Goal: Task Accomplishment & Management: Complete application form

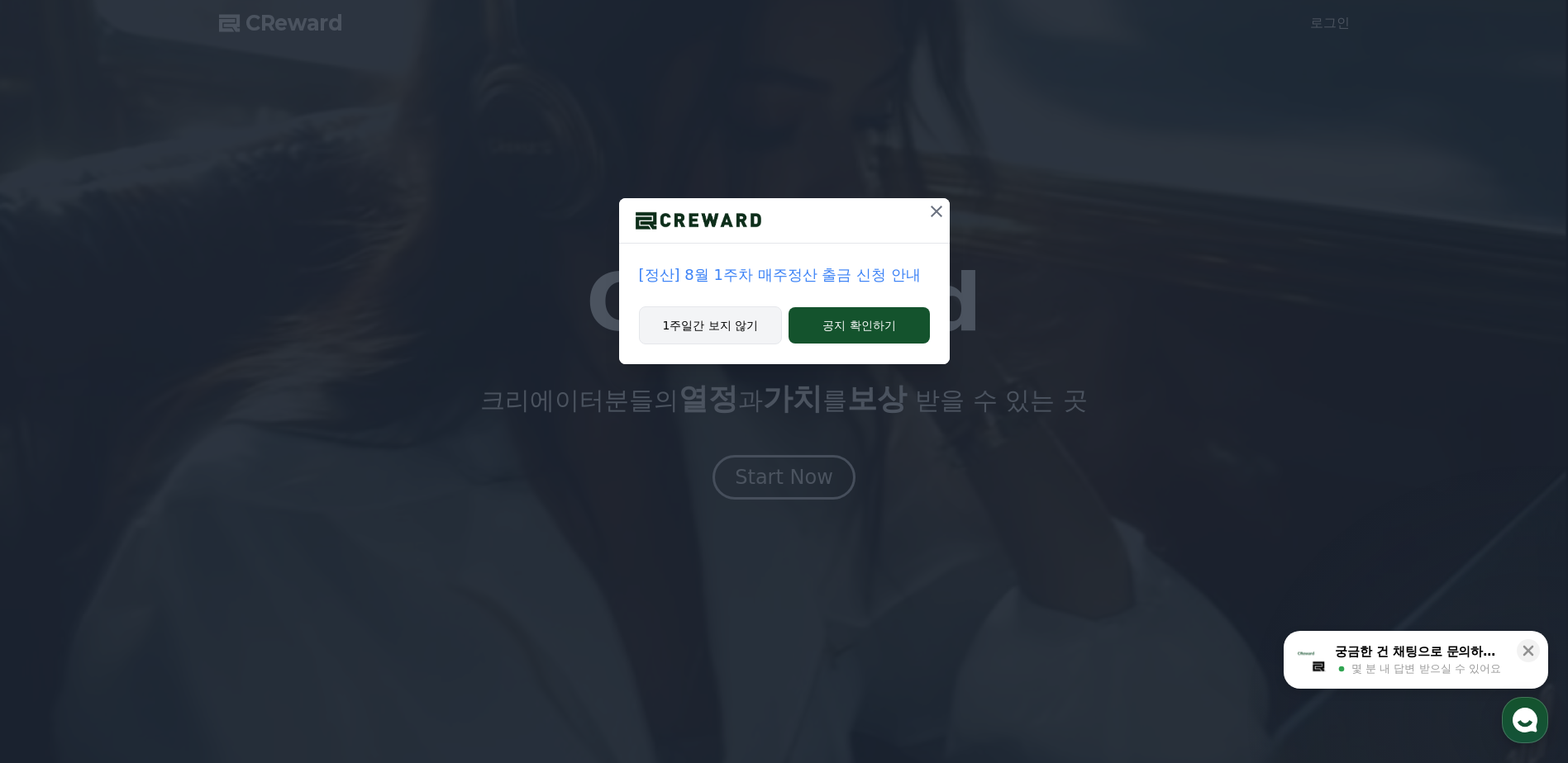
click at [730, 332] on button "1주일간 보지 않기" at bounding box center [710, 325] width 144 height 38
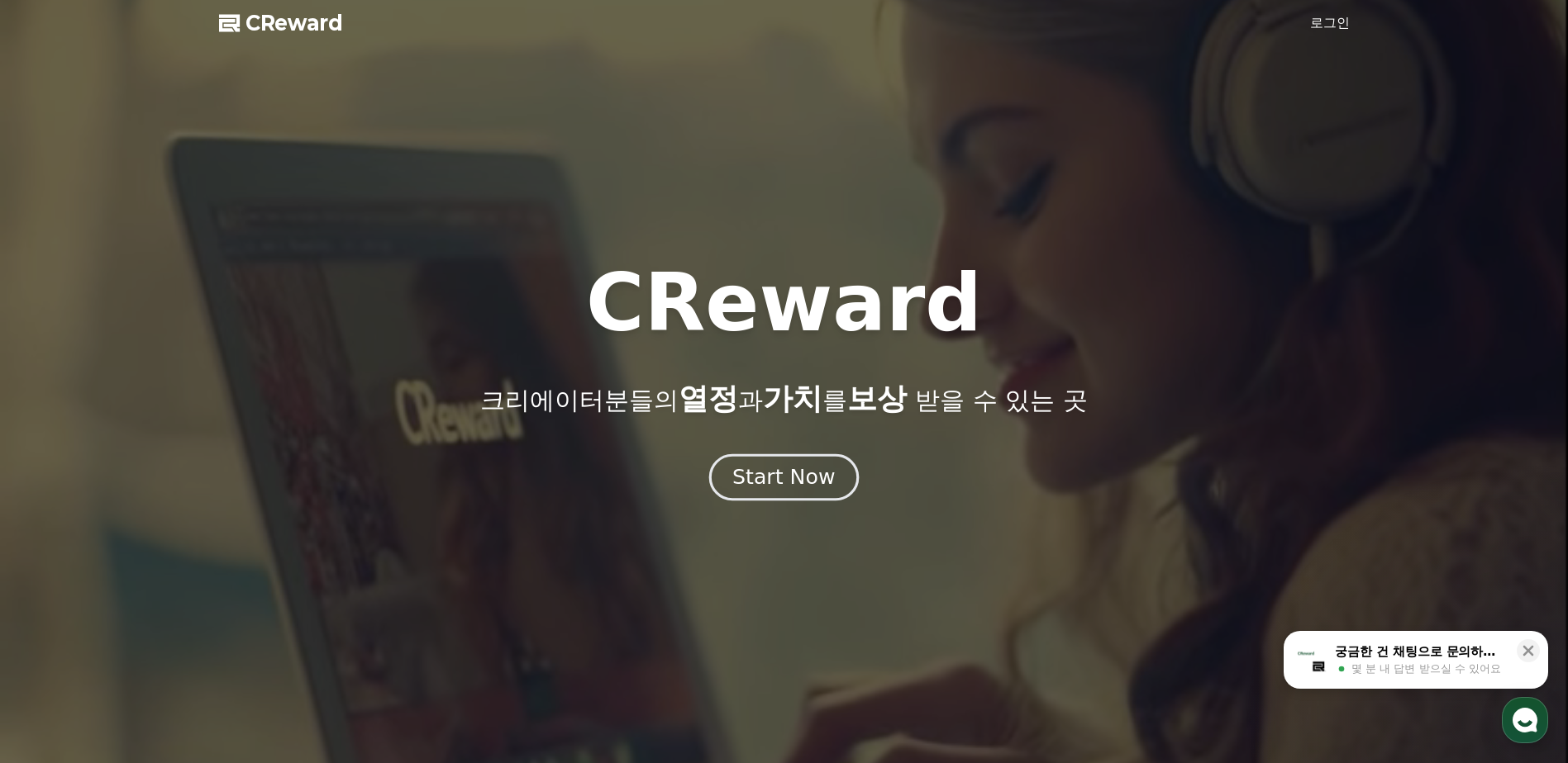
click at [820, 471] on div "Start Now" at bounding box center [784, 477] width 103 height 28
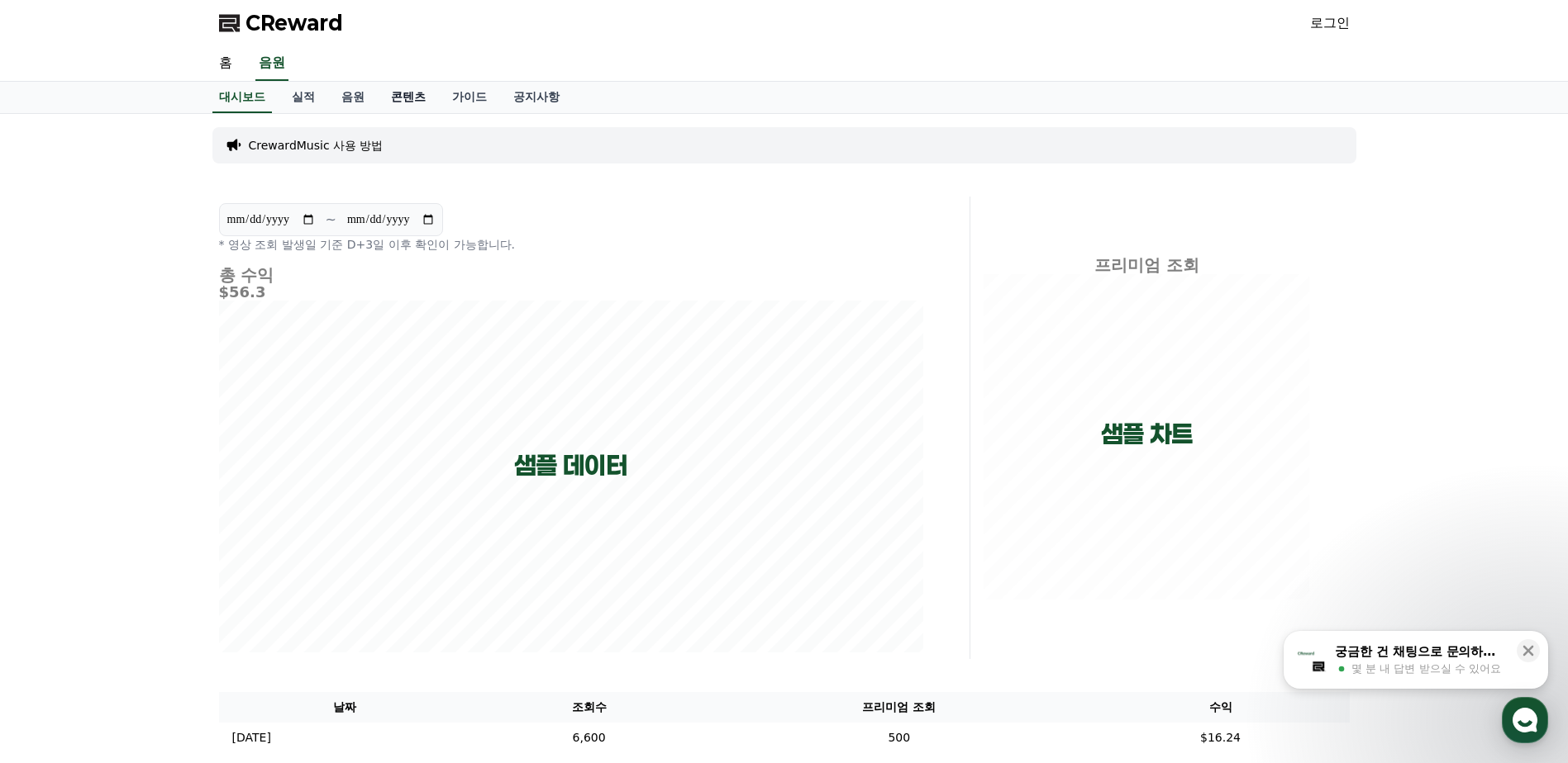
click at [402, 95] on link "콘텐츠" at bounding box center [408, 98] width 61 height 32
click at [404, 98] on link "콘텐츠" at bounding box center [409, 98] width 48 height 32
click at [346, 99] on link "음원" at bounding box center [353, 98] width 50 height 32
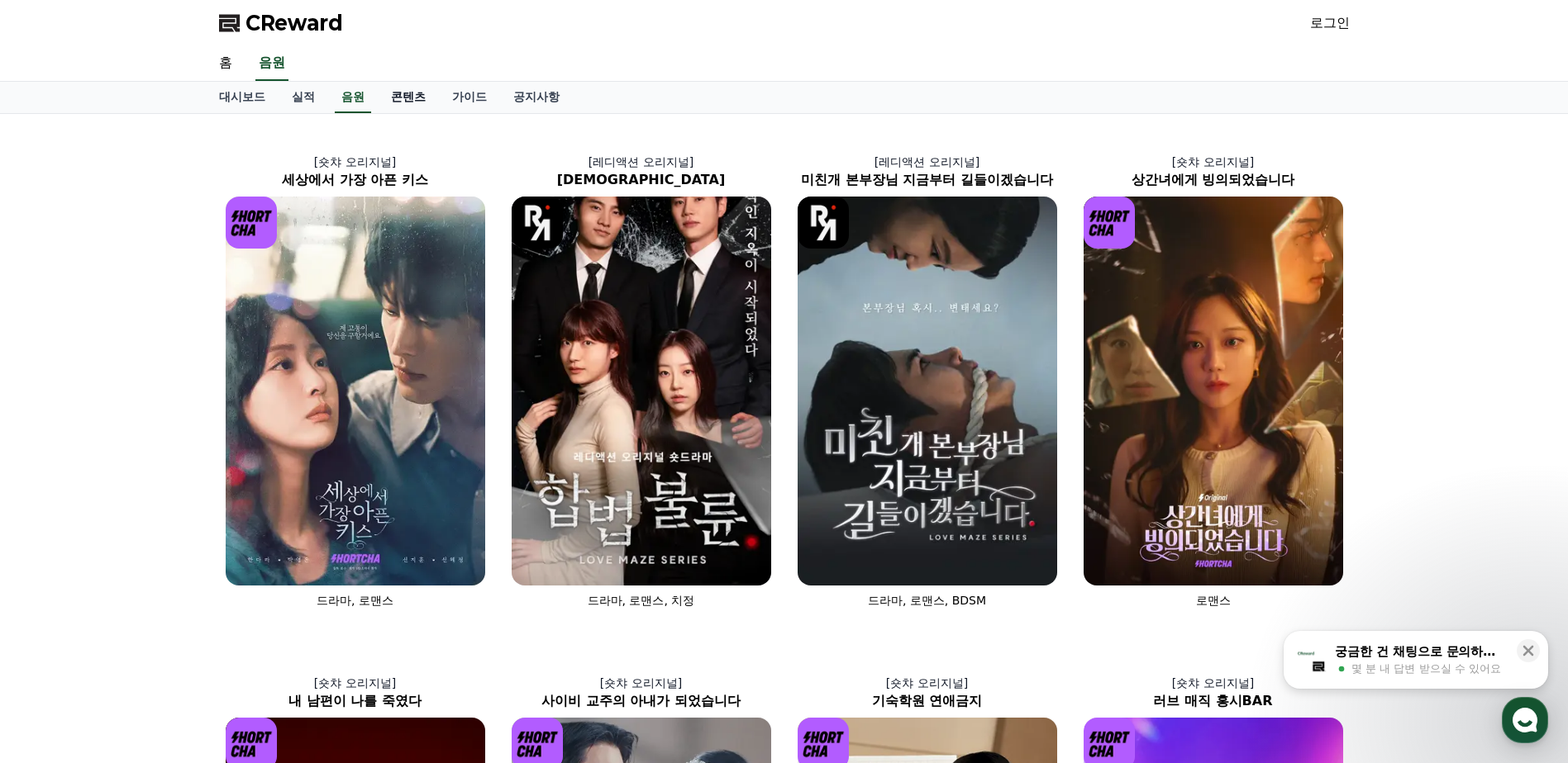
click at [392, 95] on link "콘텐츠" at bounding box center [408, 98] width 61 height 32
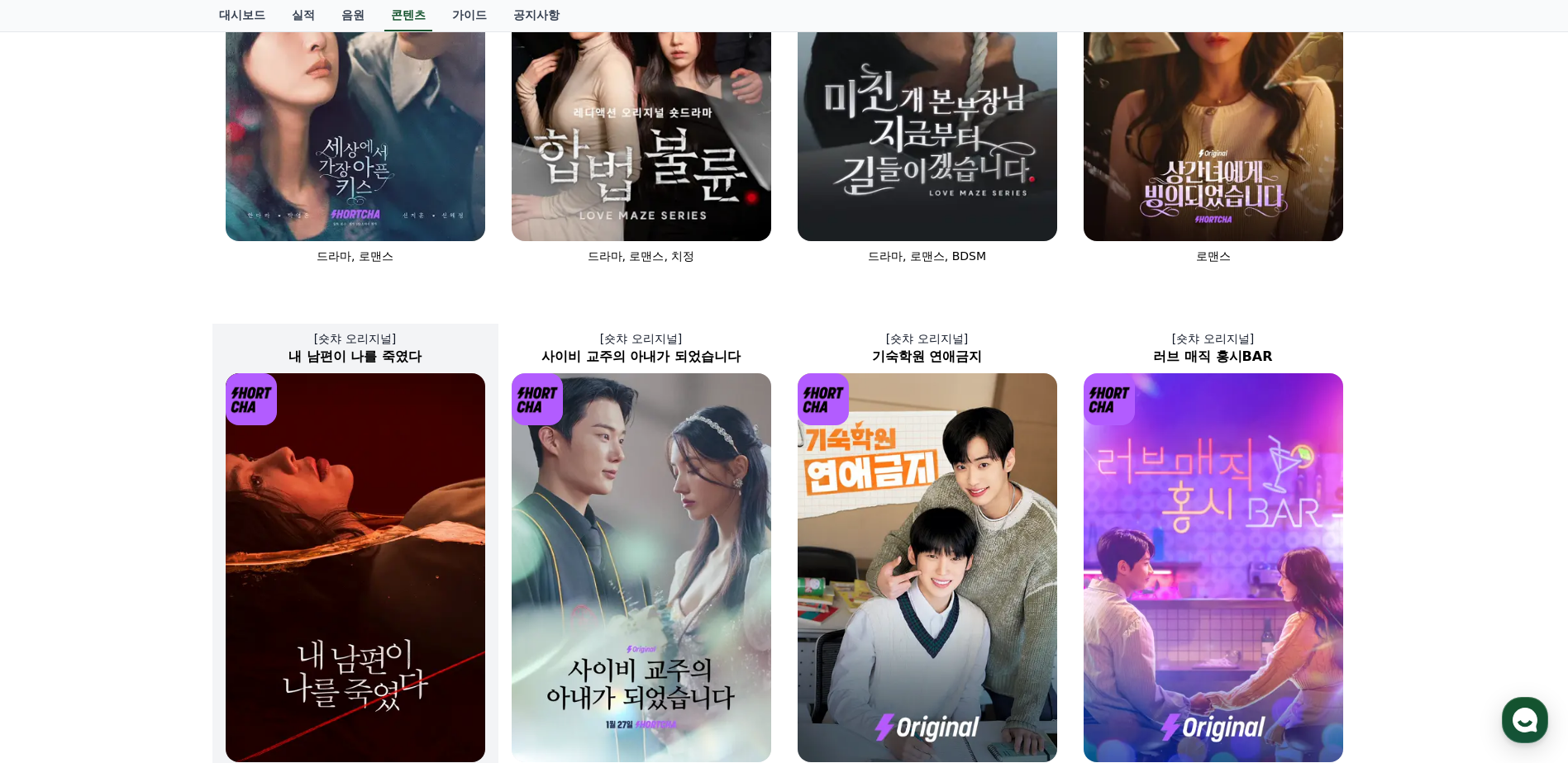
scroll to position [510, 0]
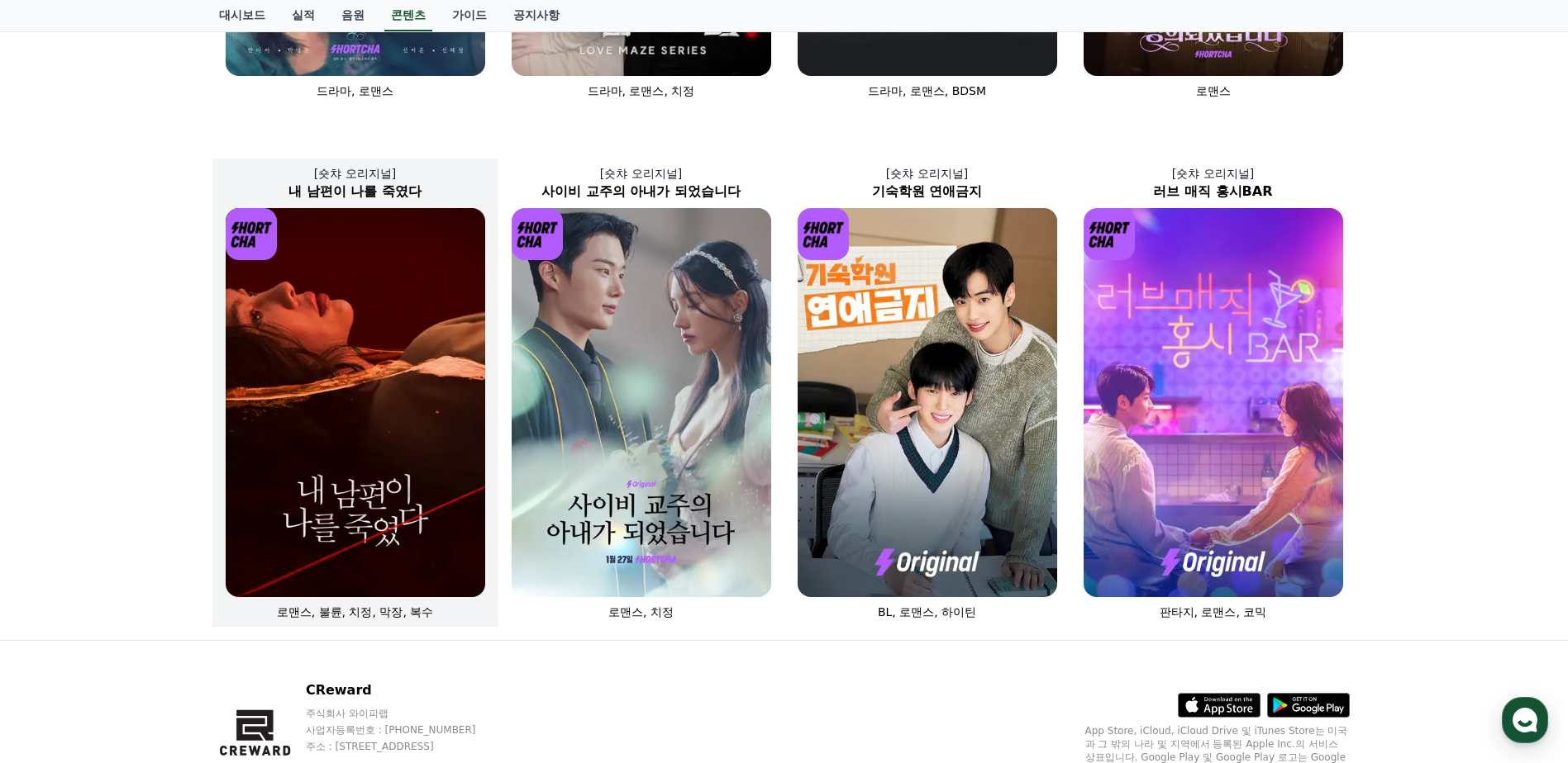
click at [310, 418] on img at bounding box center [355, 402] width 259 height 389
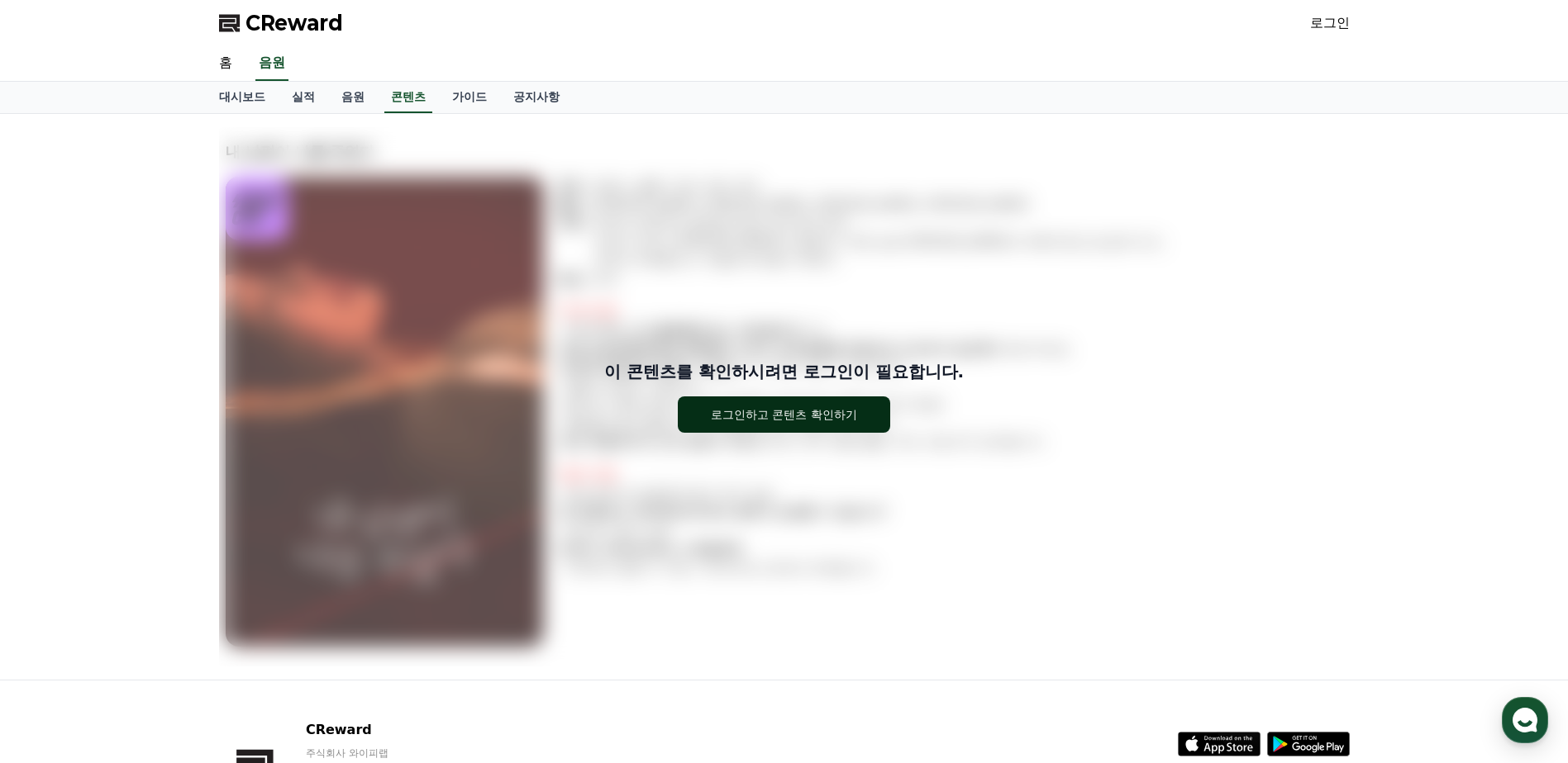
click at [788, 420] on div "로그인하고 콘텐츠 확인하기" at bounding box center [784, 415] width 146 height 17
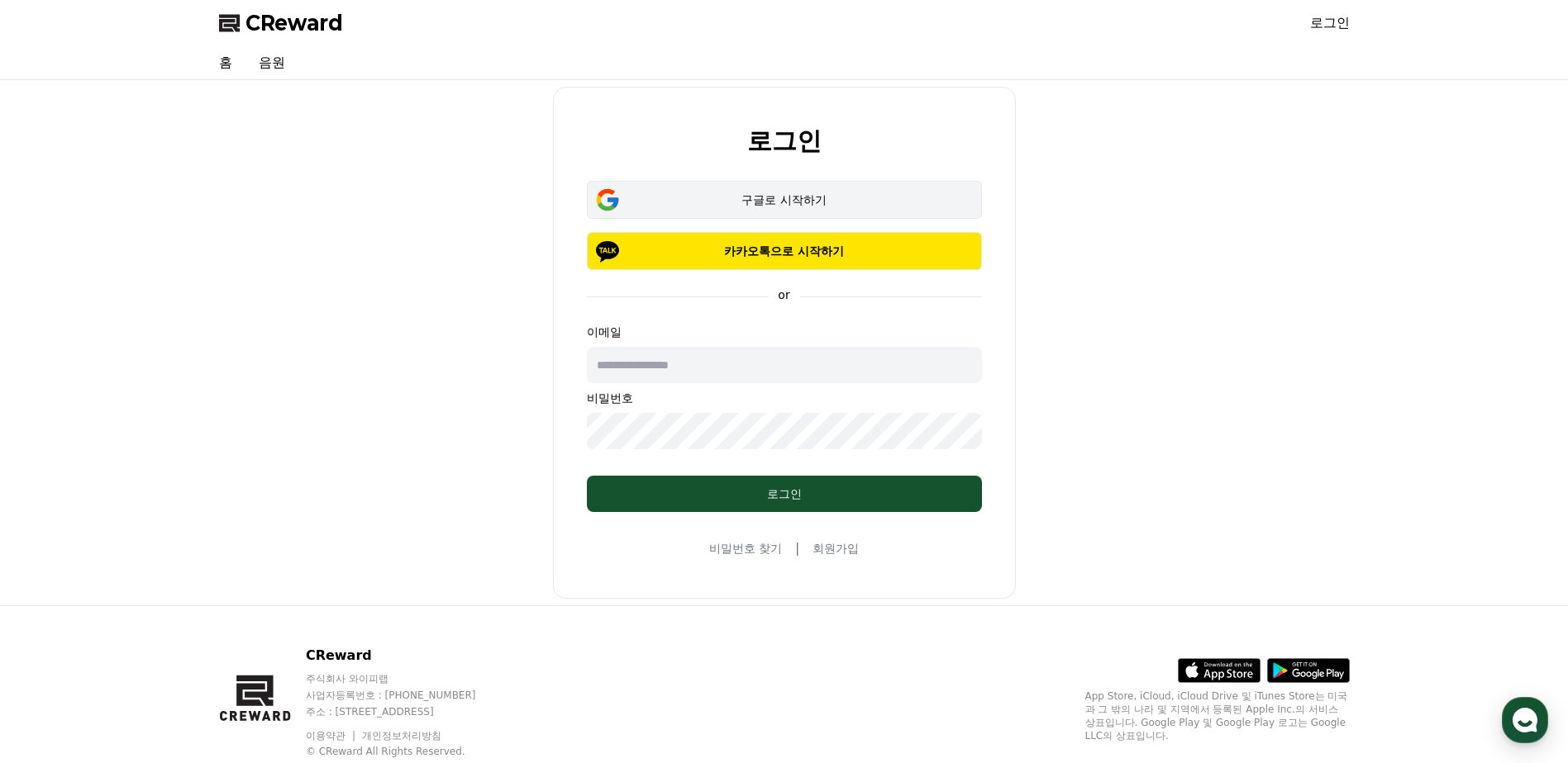
click at [776, 193] on div "구글로 시작하기" at bounding box center [784, 200] width 347 height 17
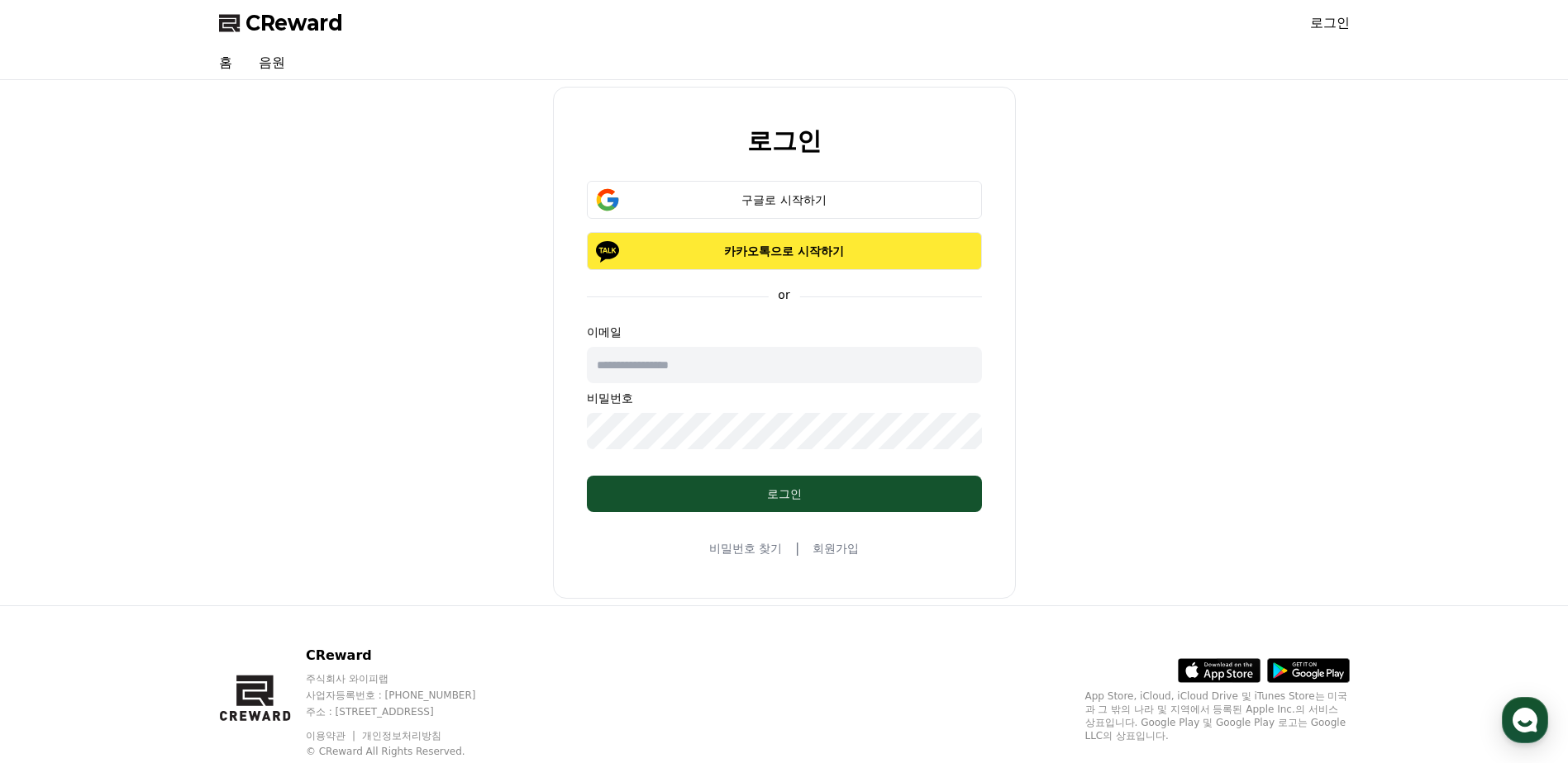
click at [762, 260] on button "카카오톡으로 시작하기" at bounding box center [784, 251] width 395 height 38
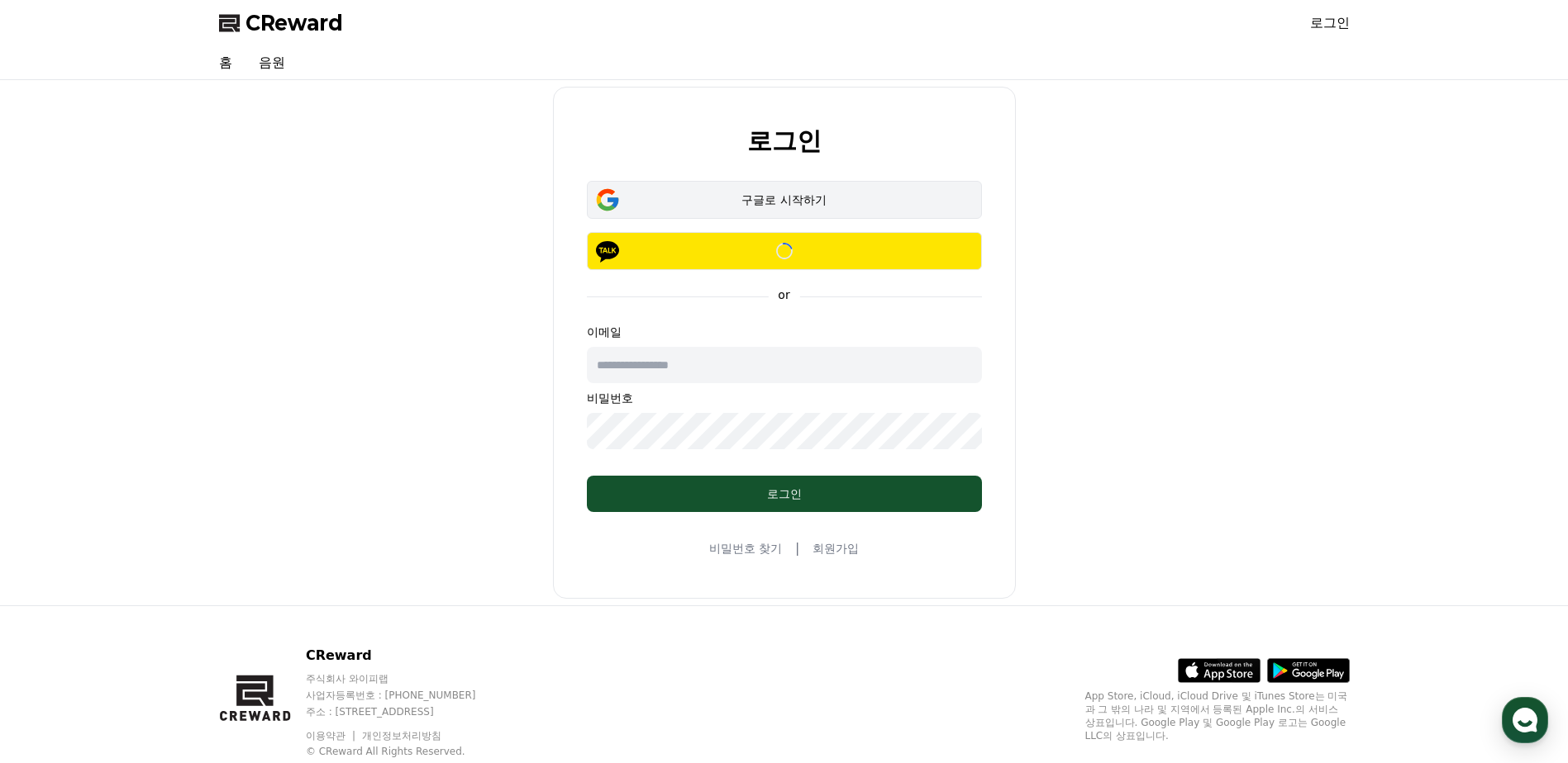
click at [762, 196] on div "구글로 시작하기" at bounding box center [784, 200] width 347 height 17
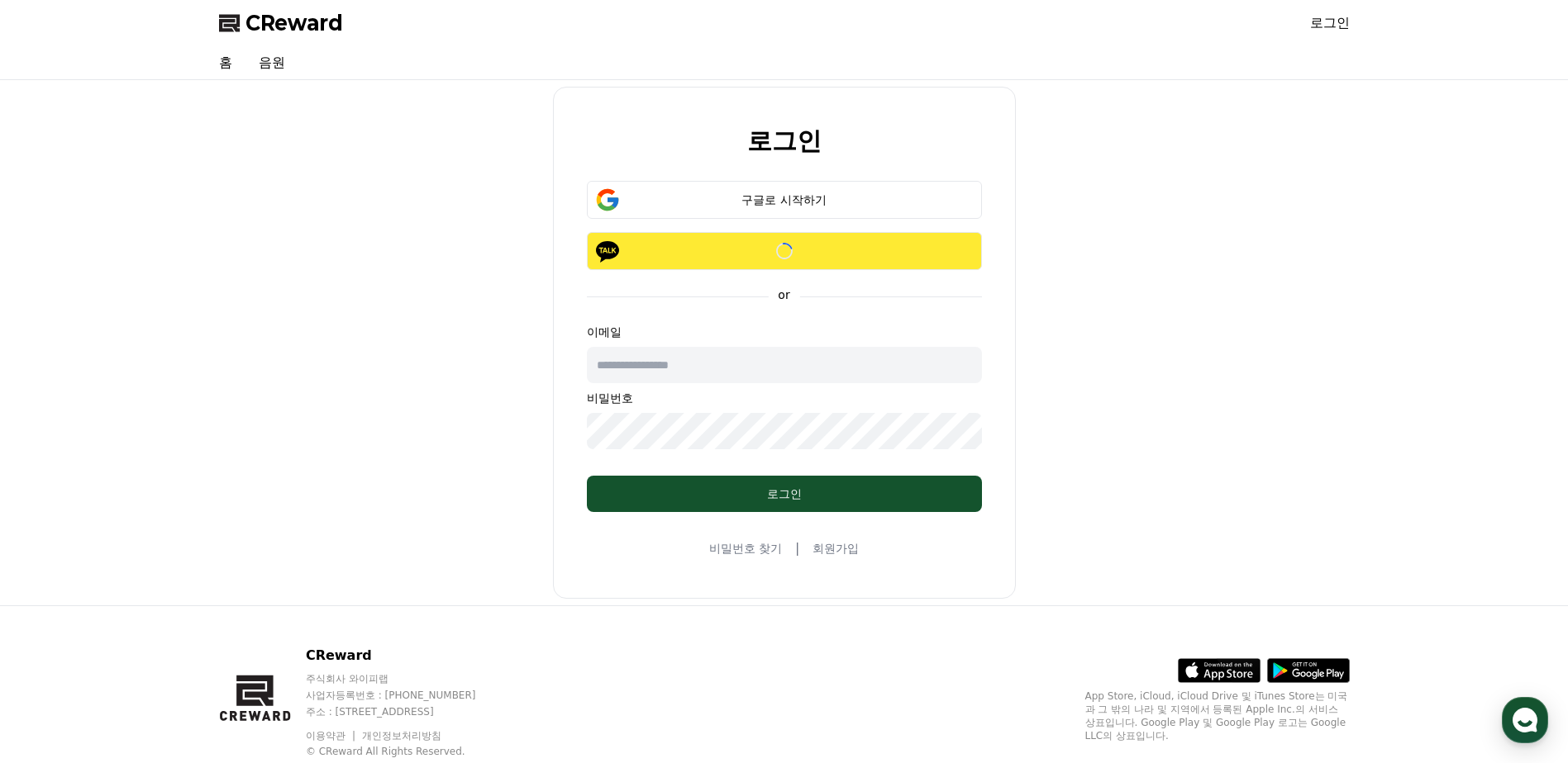
click at [748, 250] on div "Loading..." at bounding box center [784, 251] width 347 height 17
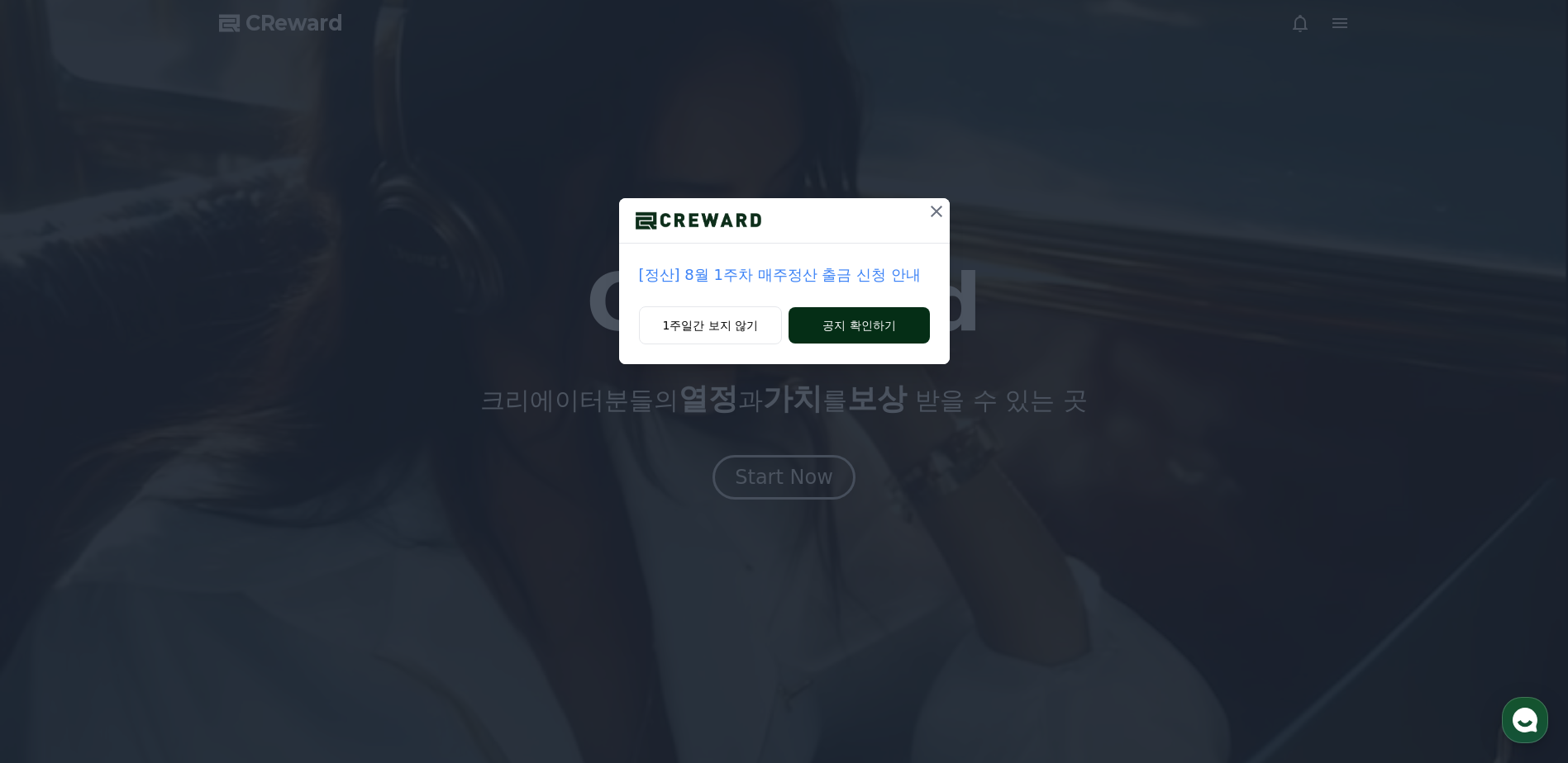
click at [898, 317] on button "공지 확인하기" at bounding box center [858, 325] width 141 height 36
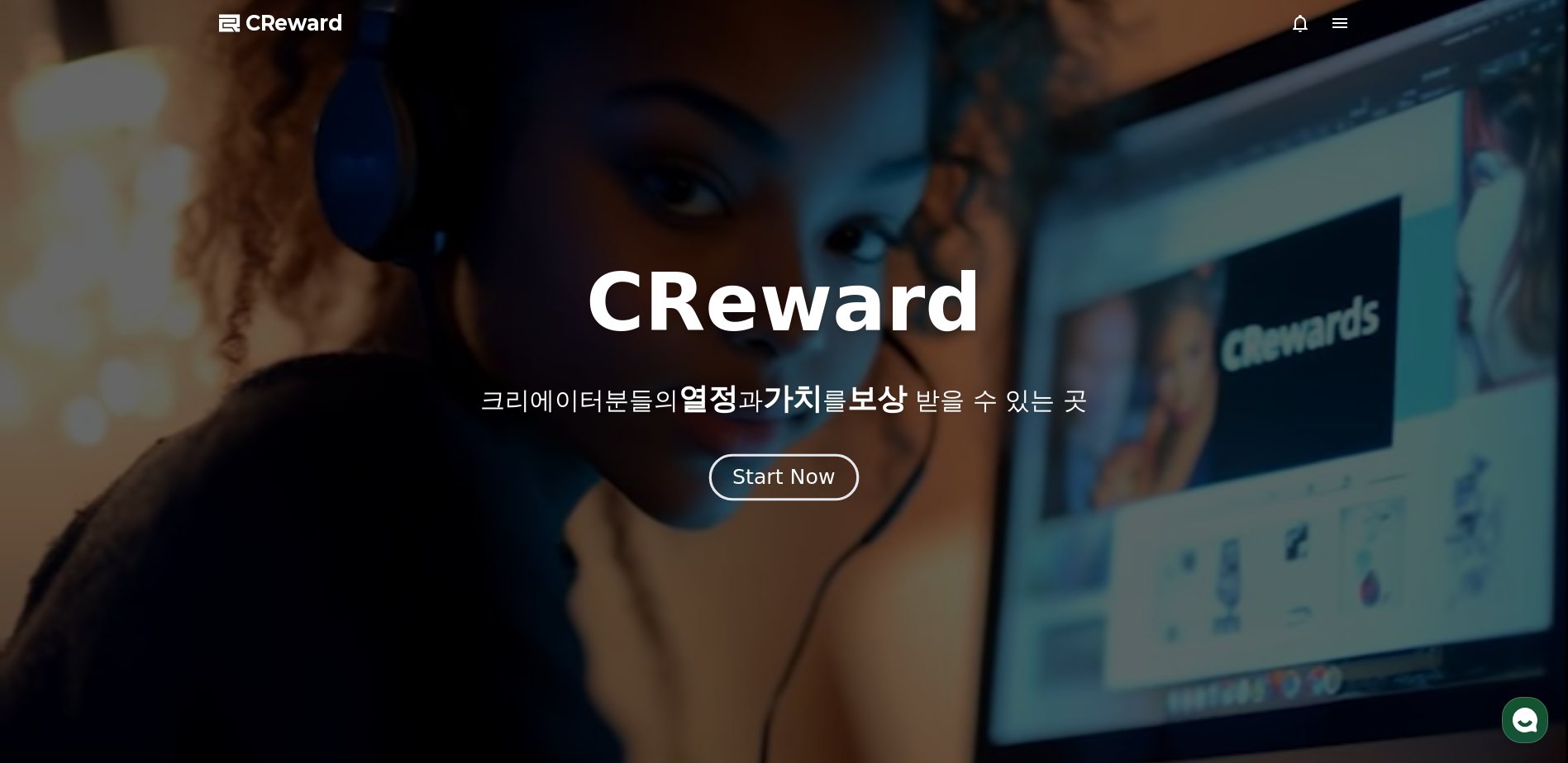
click at [798, 478] on div "Start Now" at bounding box center [784, 477] width 103 height 28
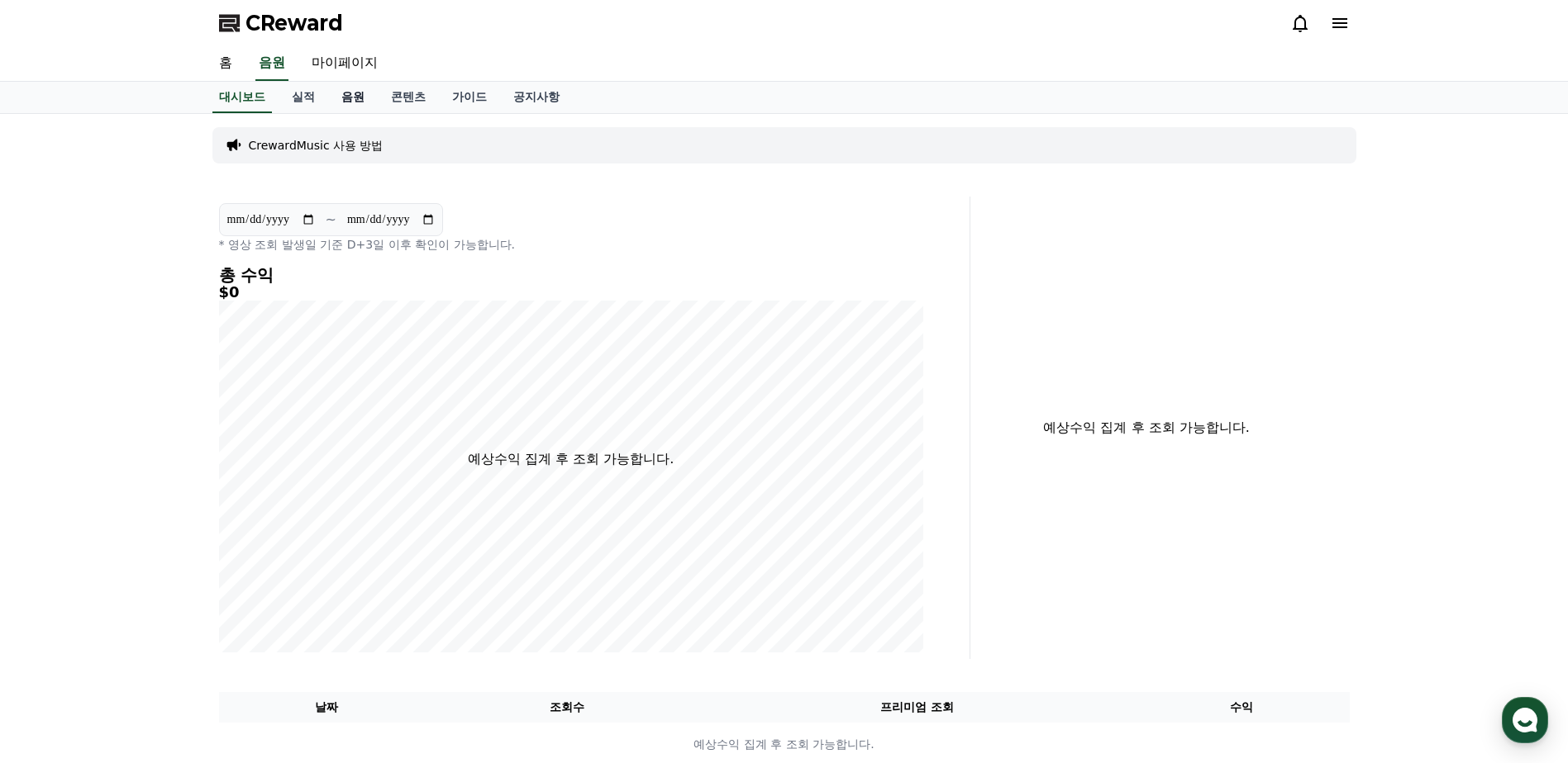
click at [356, 95] on link "음원" at bounding box center [353, 98] width 50 height 32
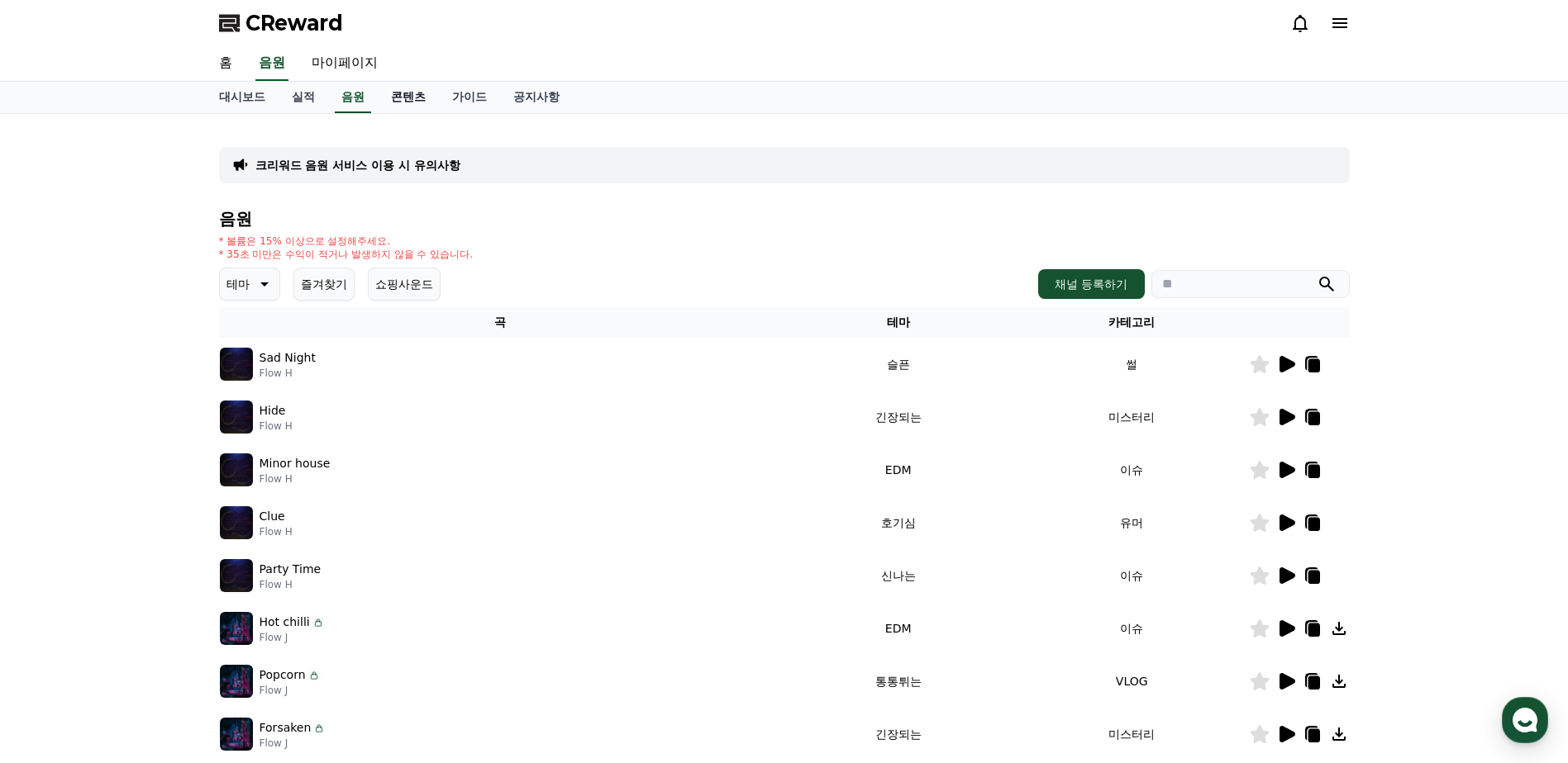
click at [417, 93] on link "콘텐츠" at bounding box center [408, 98] width 61 height 32
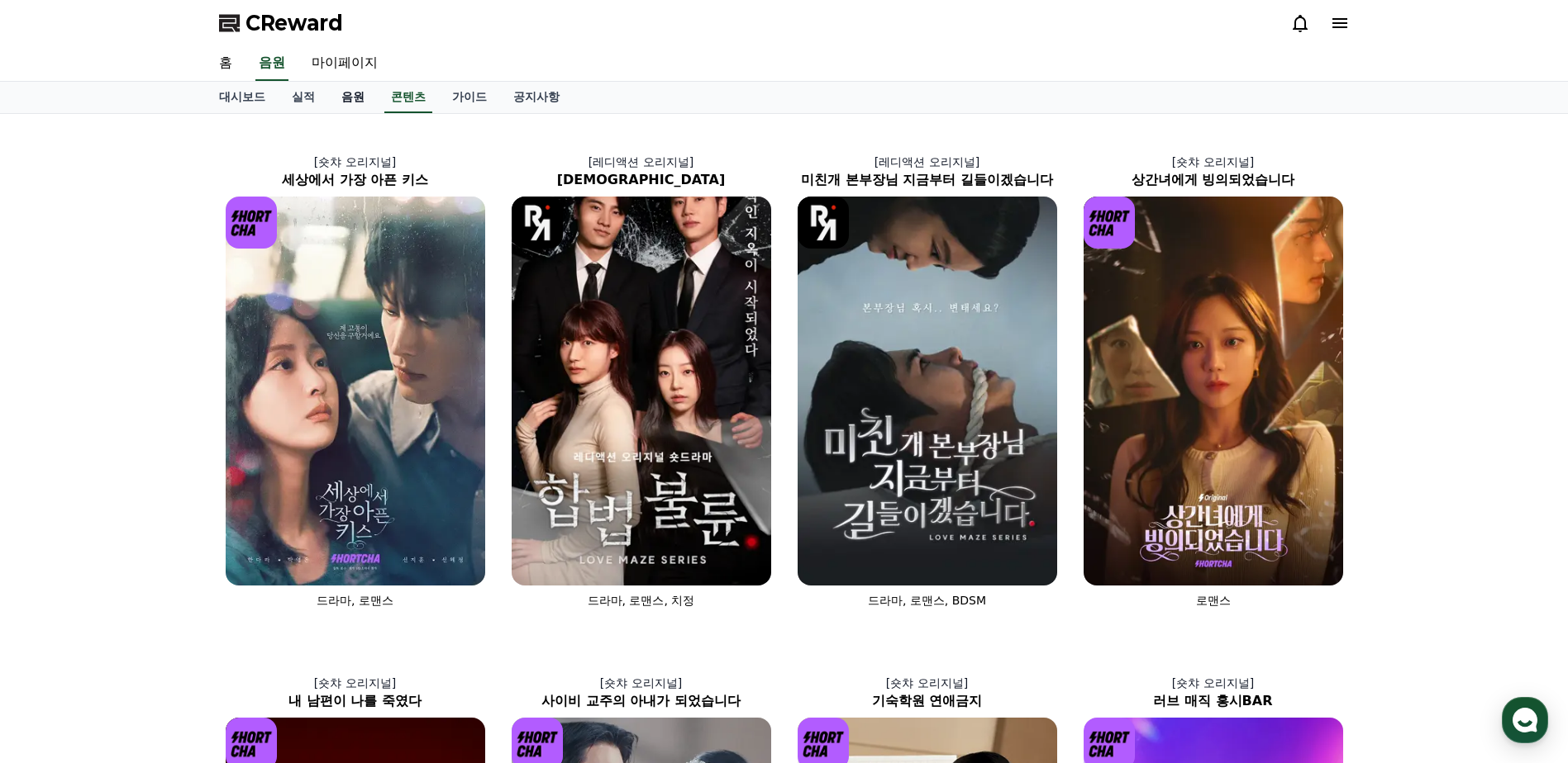
click at [356, 97] on link "음원" at bounding box center [353, 98] width 50 height 32
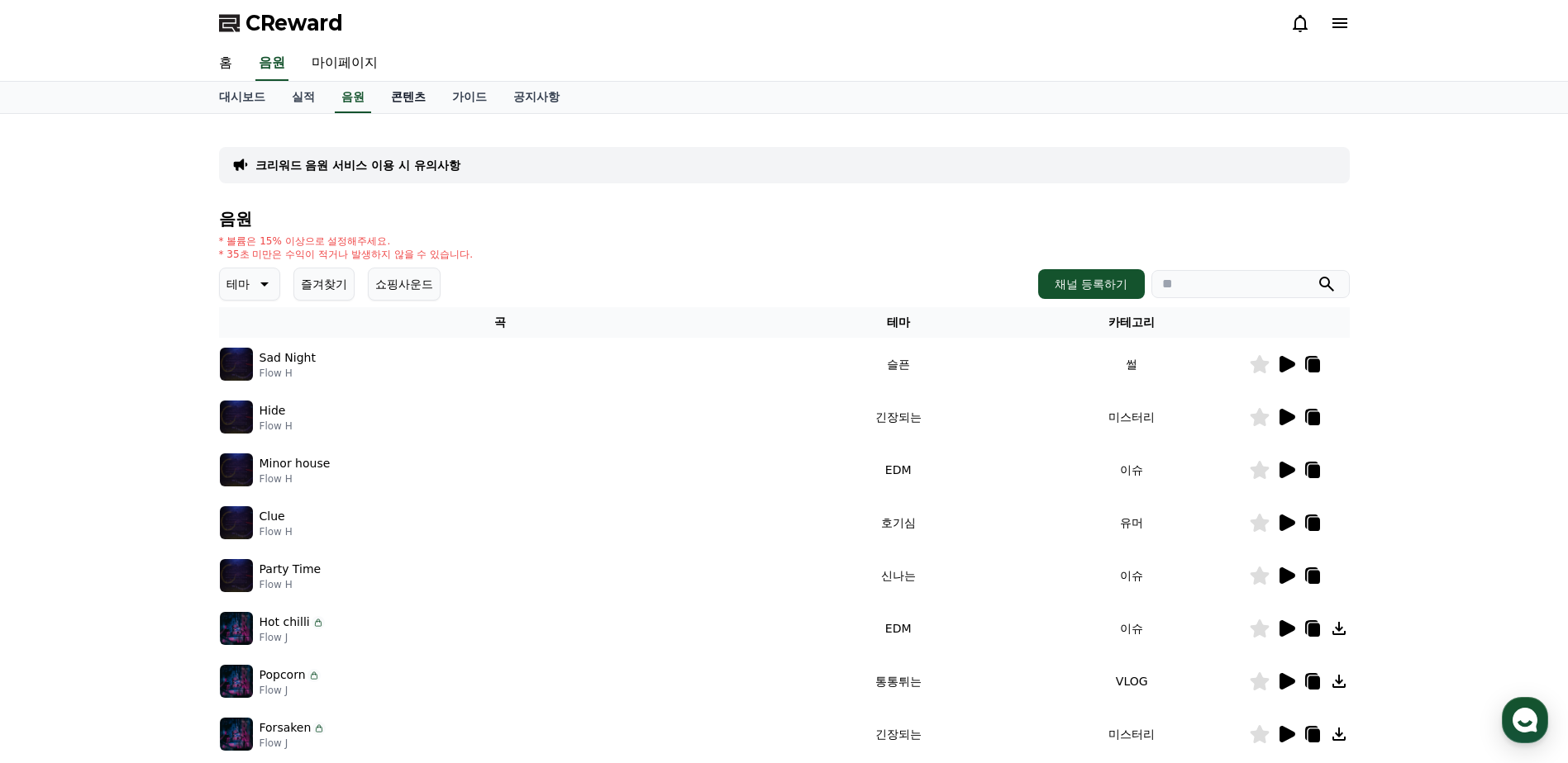
click at [417, 99] on link "콘텐츠" at bounding box center [408, 98] width 61 height 32
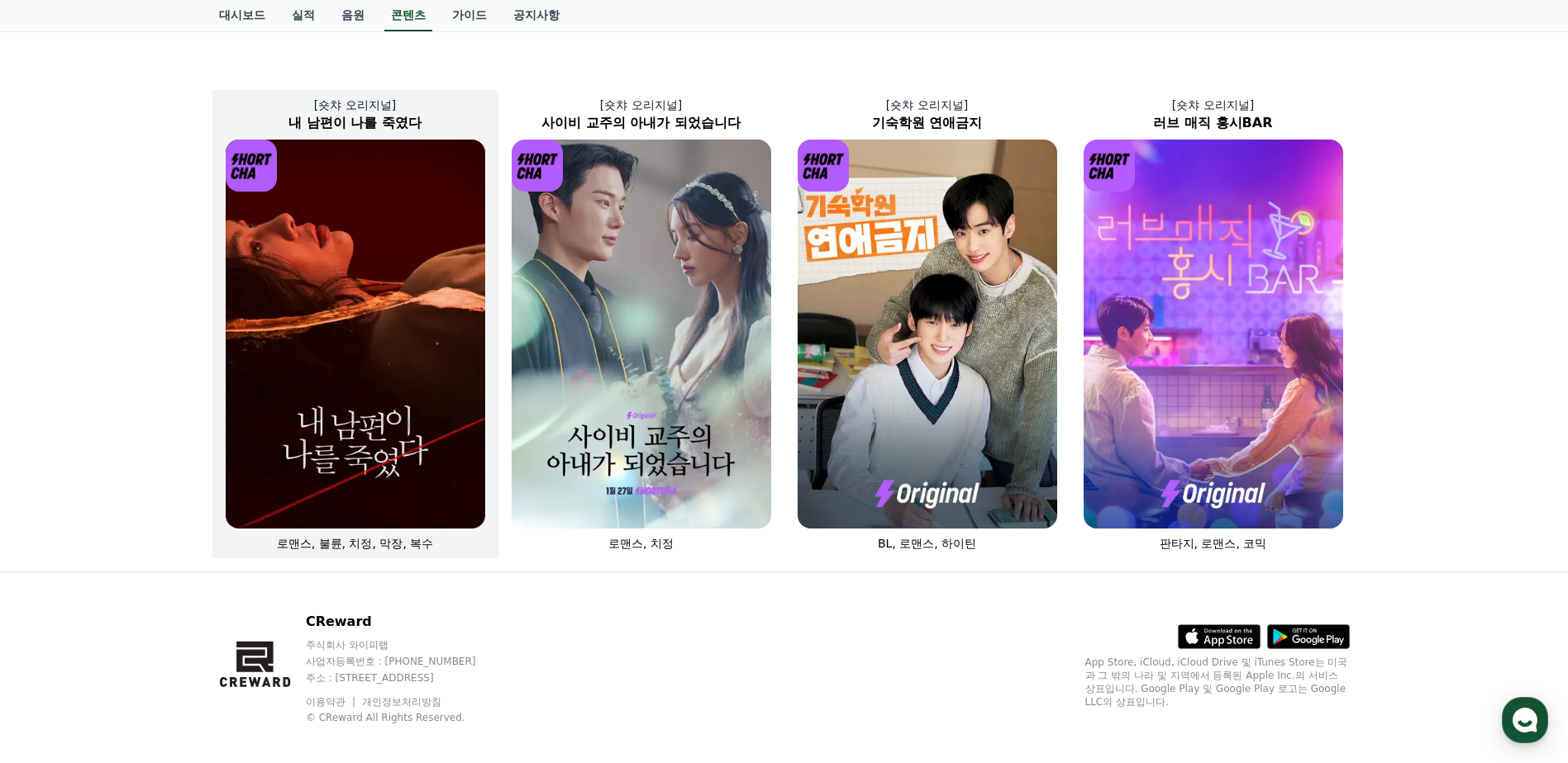
scroll to position [592, 0]
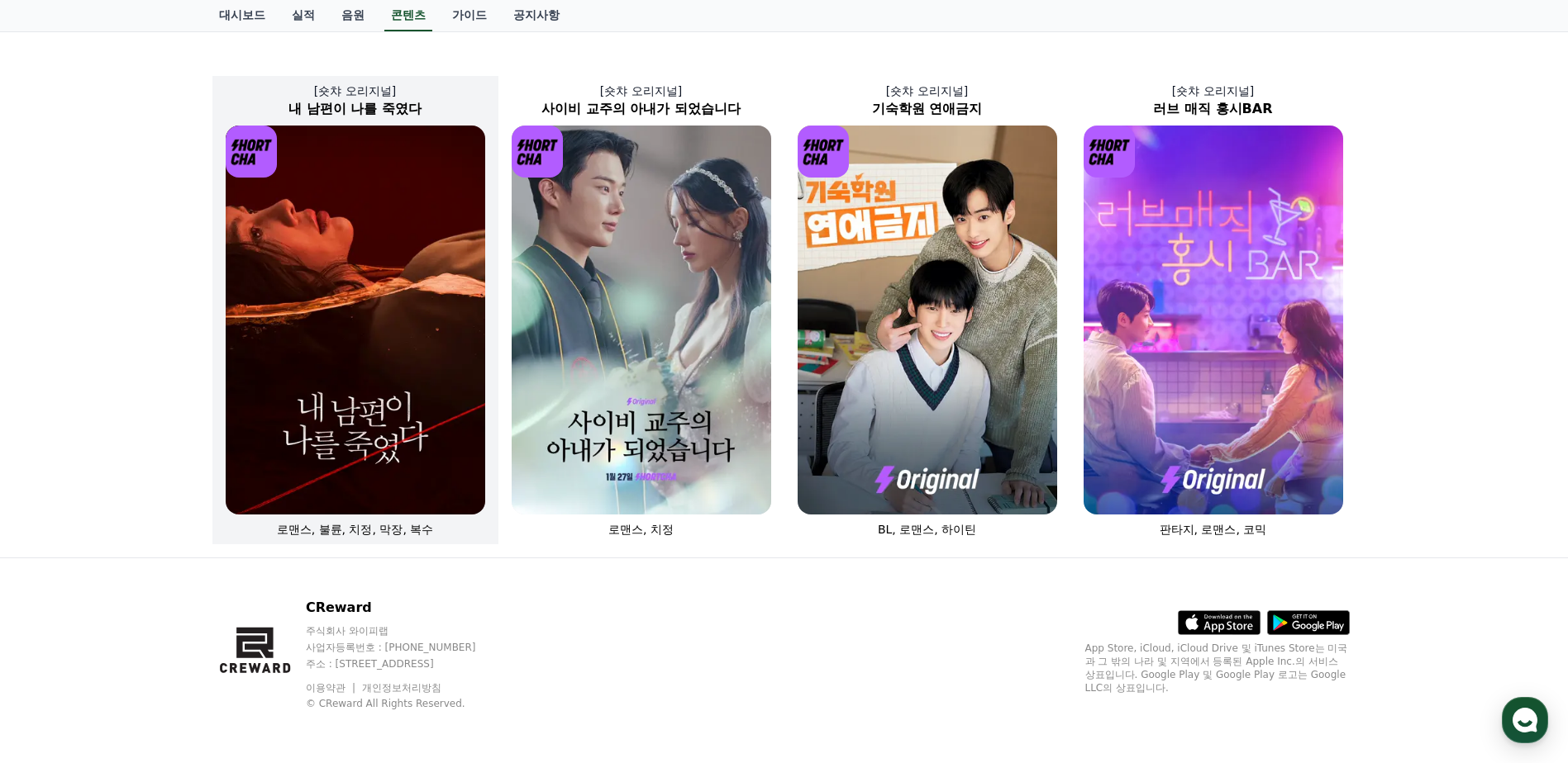
click at [387, 324] on img at bounding box center [355, 320] width 259 height 389
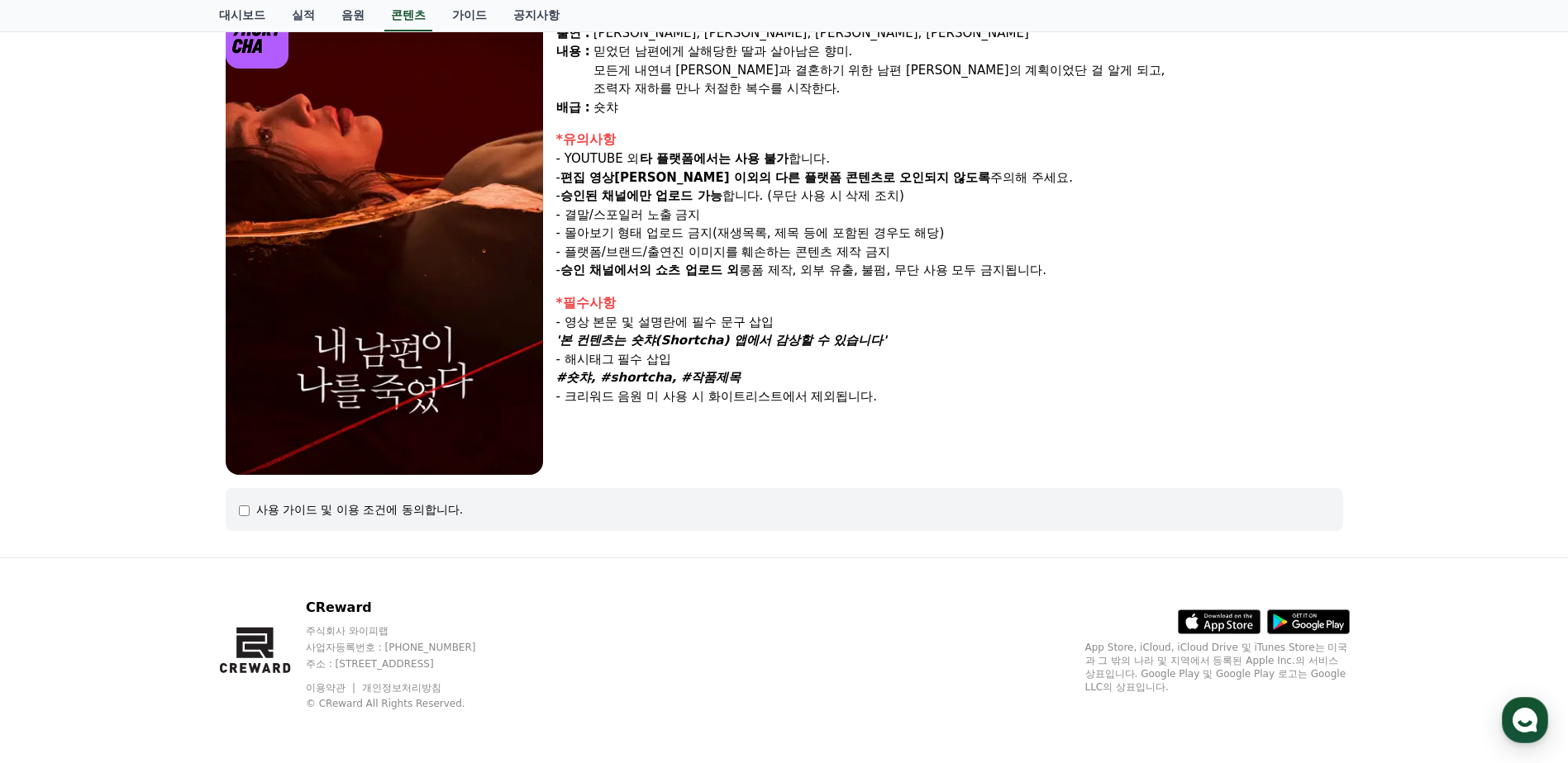
scroll to position [6, 0]
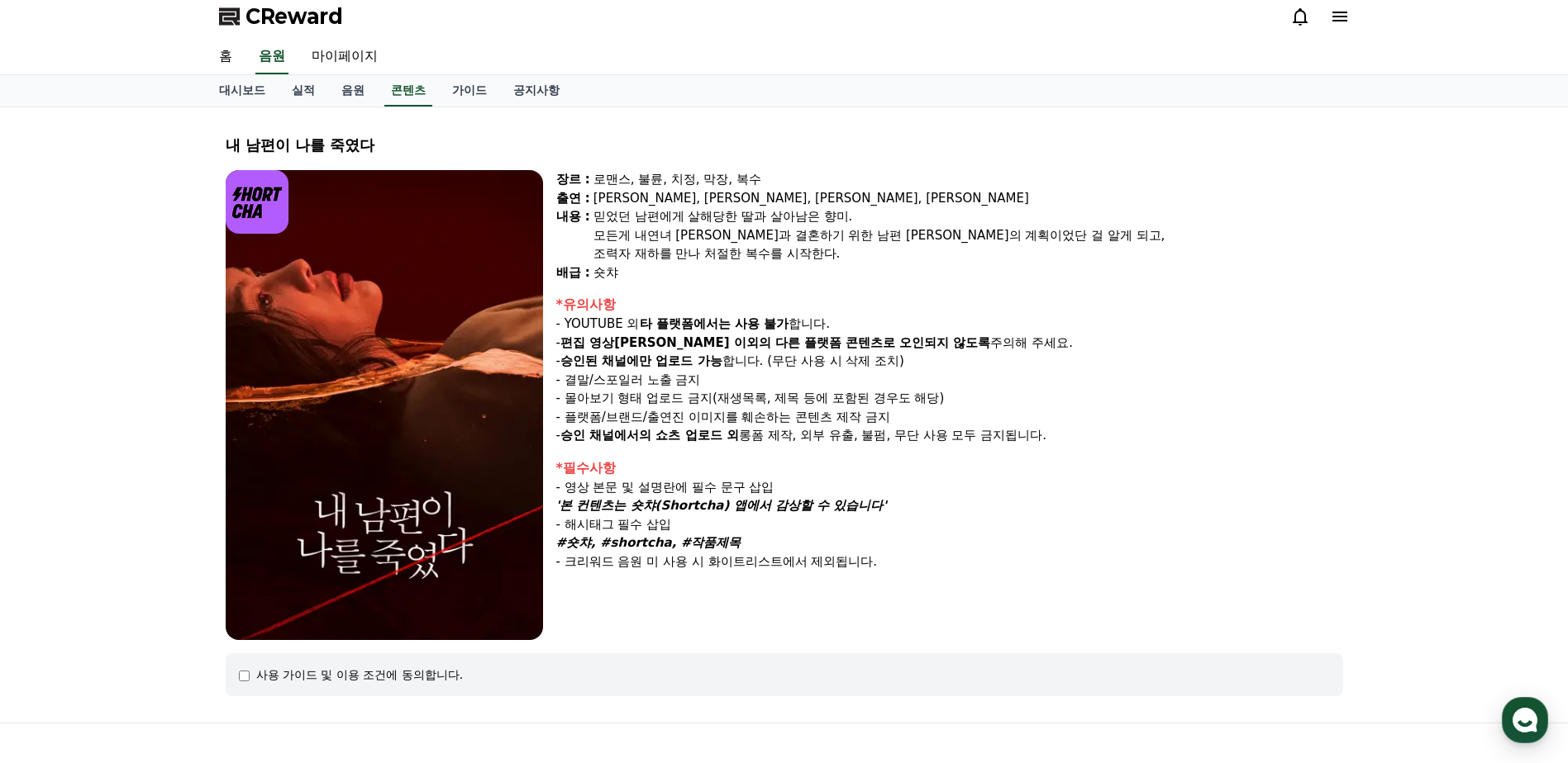
click at [692, 362] on strong "승인된 채널에만 업로드 가능" at bounding box center [641, 361] width 162 height 15
drag, startPoint x: 692, startPoint y: 362, endPoint x: 805, endPoint y: 371, distance: 113.4
click at [805, 371] on p "- 결말/스포일러 노출 금지" at bounding box center [950, 380] width 787 height 19
click at [456, 92] on link "가이드" at bounding box center [469, 91] width 61 height 32
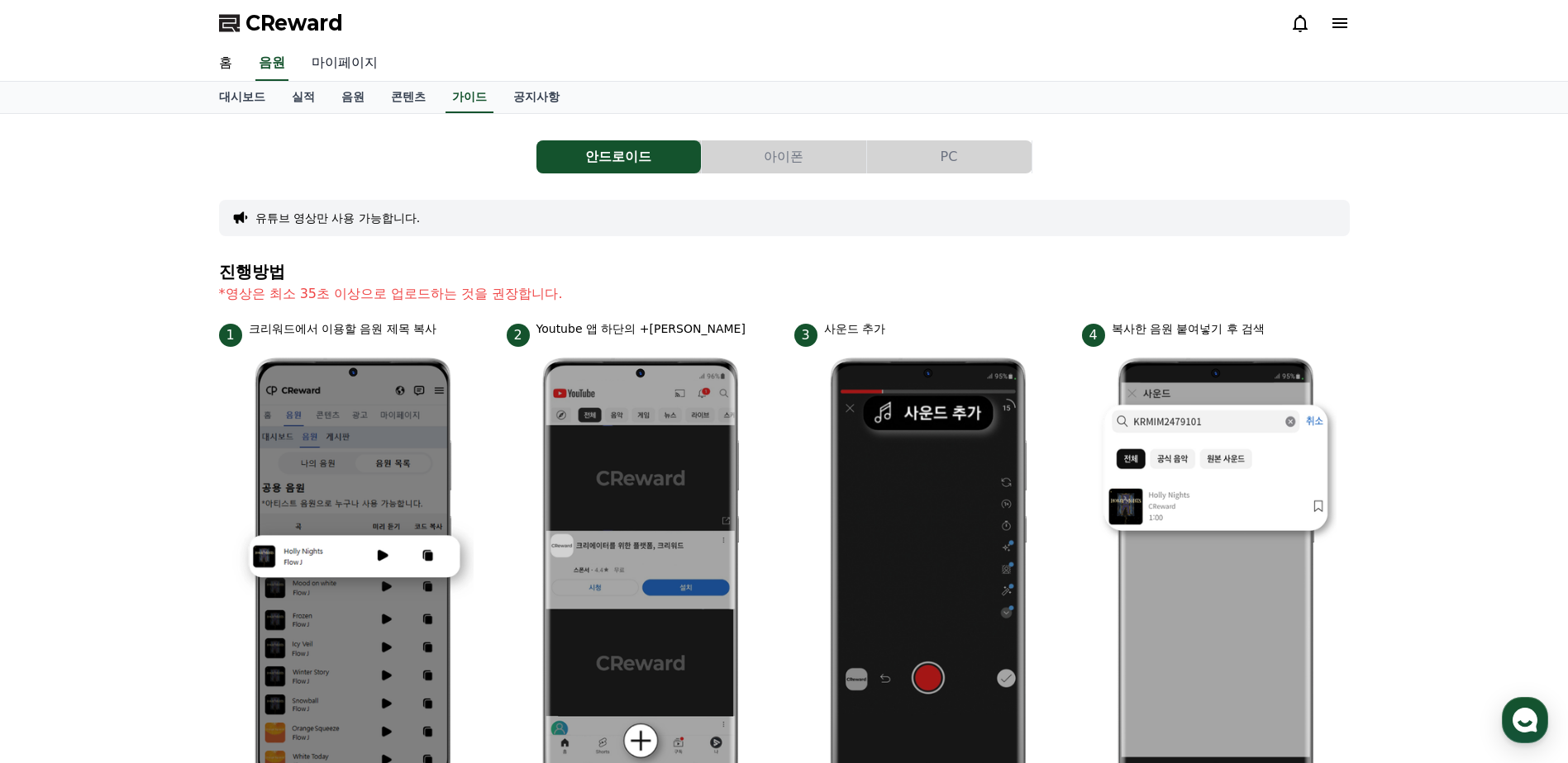
click at [334, 67] on link "마이페이지" at bounding box center [344, 63] width 93 height 34
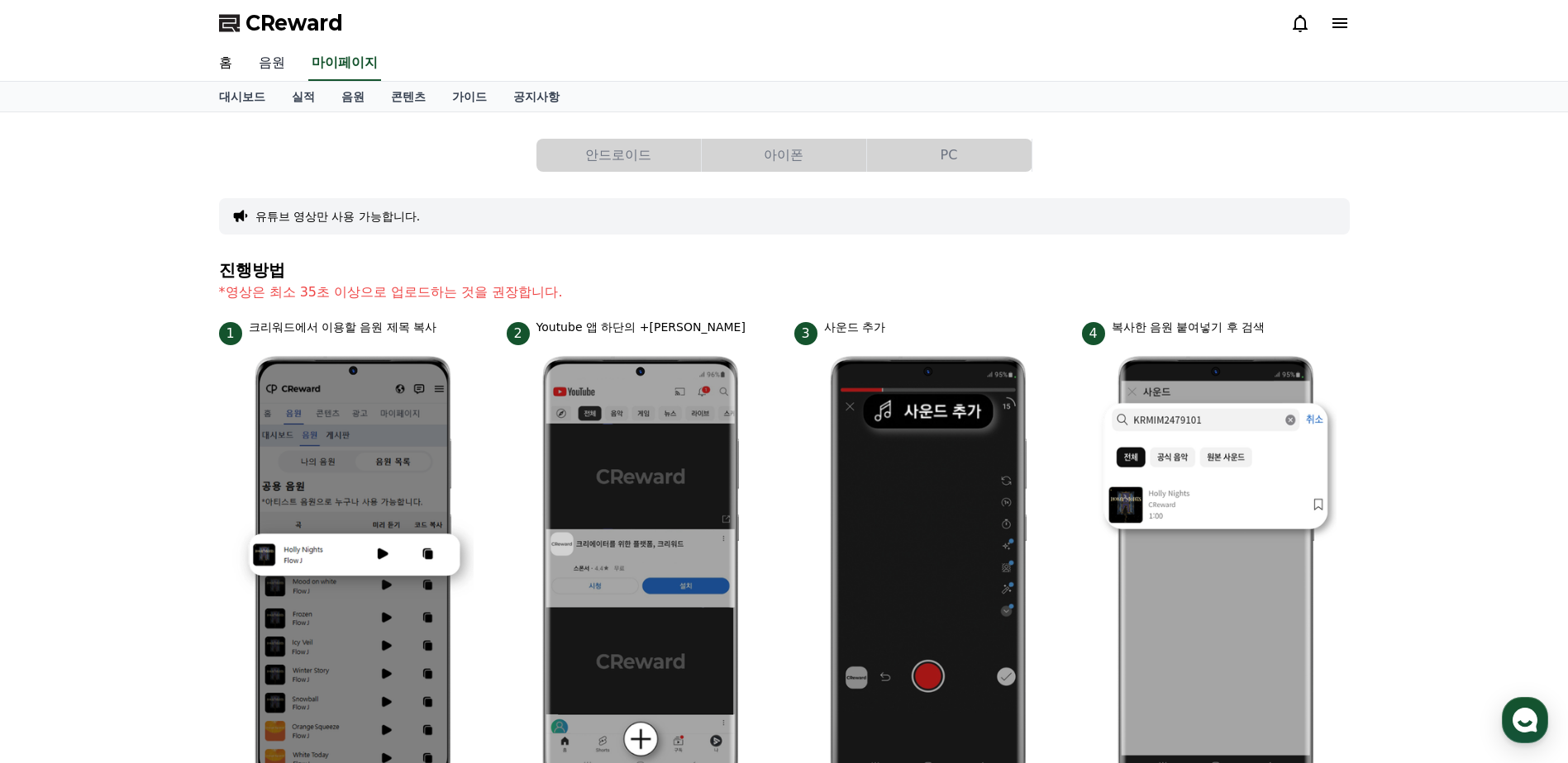
select select "**********"
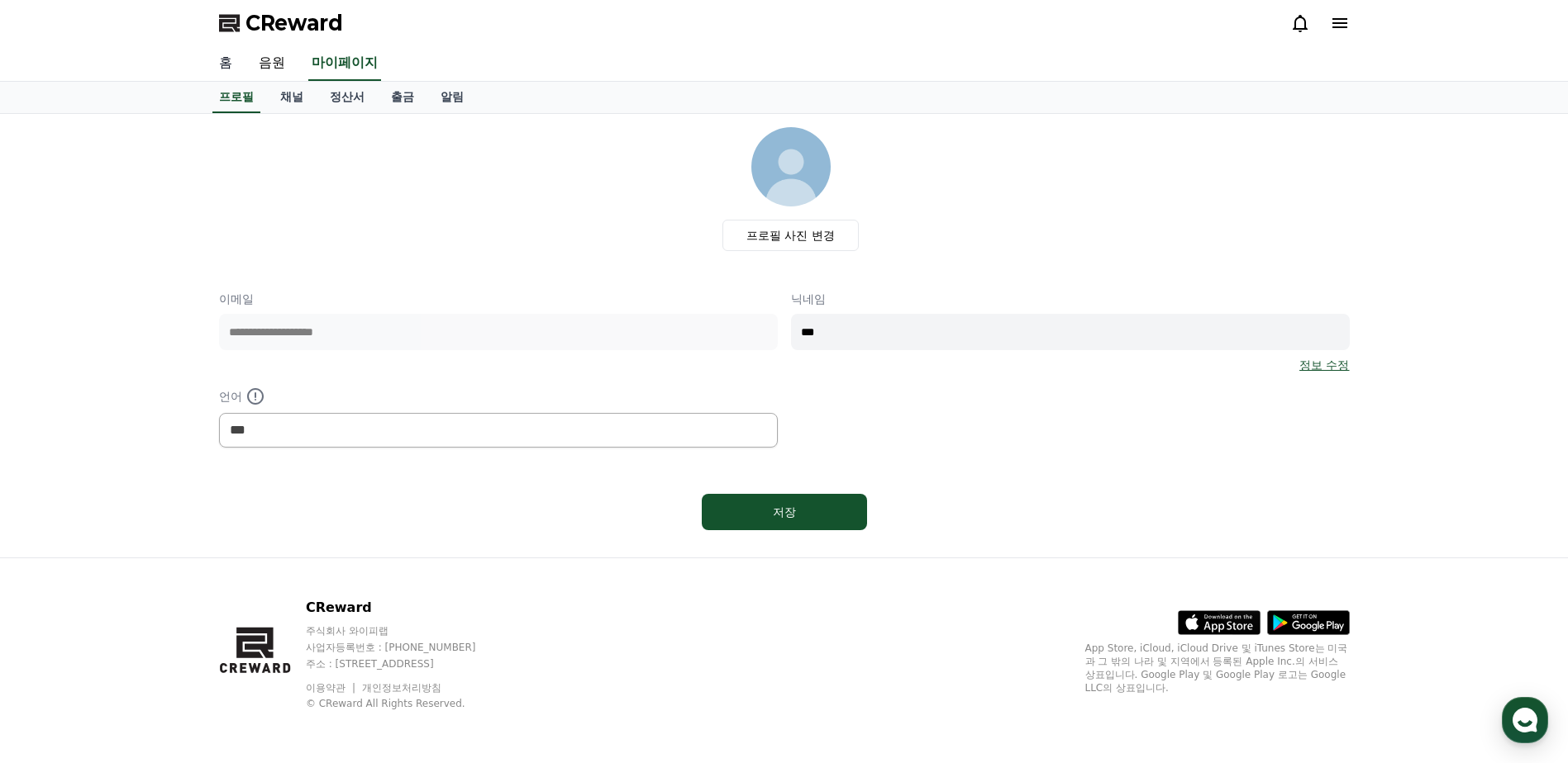
click at [222, 65] on link "홈" at bounding box center [226, 63] width 40 height 34
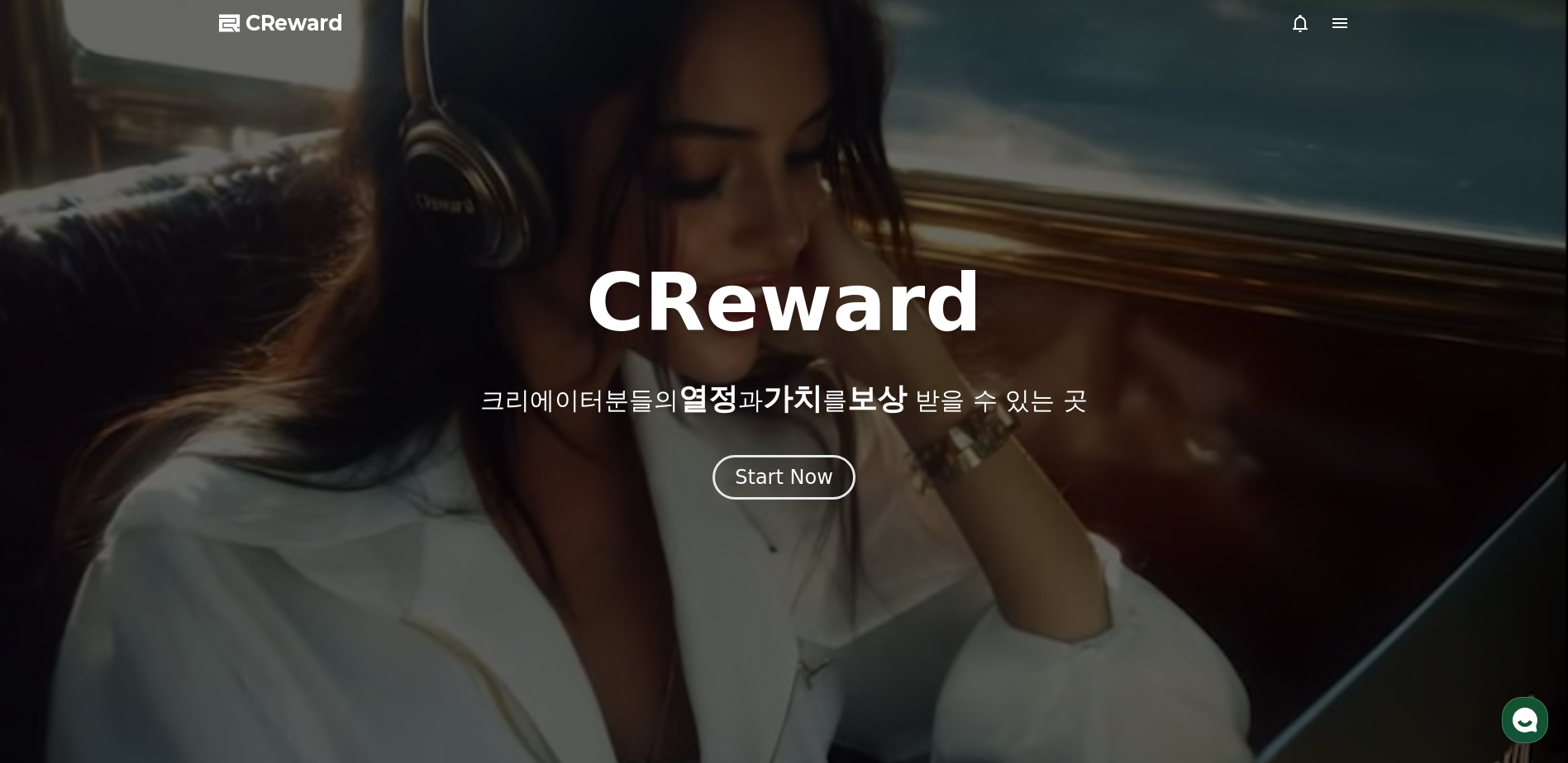
select select "**********"
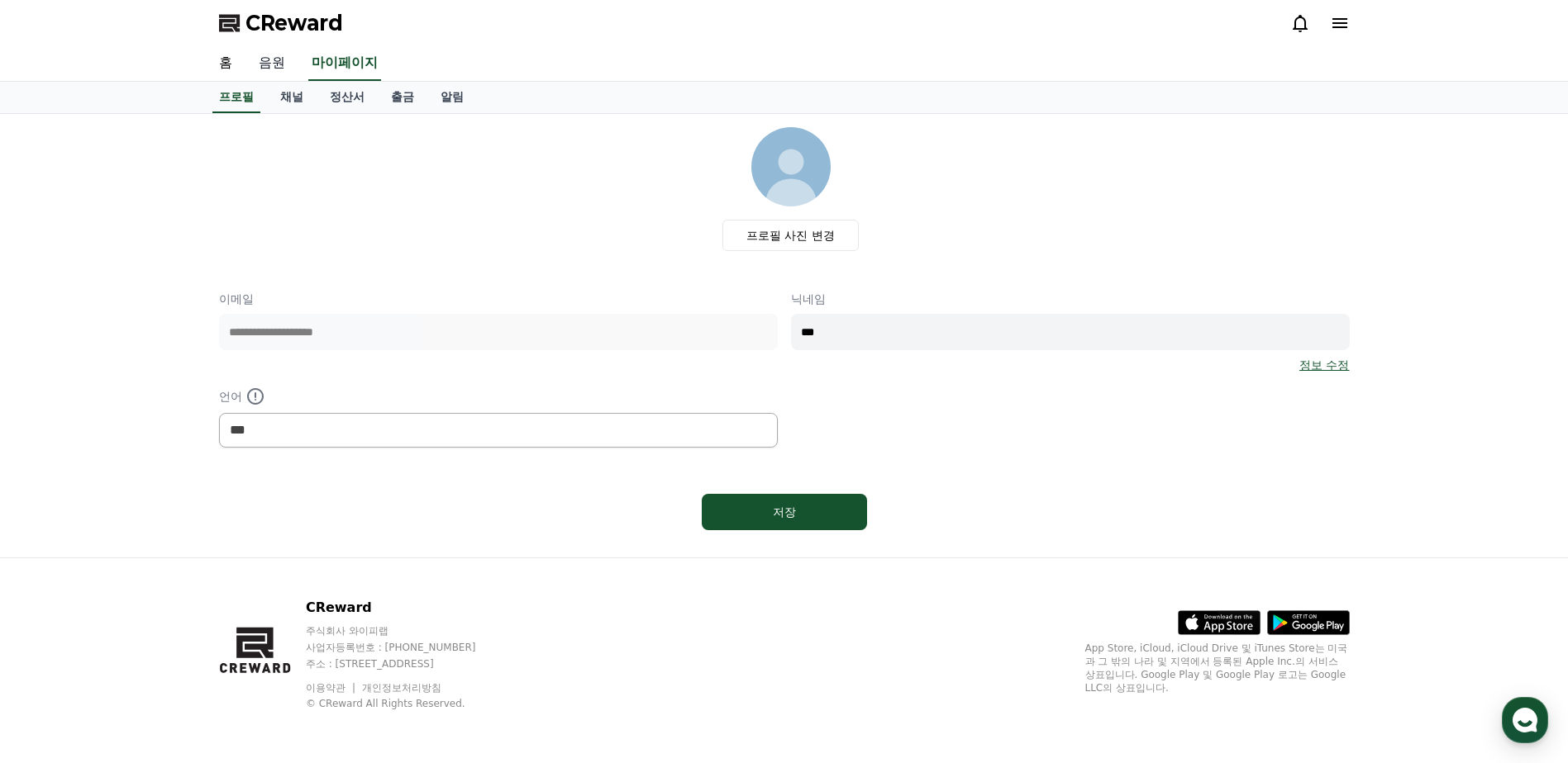
click at [261, 65] on link "음원" at bounding box center [272, 63] width 53 height 34
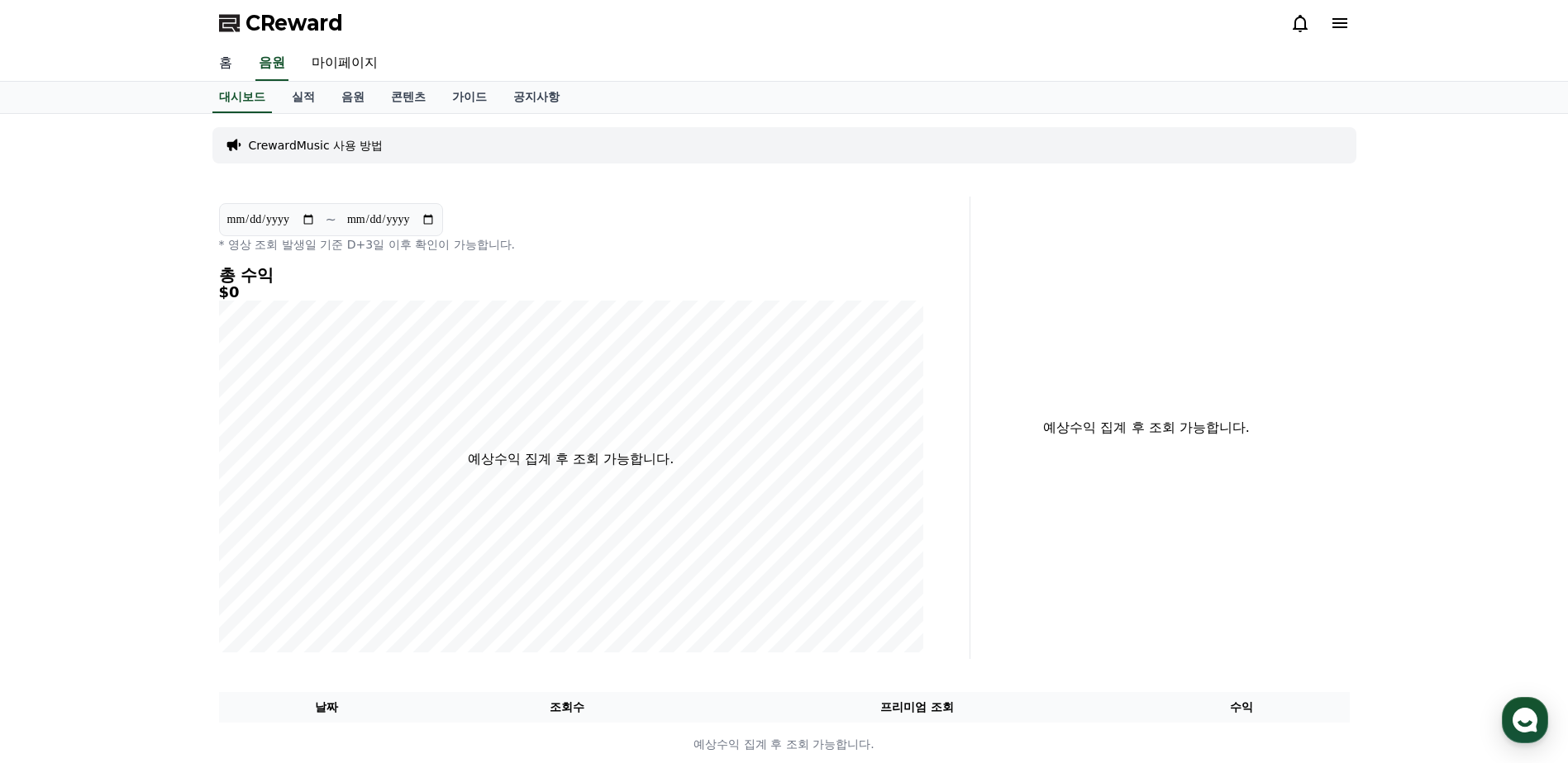
click at [220, 70] on link "홈" at bounding box center [226, 63] width 40 height 34
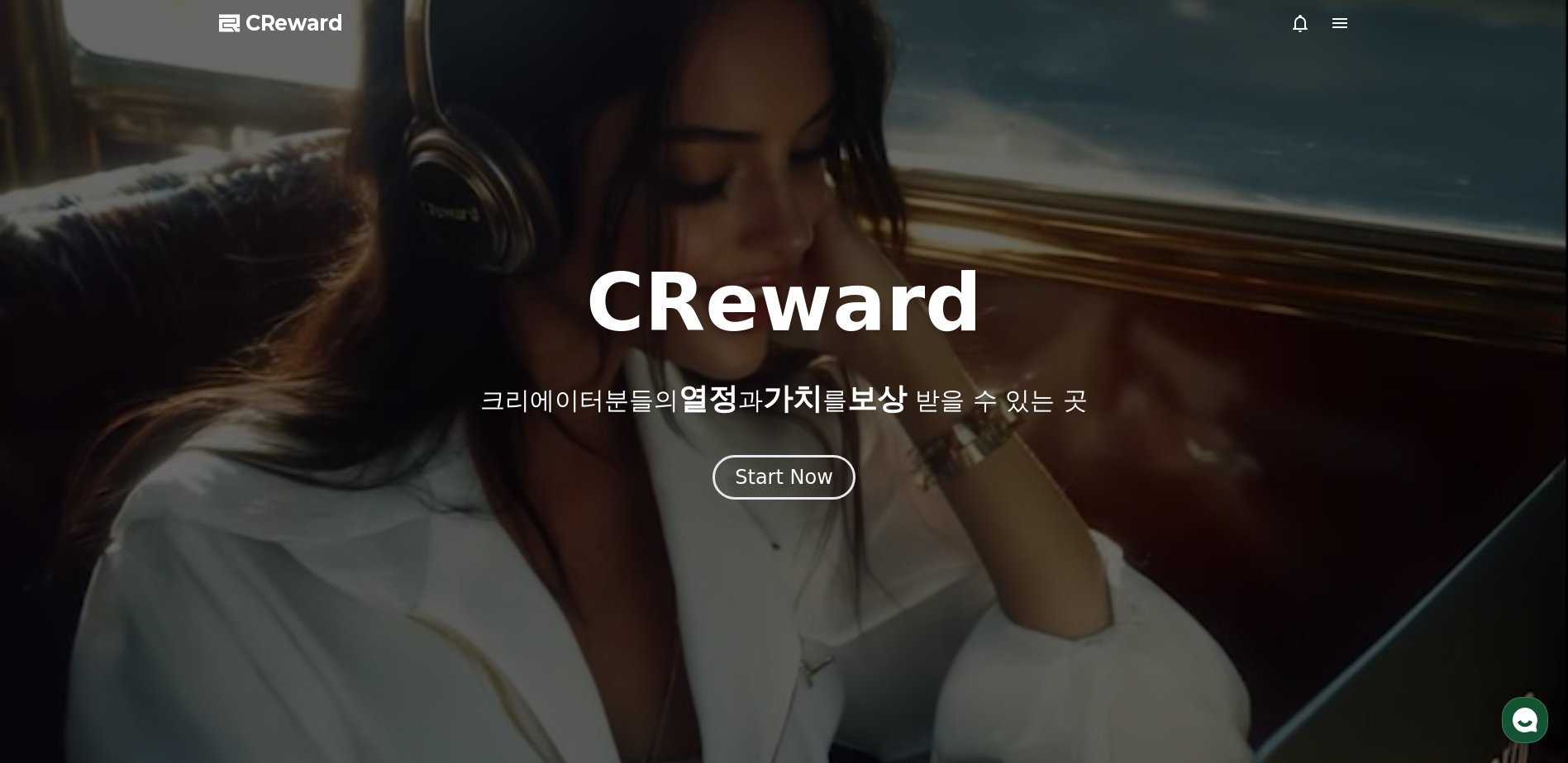
click at [1352, 19] on div at bounding box center [784, 381] width 1568 height 763
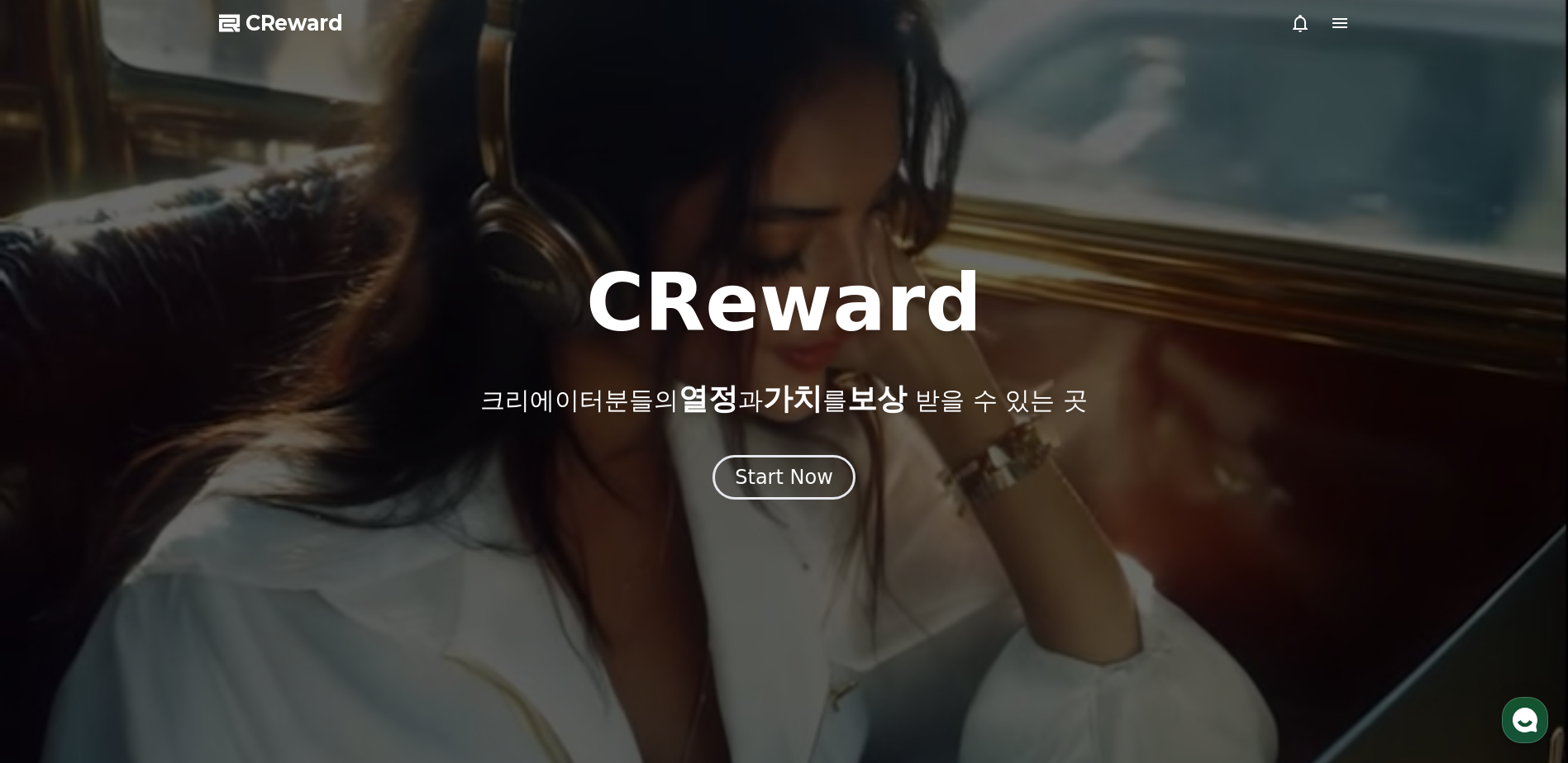
click at [1340, 20] on icon at bounding box center [1340, 23] width 19 height 19
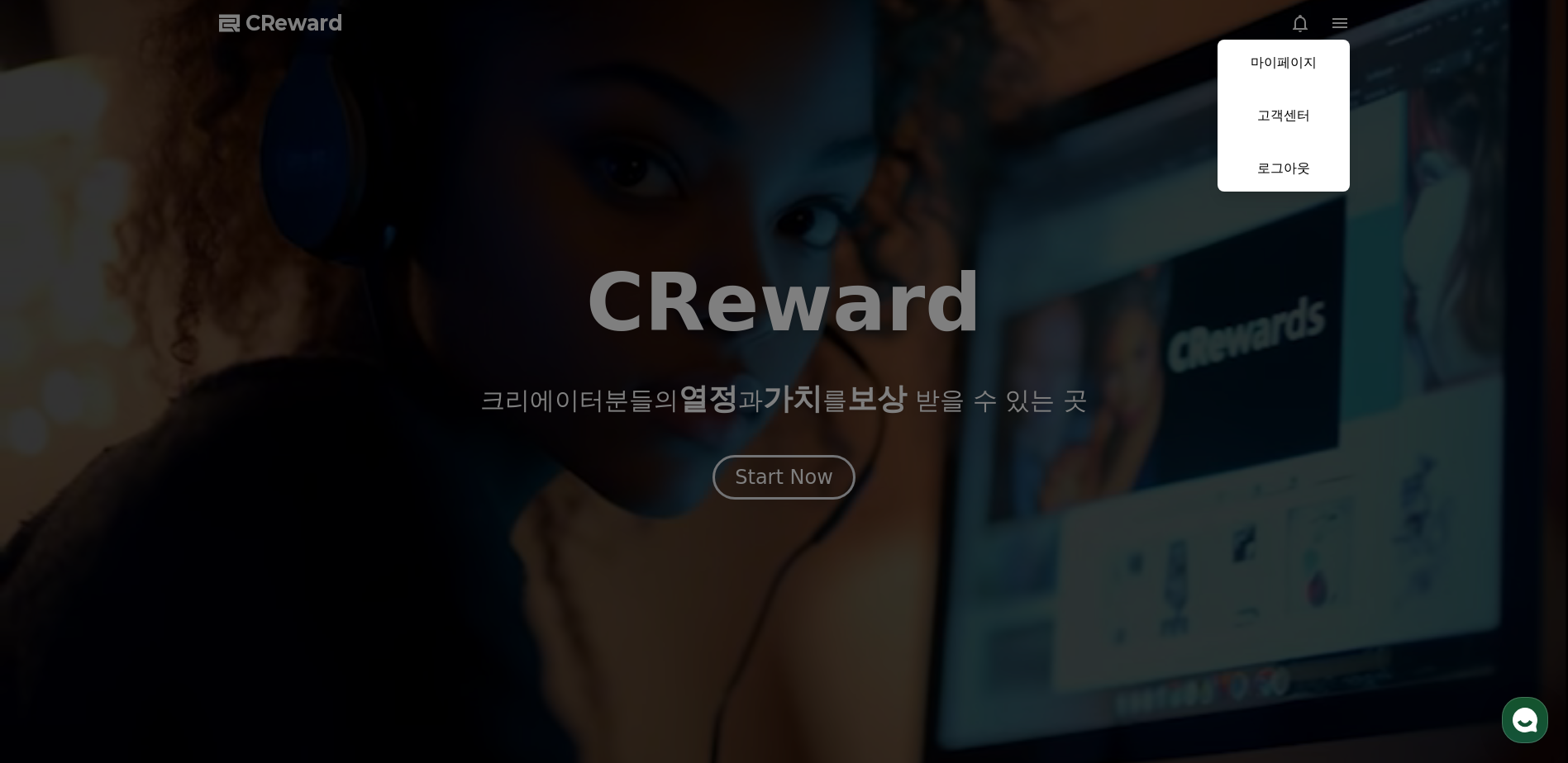
click at [830, 453] on button "close" at bounding box center [784, 381] width 1568 height 763
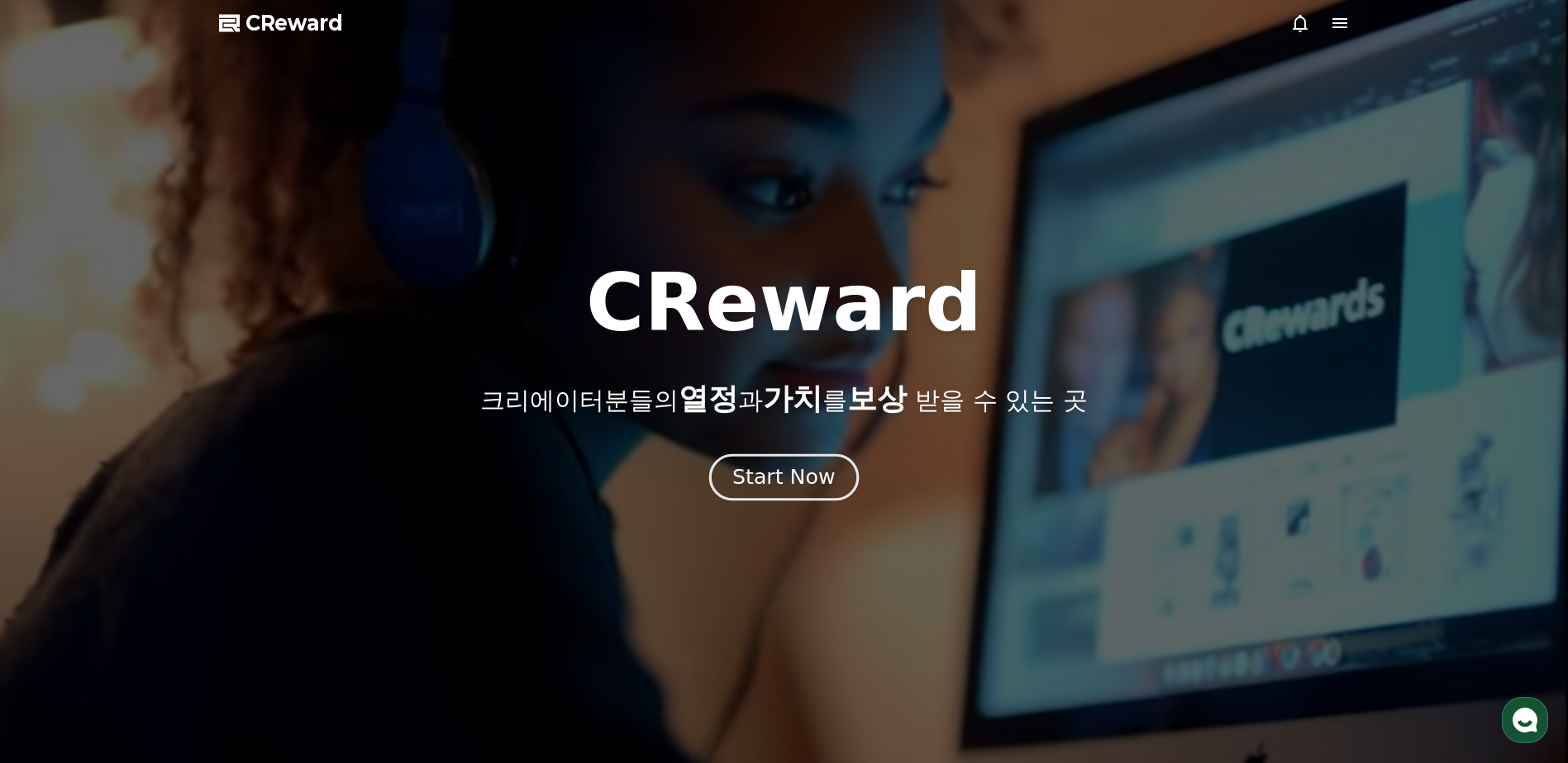
click at [823, 467] on div "Start Now" at bounding box center [784, 477] width 103 height 28
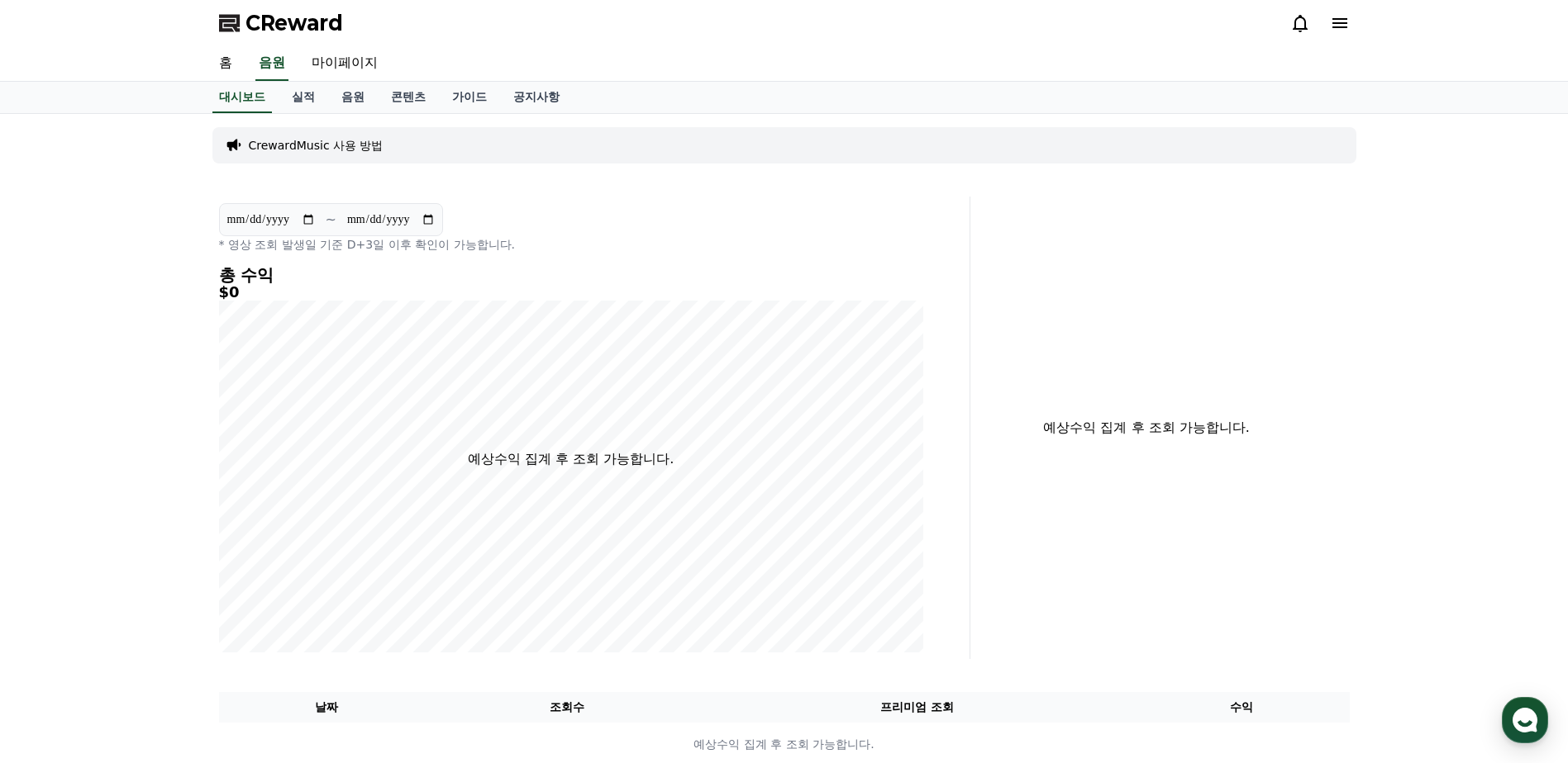
click at [1342, 27] on icon at bounding box center [1339, 23] width 15 height 10
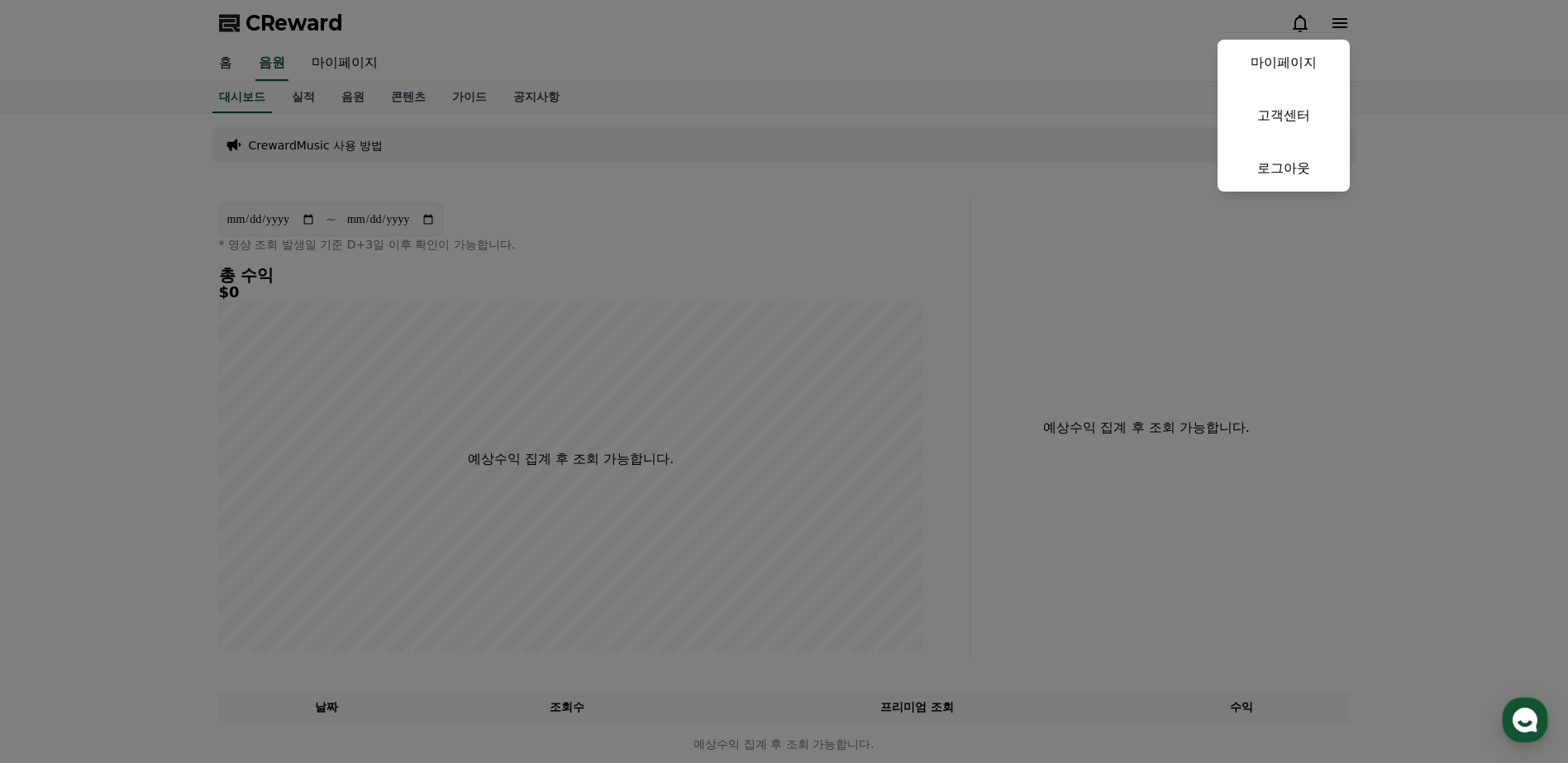
click at [939, 38] on button "close" at bounding box center [784, 381] width 1568 height 763
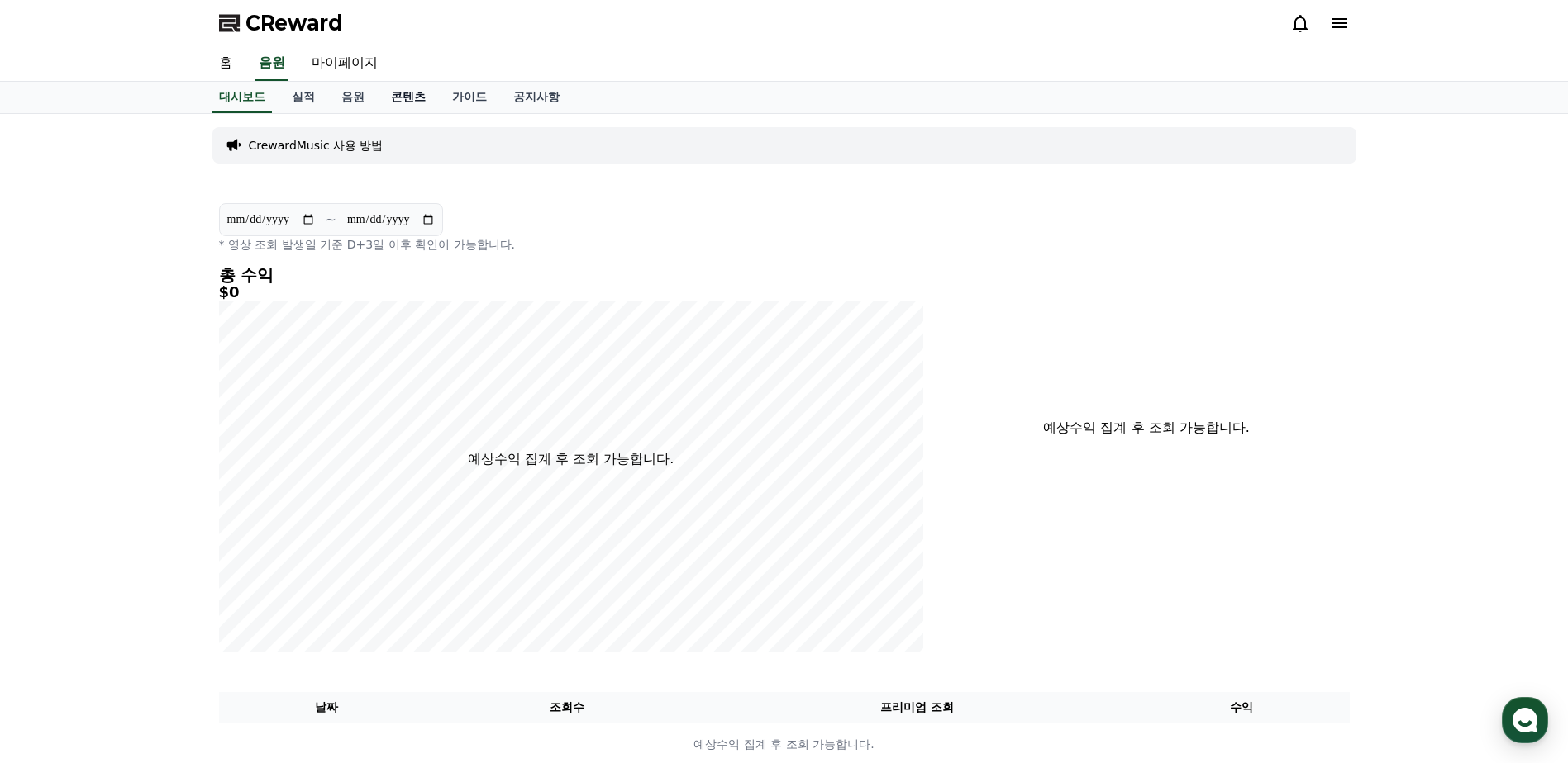
click at [402, 98] on link "콘텐츠" at bounding box center [408, 98] width 61 height 32
click at [344, 103] on link "음원" at bounding box center [353, 98] width 50 height 32
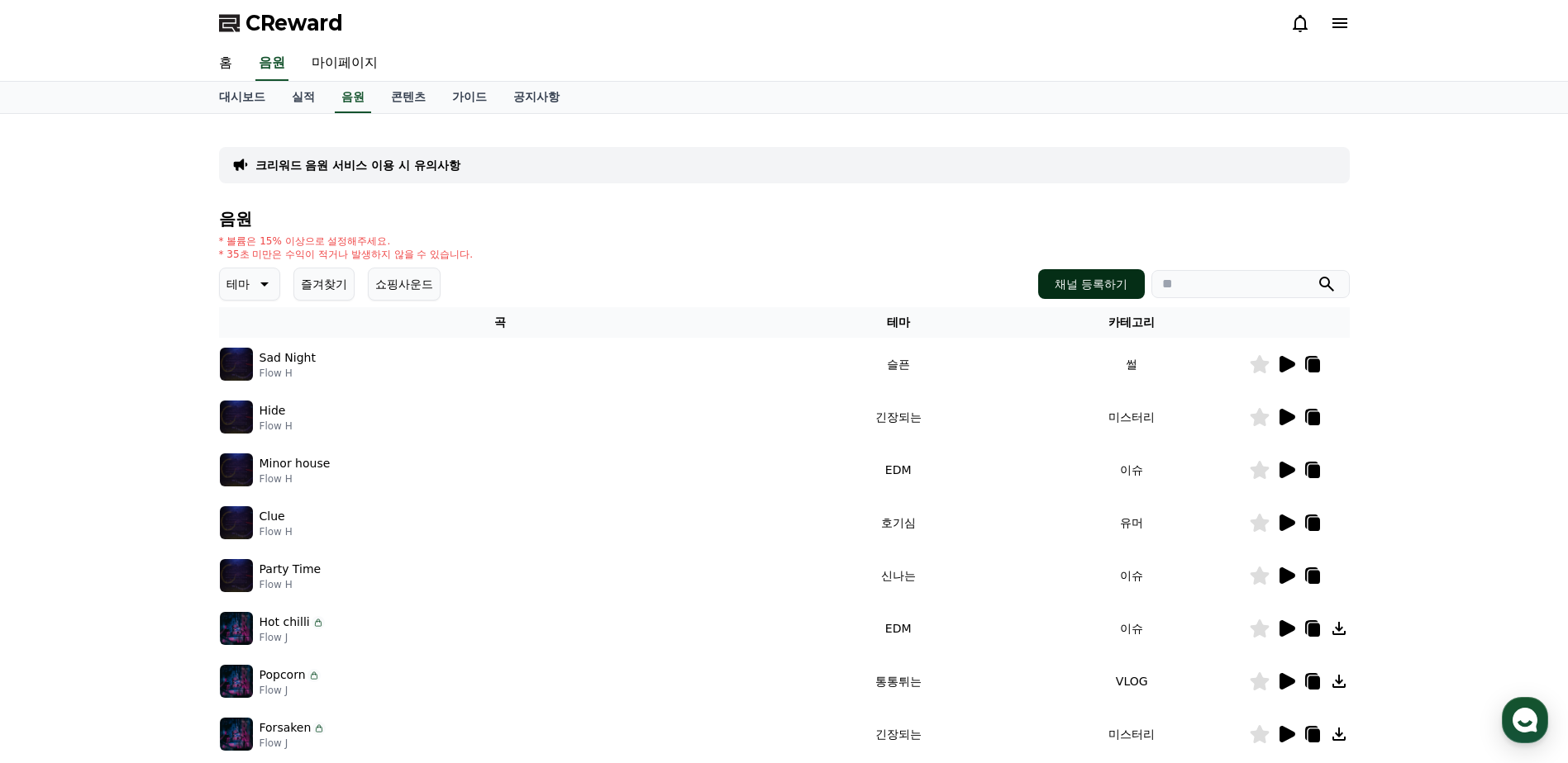
click at [1088, 279] on button "채널 등록하기" at bounding box center [1091, 285] width 106 height 30
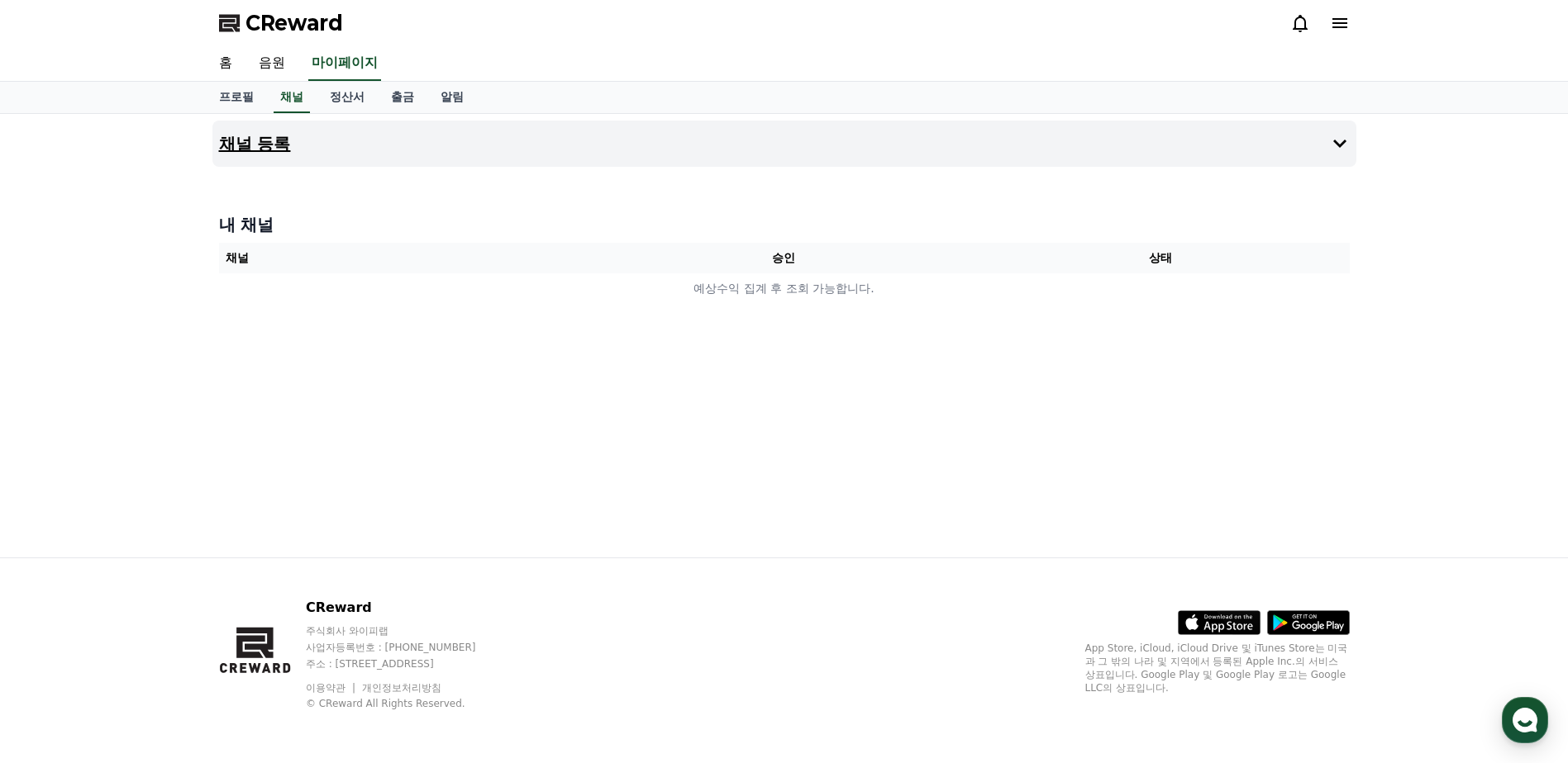
click at [417, 145] on button "채널 등록" at bounding box center [784, 143] width 1143 height 46
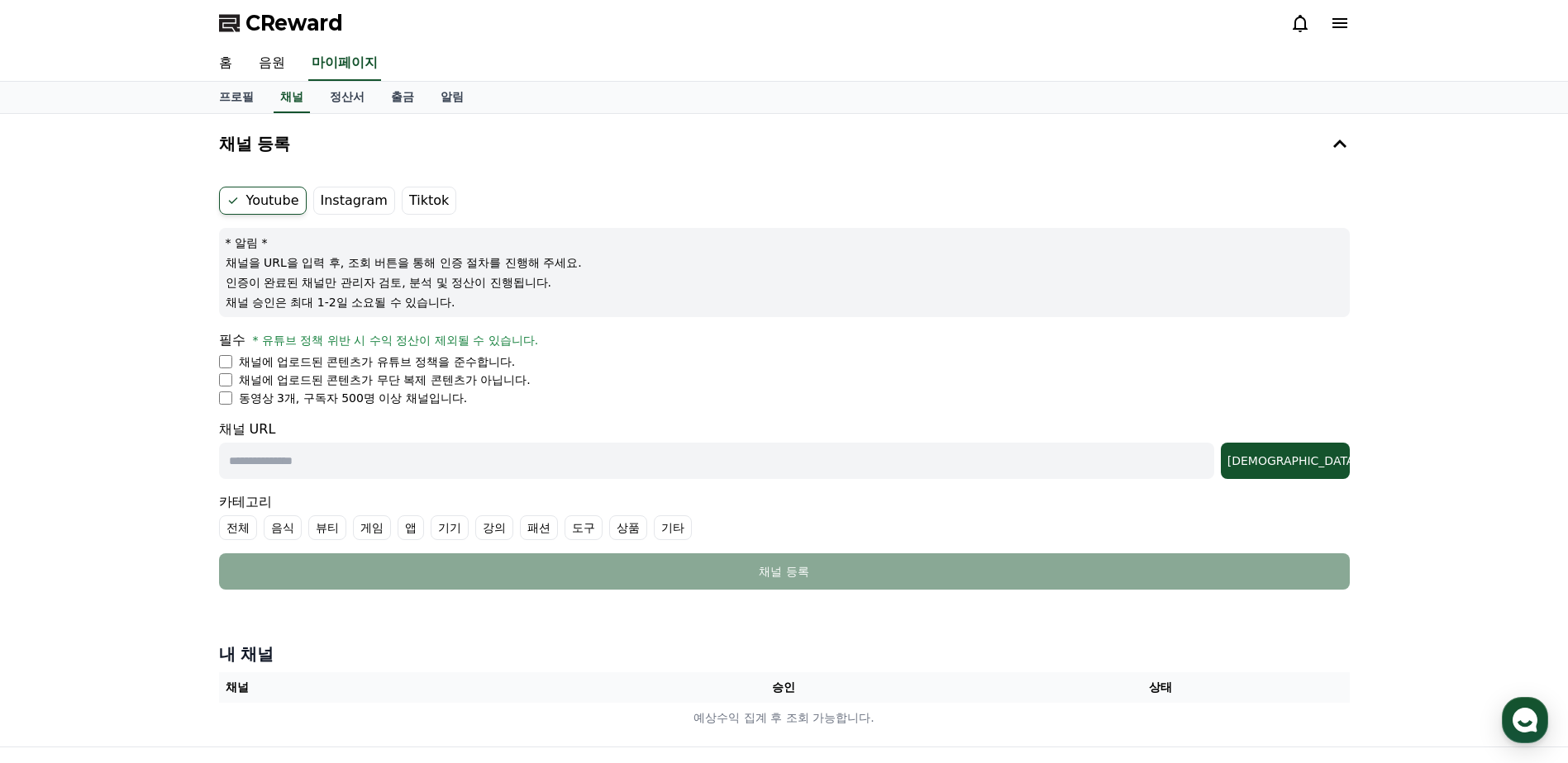
scroll to position [82, 0]
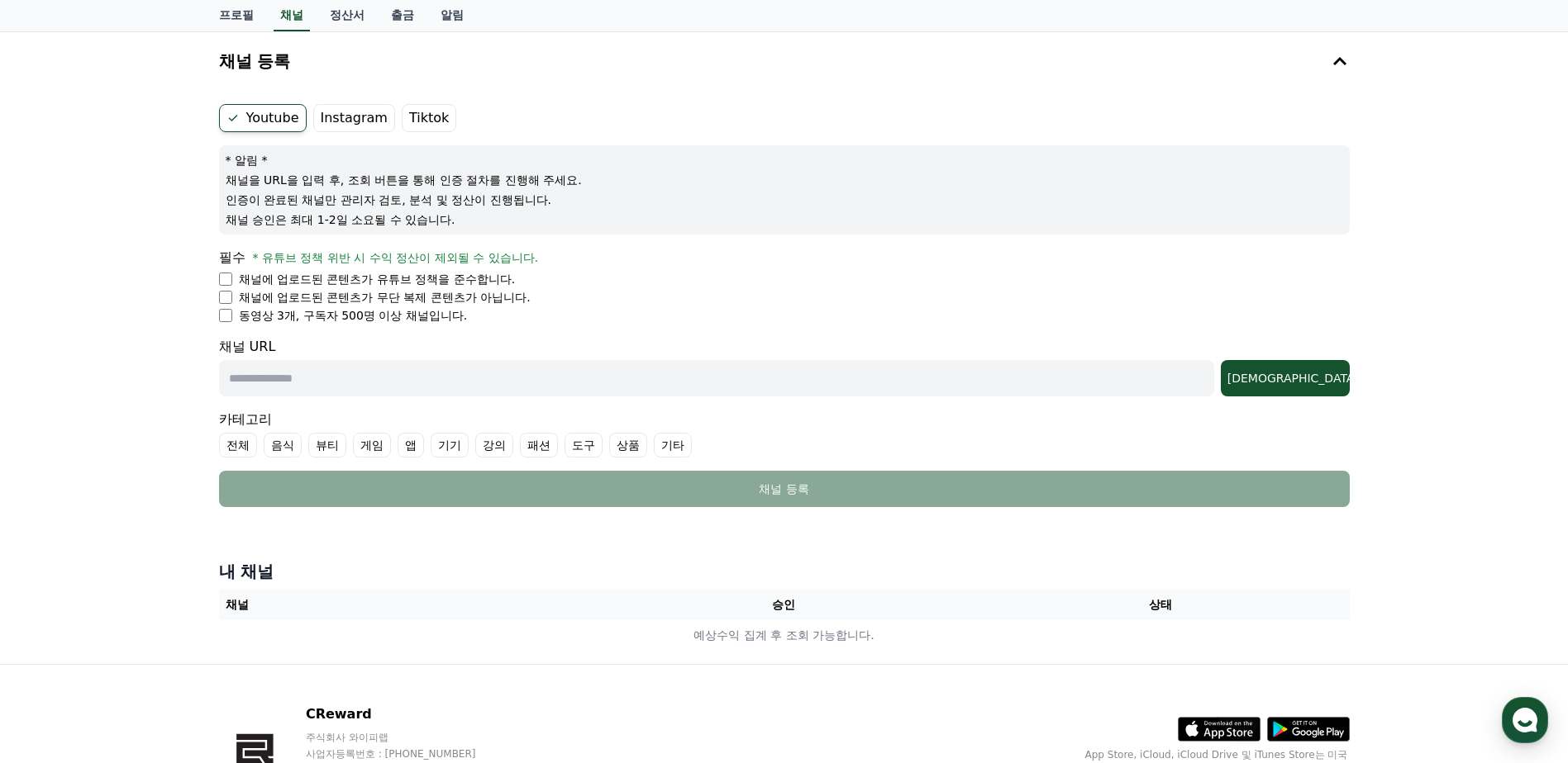
click at [344, 115] on label "Instagram" at bounding box center [354, 118] width 82 height 28
click at [478, 382] on input "text" at bounding box center [716, 378] width 995 height 36
click at [430, 353] on div "채널 URL 조회" at bounding box center [784, 366] width 1130 height 59
click at [425, 369] on input "text" at bounding box center [716, 378] width 995 height 36
paste input "**********"
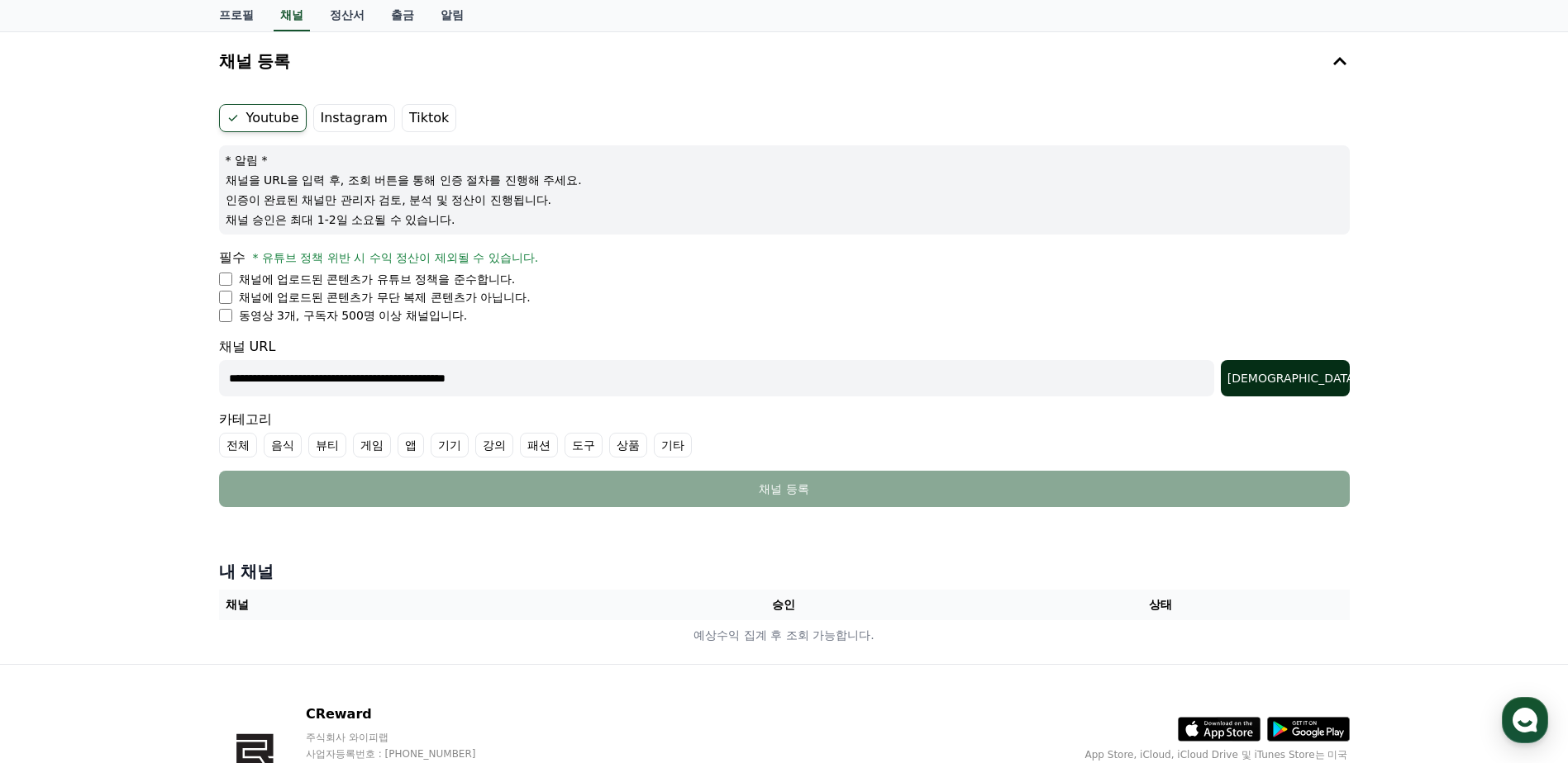
type input "**********"
click at [1335, 380] on div "조회" at bounding box center [1285, 378] width 116 height 17
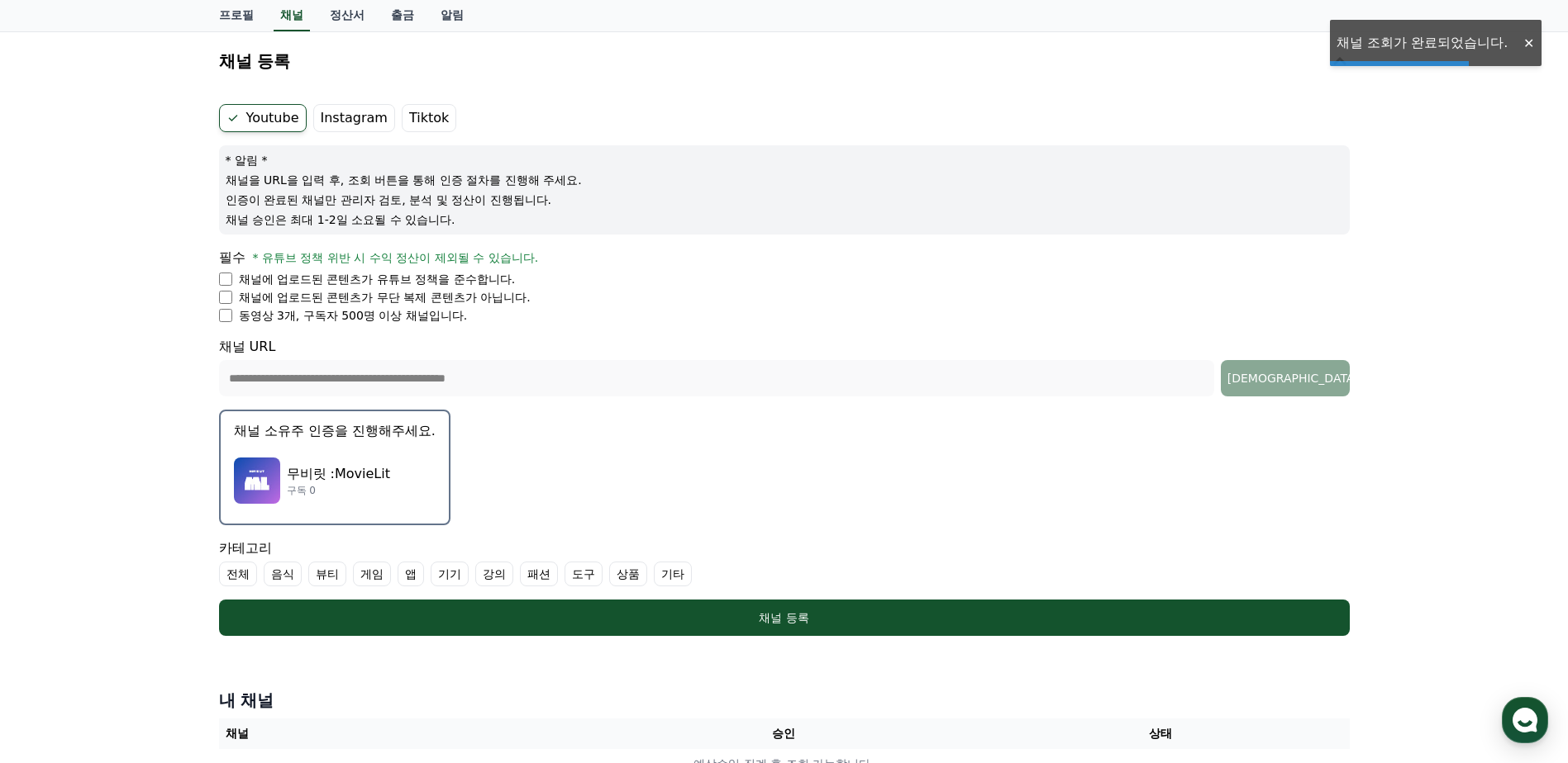
scroll to position [165, 0]
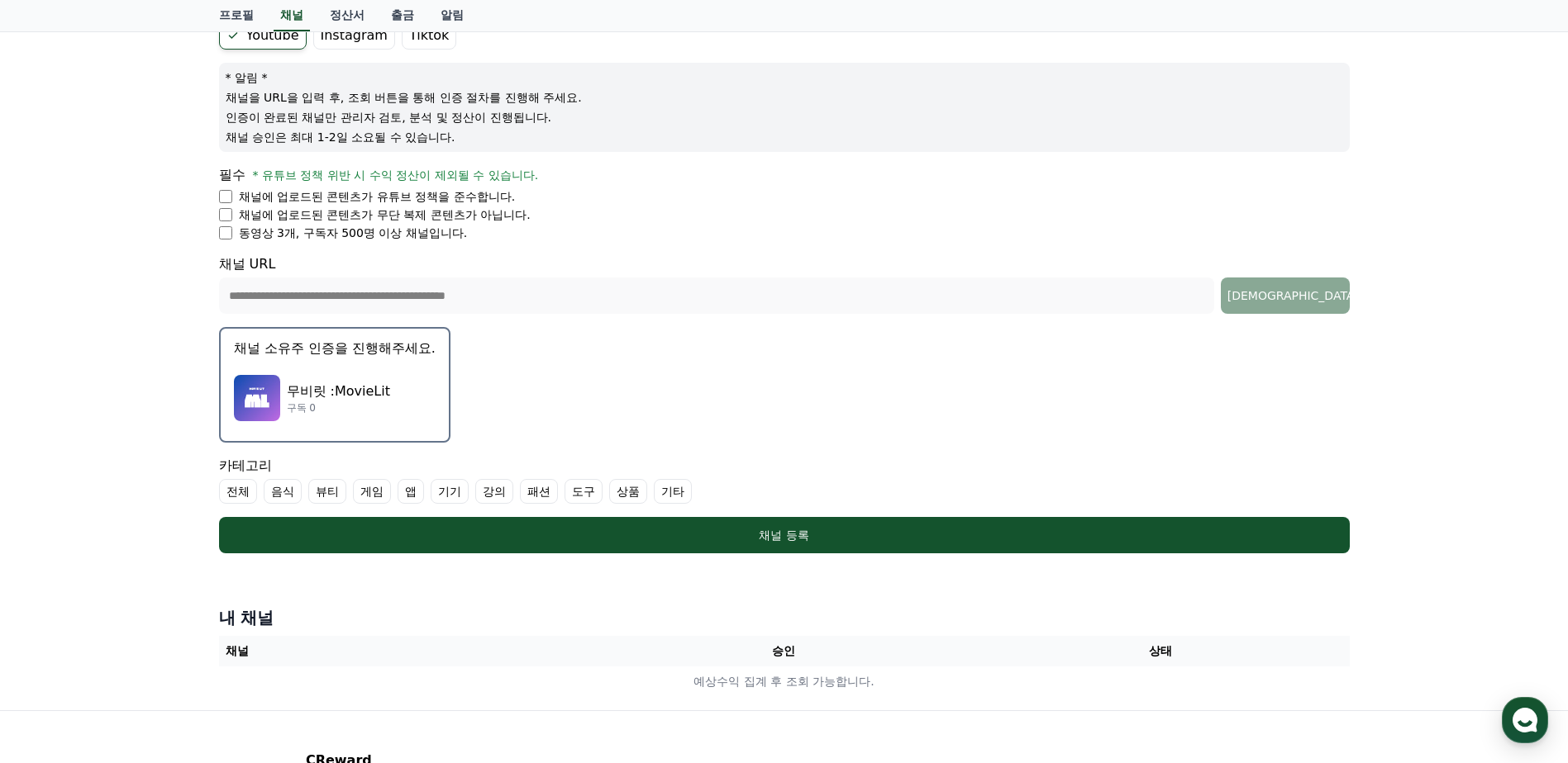
click at [371, 362] on button "채널 소유주 인증을 진행해주세요. 무비릿 :MovieLit 구독 0" at bounding box center [335, 385] width 232 height 116
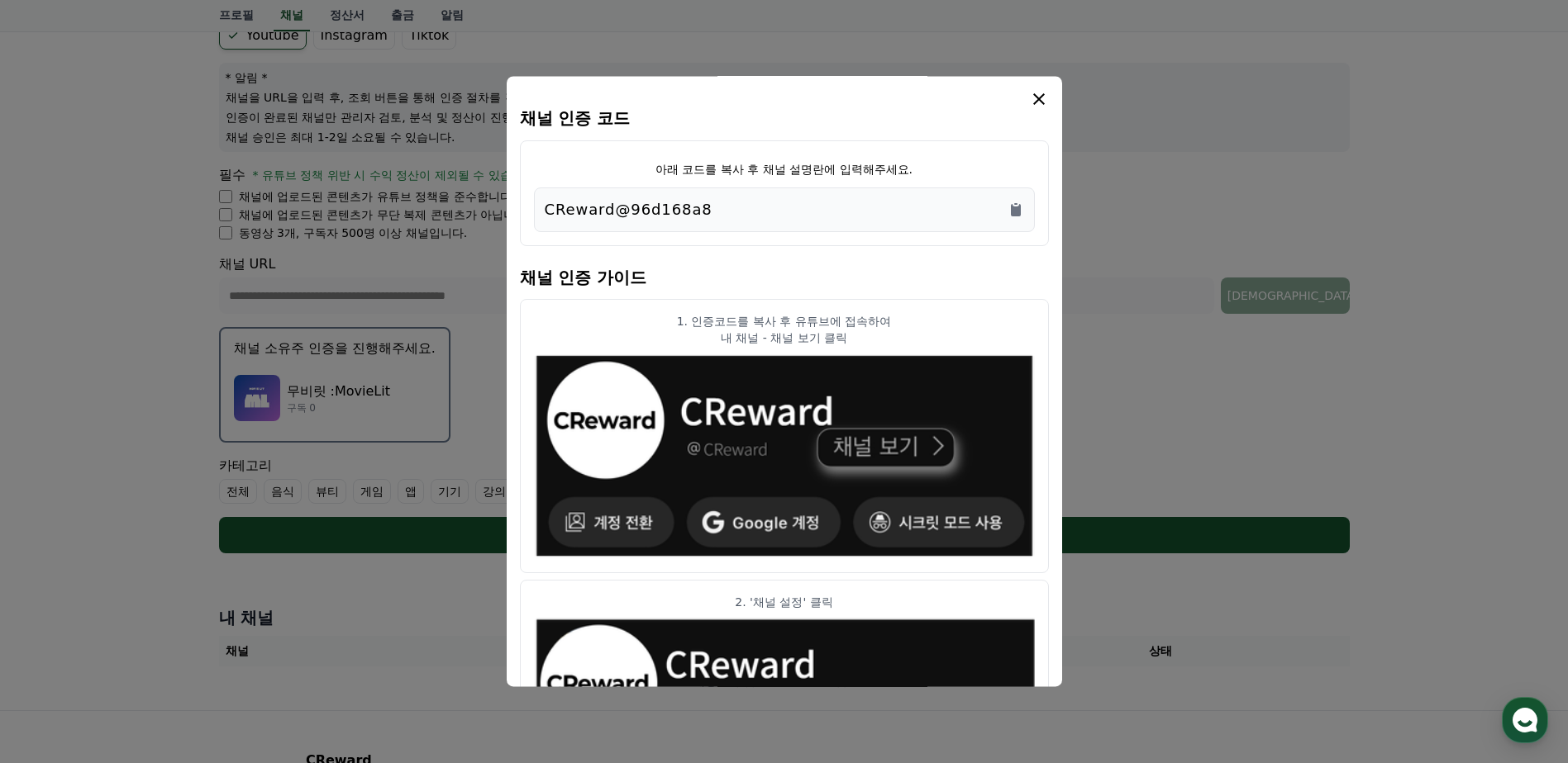
click at [721, 195] on div "CReward@96d168a8" at bounding box center [784, 210] width 501 height 44
click at [723, 207] on div "CReward@96d168a8" at bounding box center [784, 210] width 479 height 23
click at [1018, 208] on icon "Copy to clipboard" at bounding box center [1015, 210] width 10 height 12
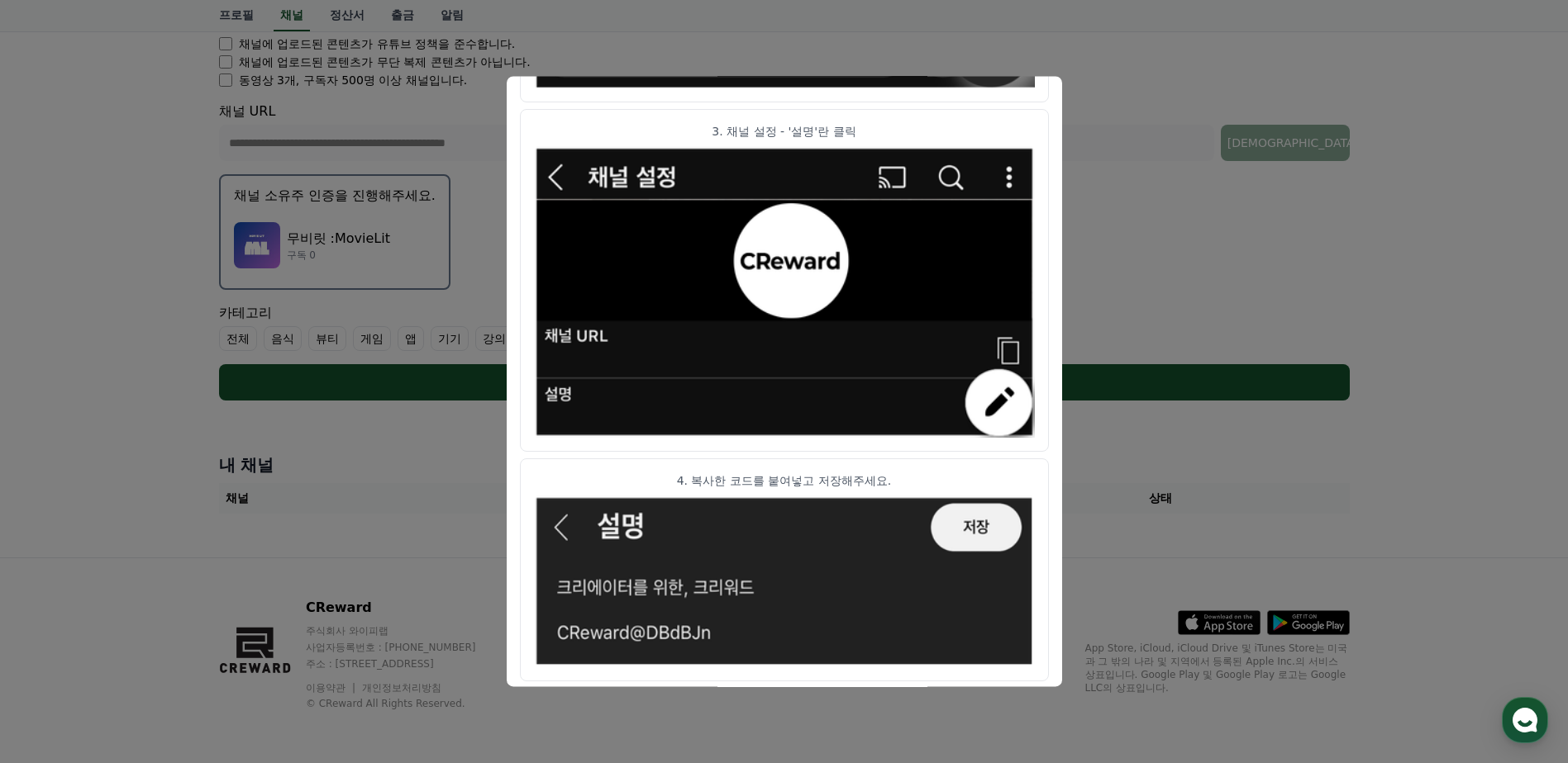
scroll to position [815, 0]
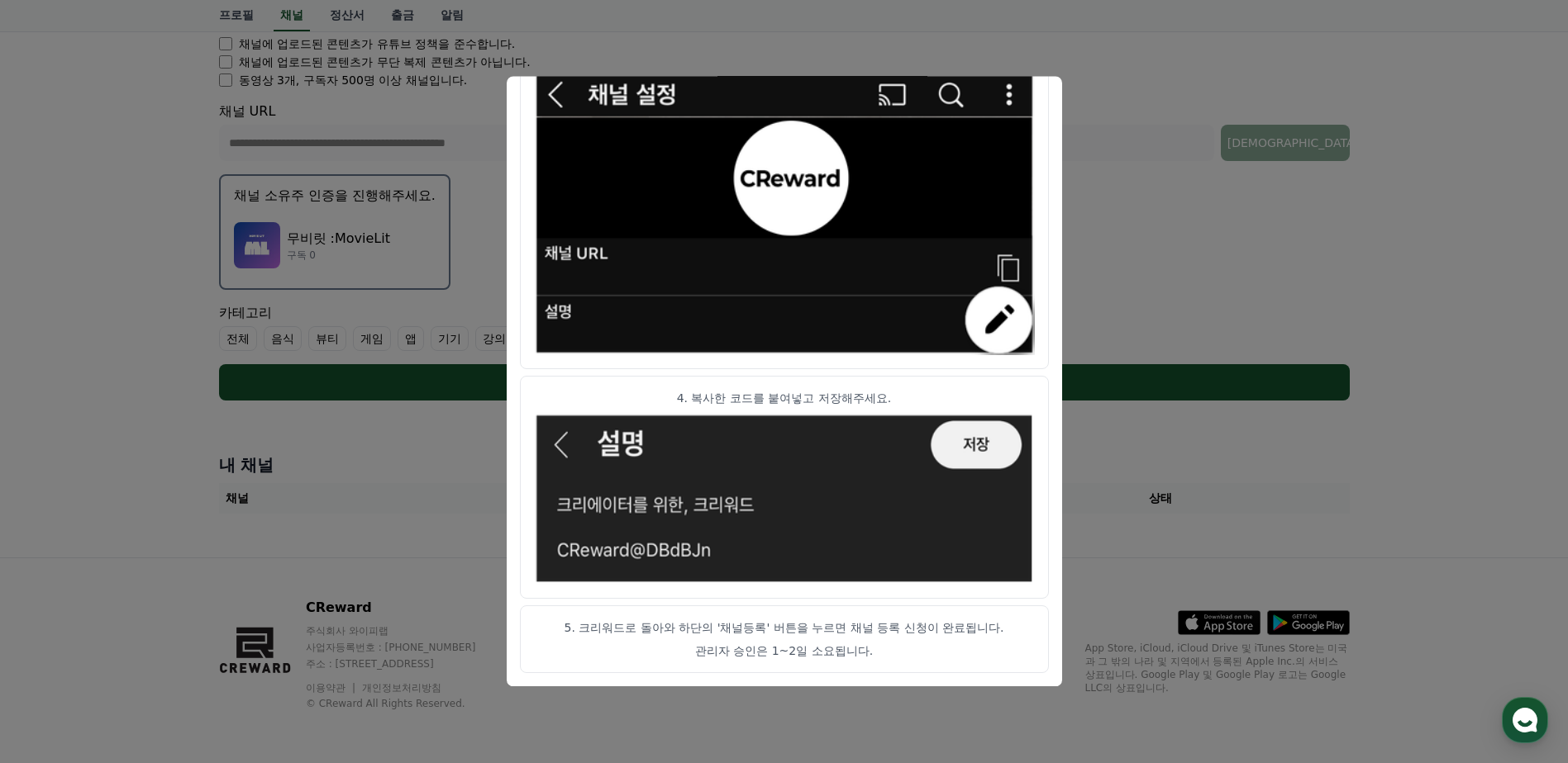
click at [1202, 317] on button "close modal" at bounding box center [784, 381] width 1568 height 763
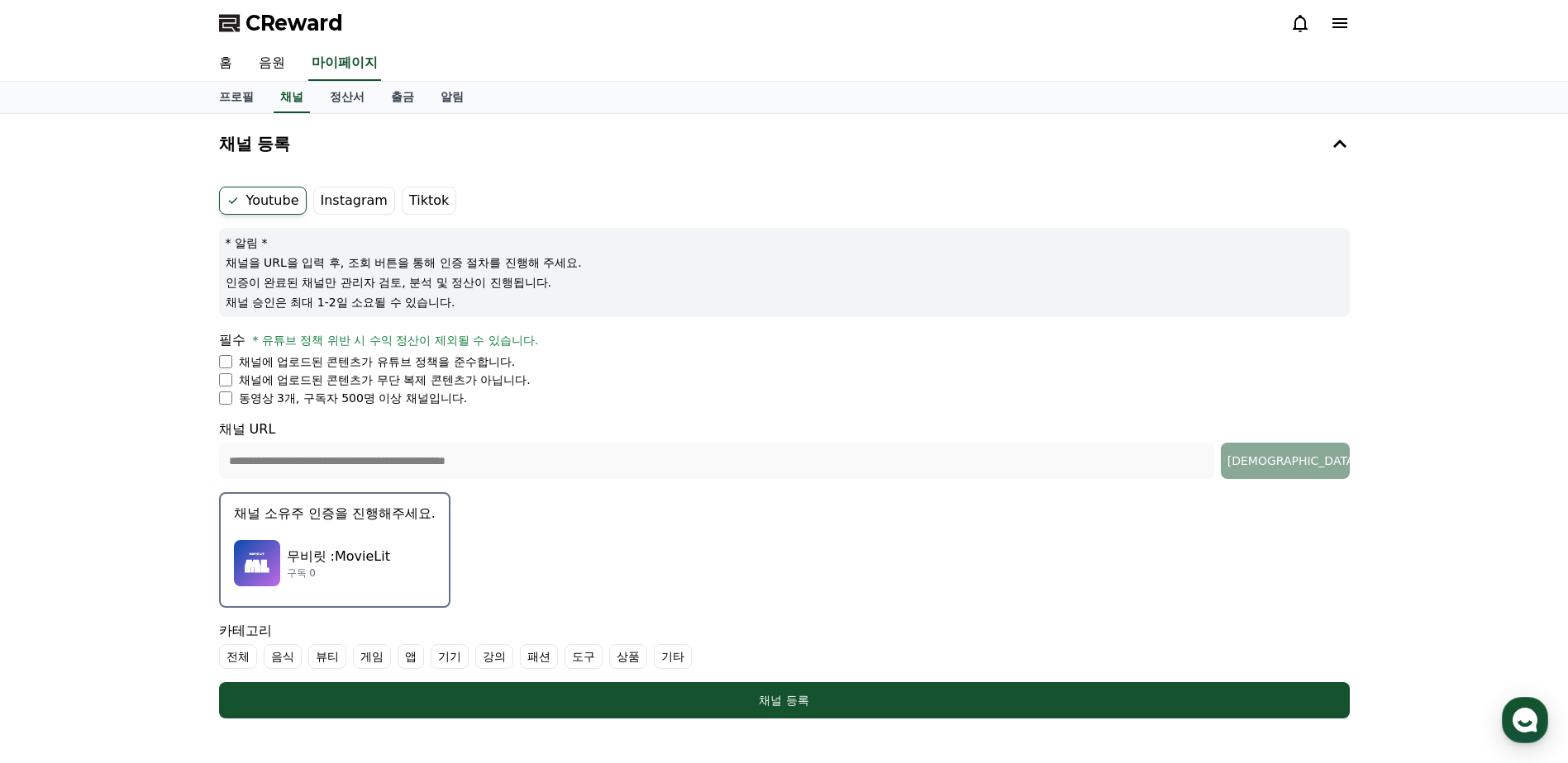
scroll to position [165, 0]
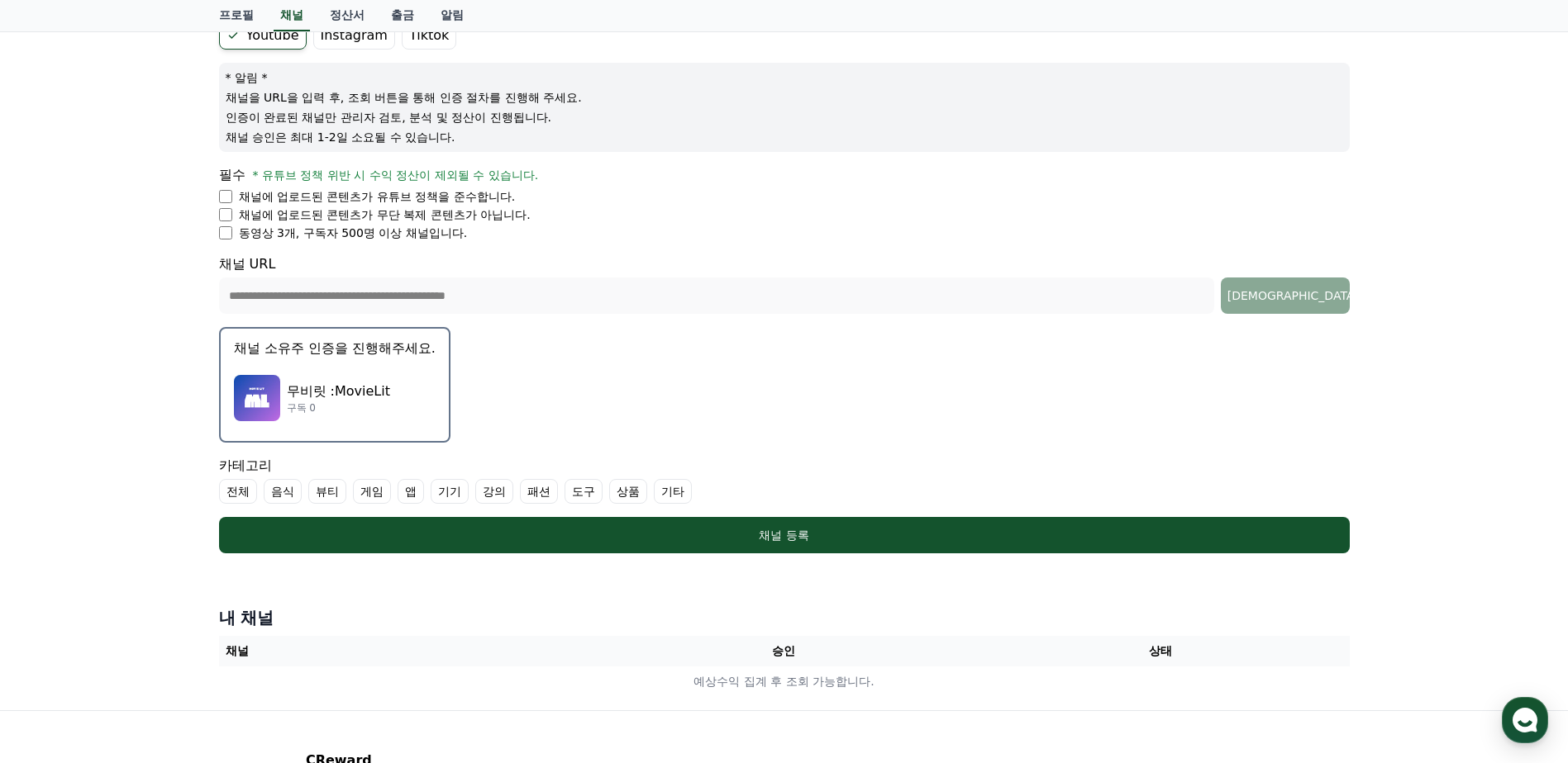
click at [673, 493] on label "기타" at bounding box center [672, 492] width 38 height 25
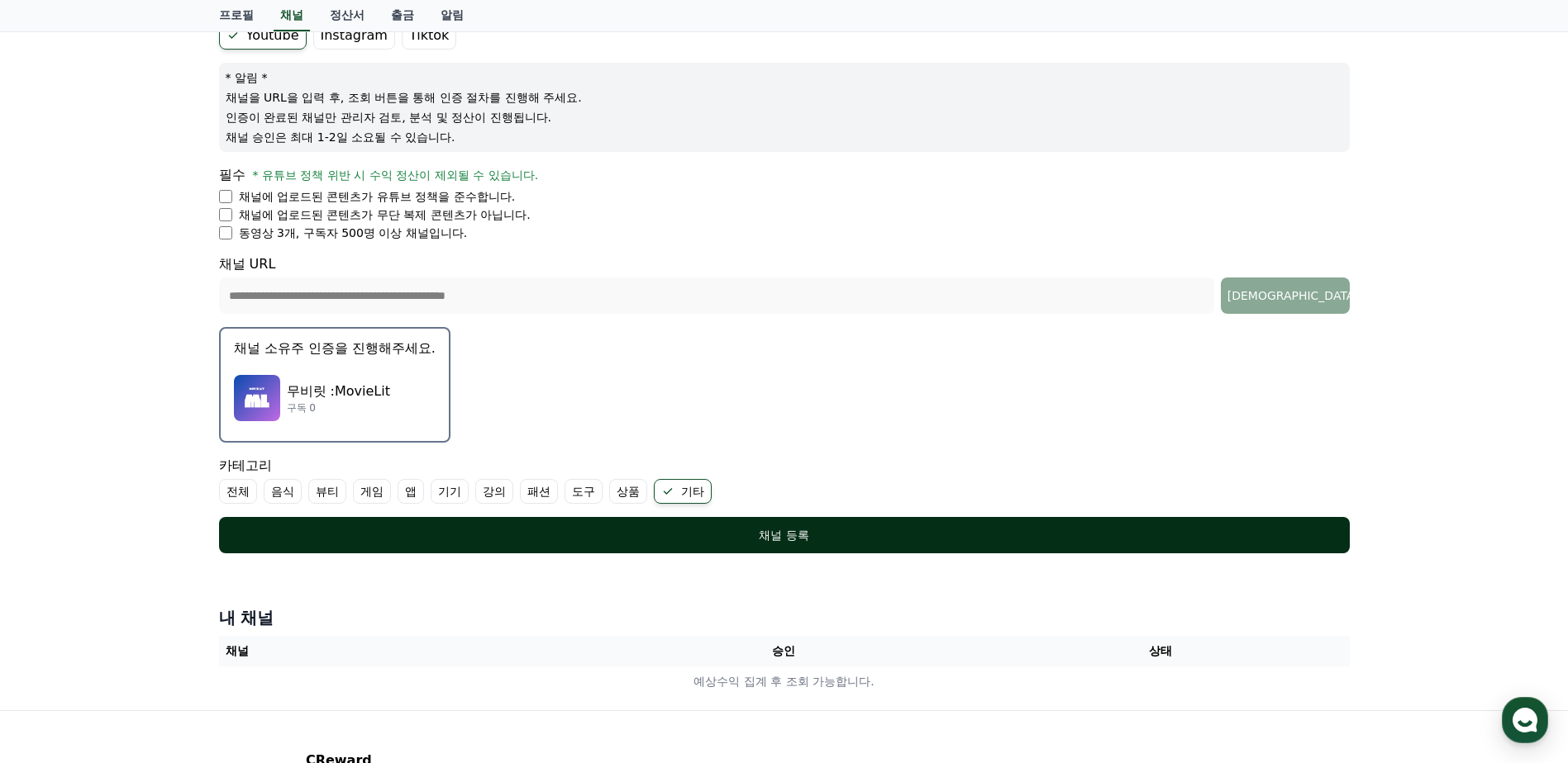
click at [716, 529] on div "채널 등록" at bounding box center [784, 535] width 1065 height 17
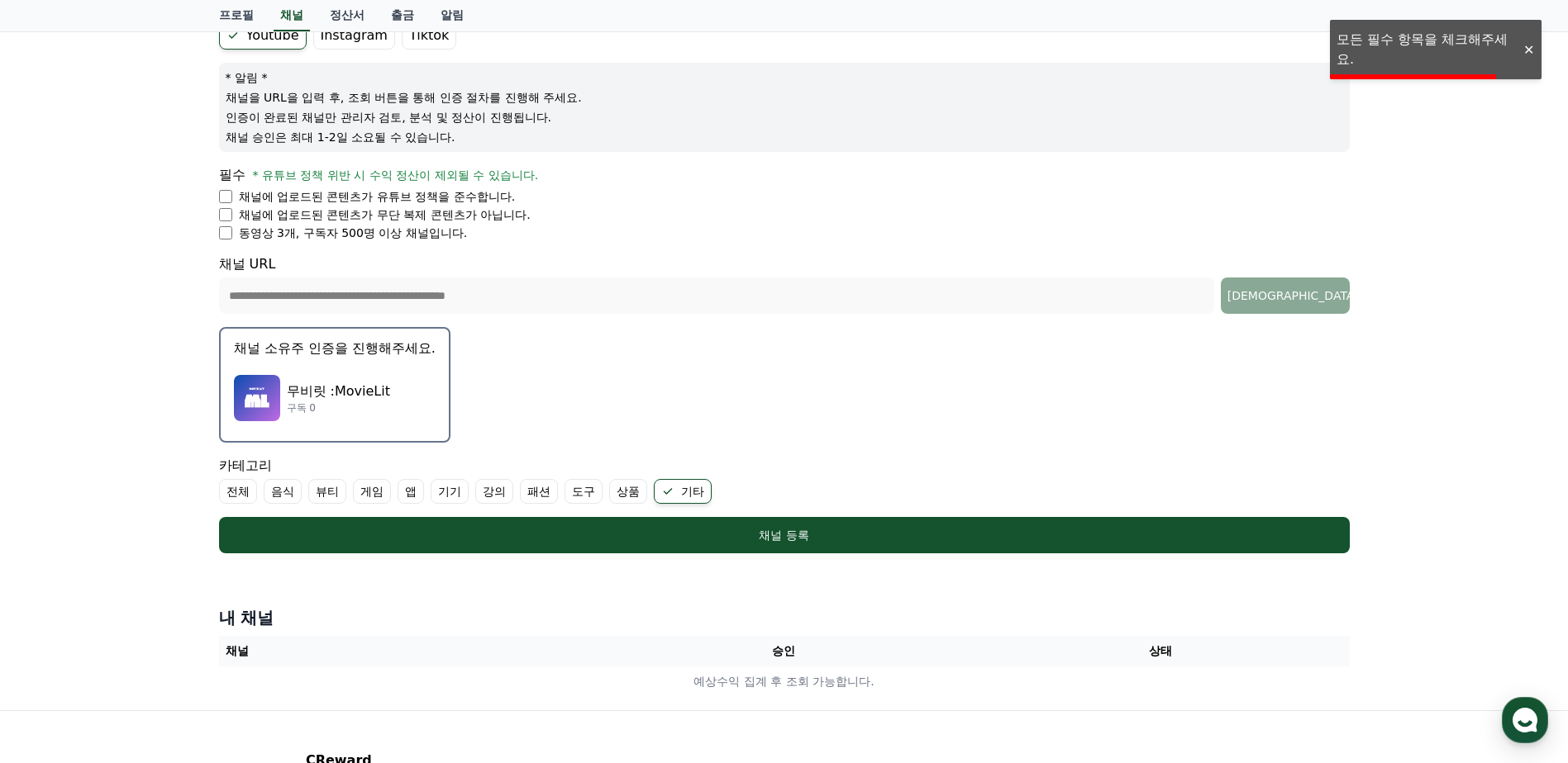
click at [678, 498] on label "기타" at bounding box center [682, 492] width 57 height 25
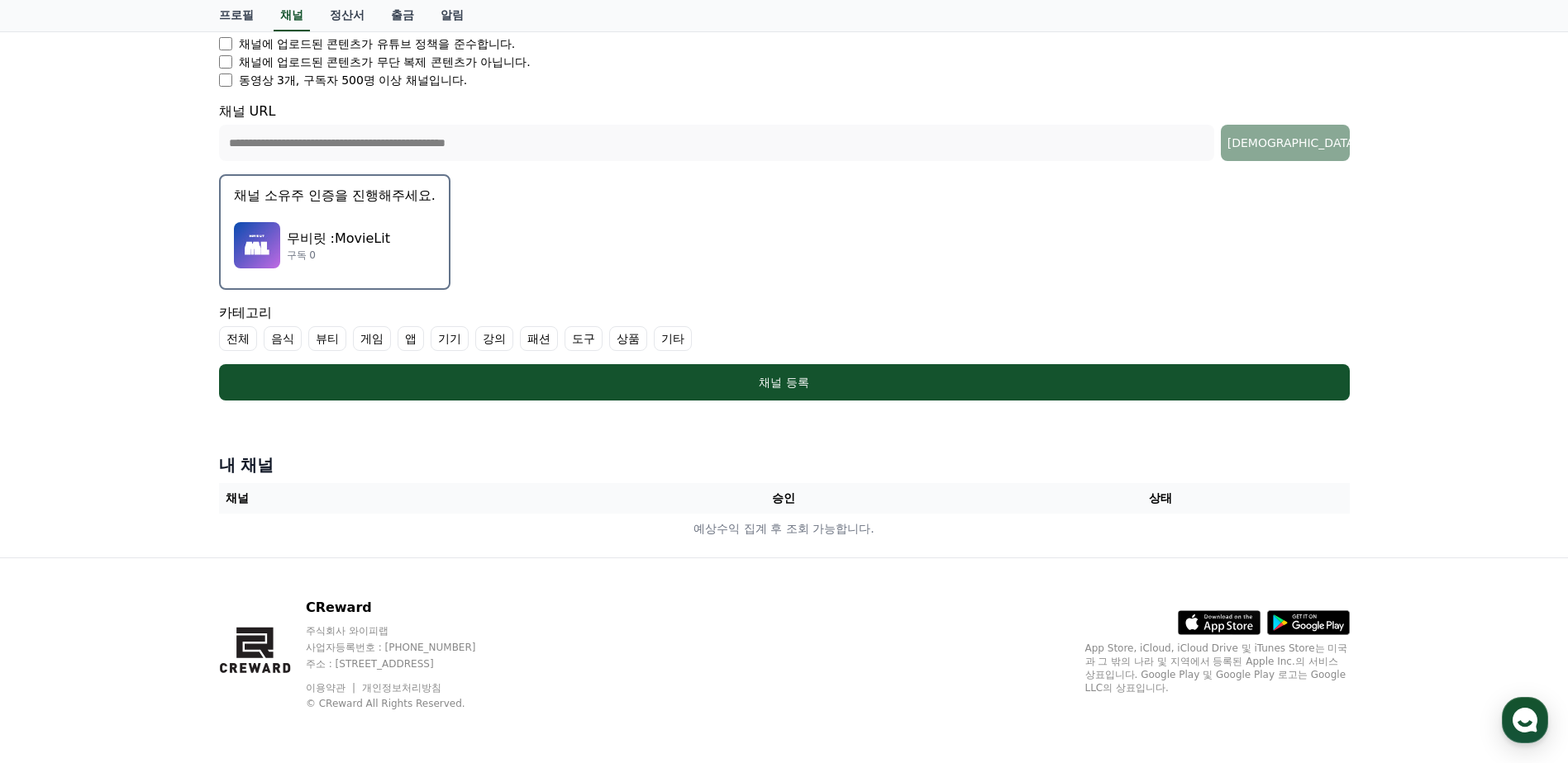
scroll to position [0, 0]
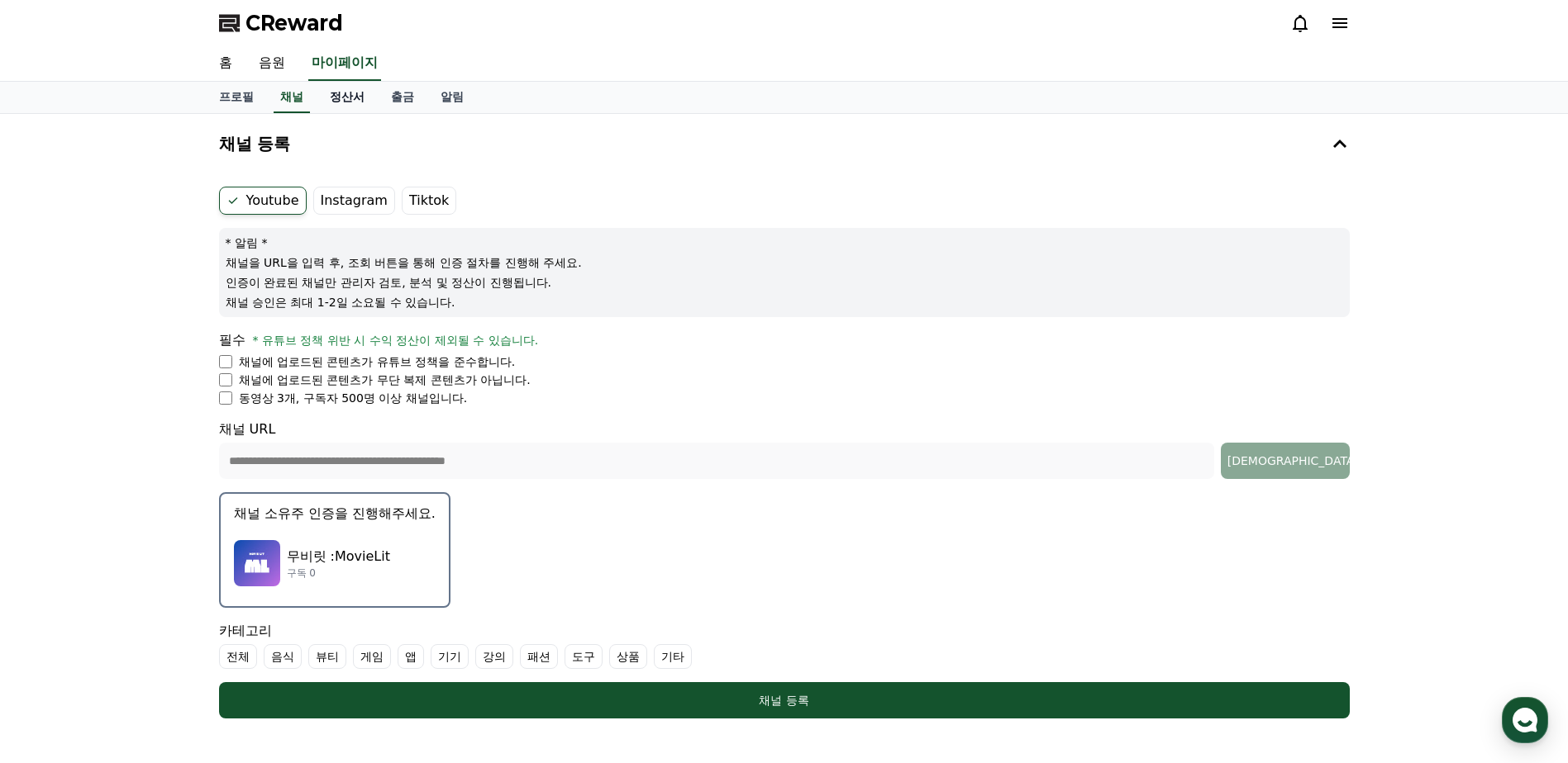
click at [335, 95] on link "정산서" at bounding box center [347, 98] width 61 height 32
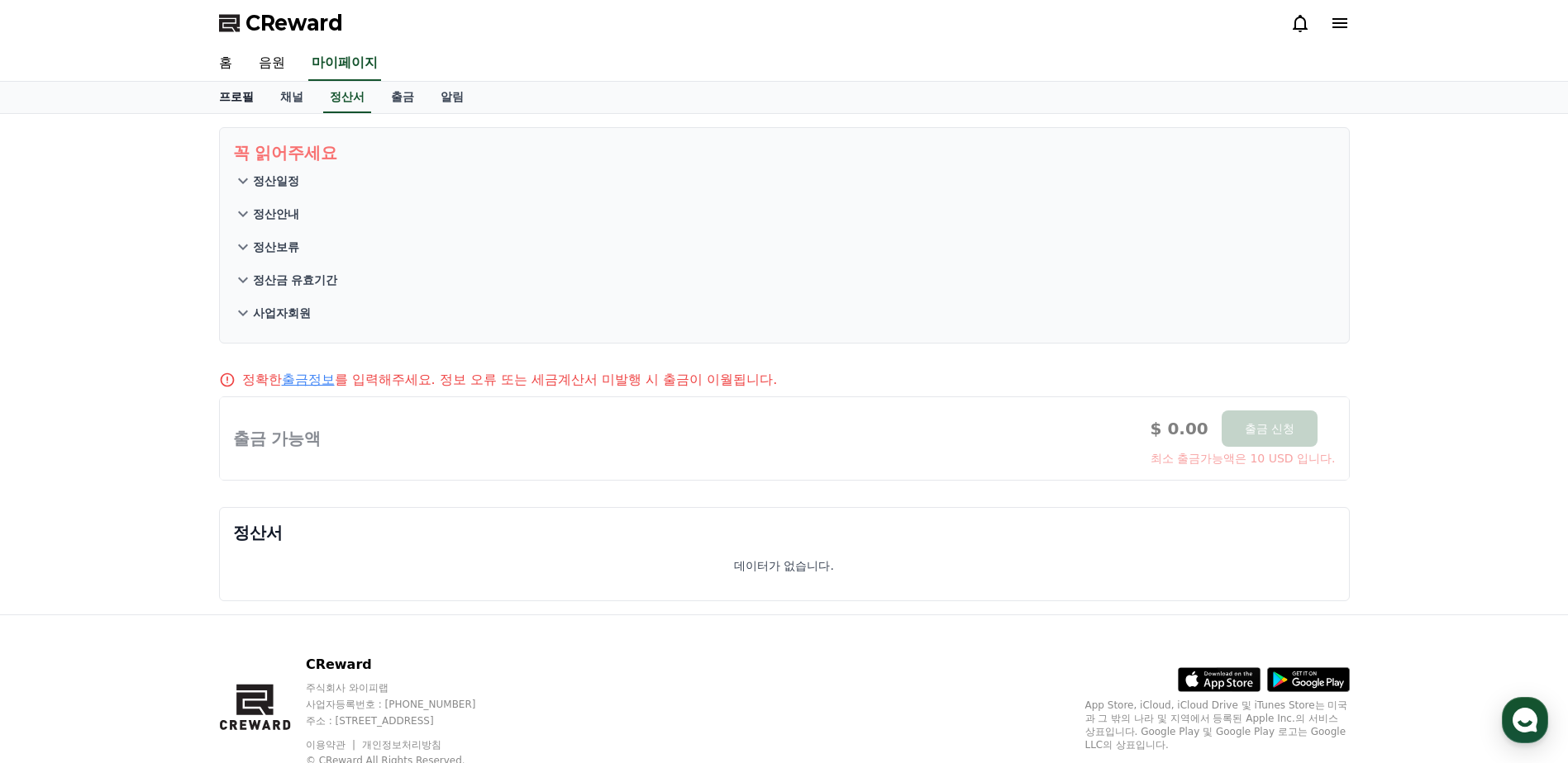
click at [257, 98] on link "프로필" at bounding box center [236, 98] width 61 height 32
select select "**********"
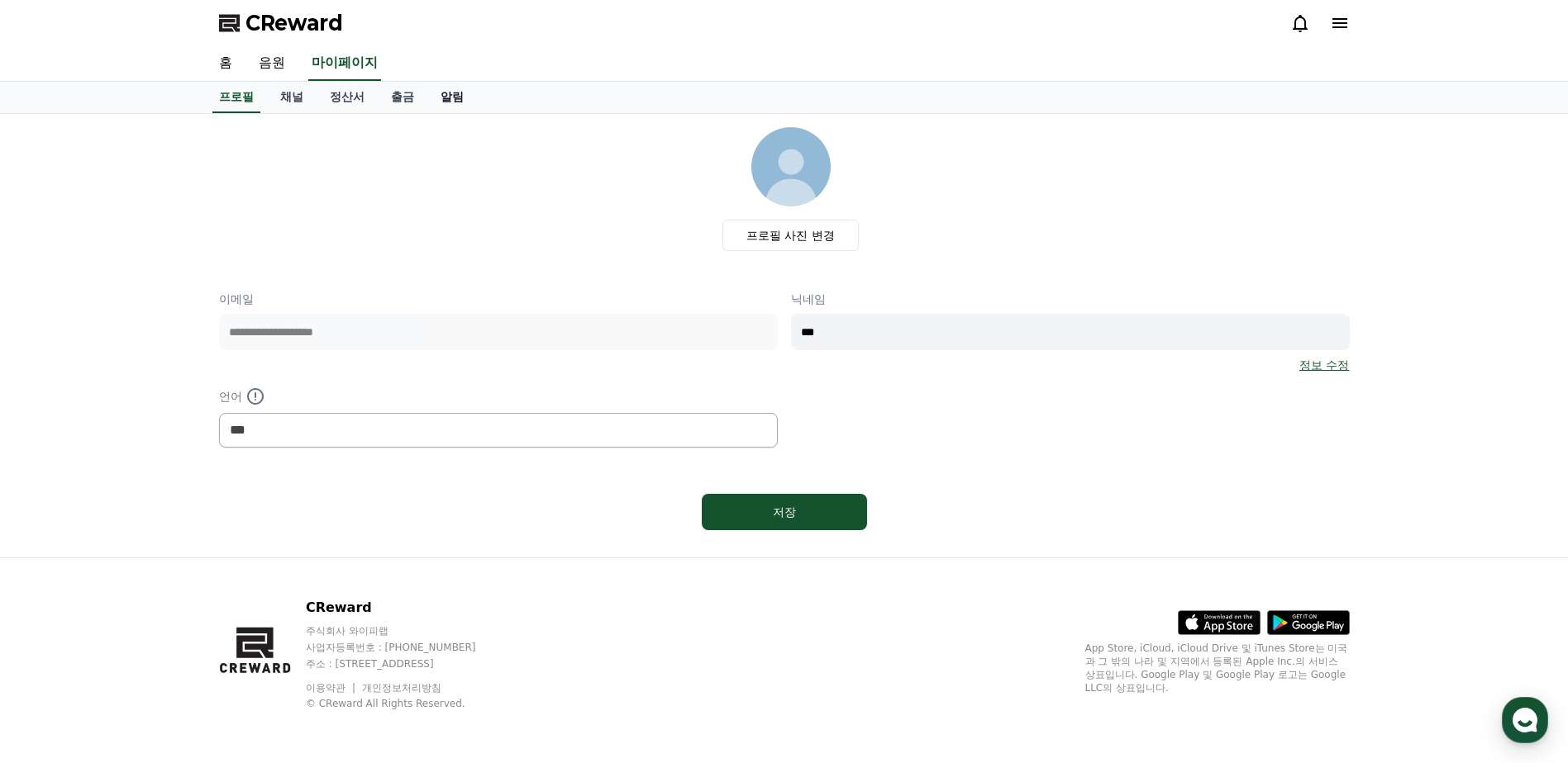
click at [461, 101] on link "알림" at bounding box center [452, 98] width 50 height 32
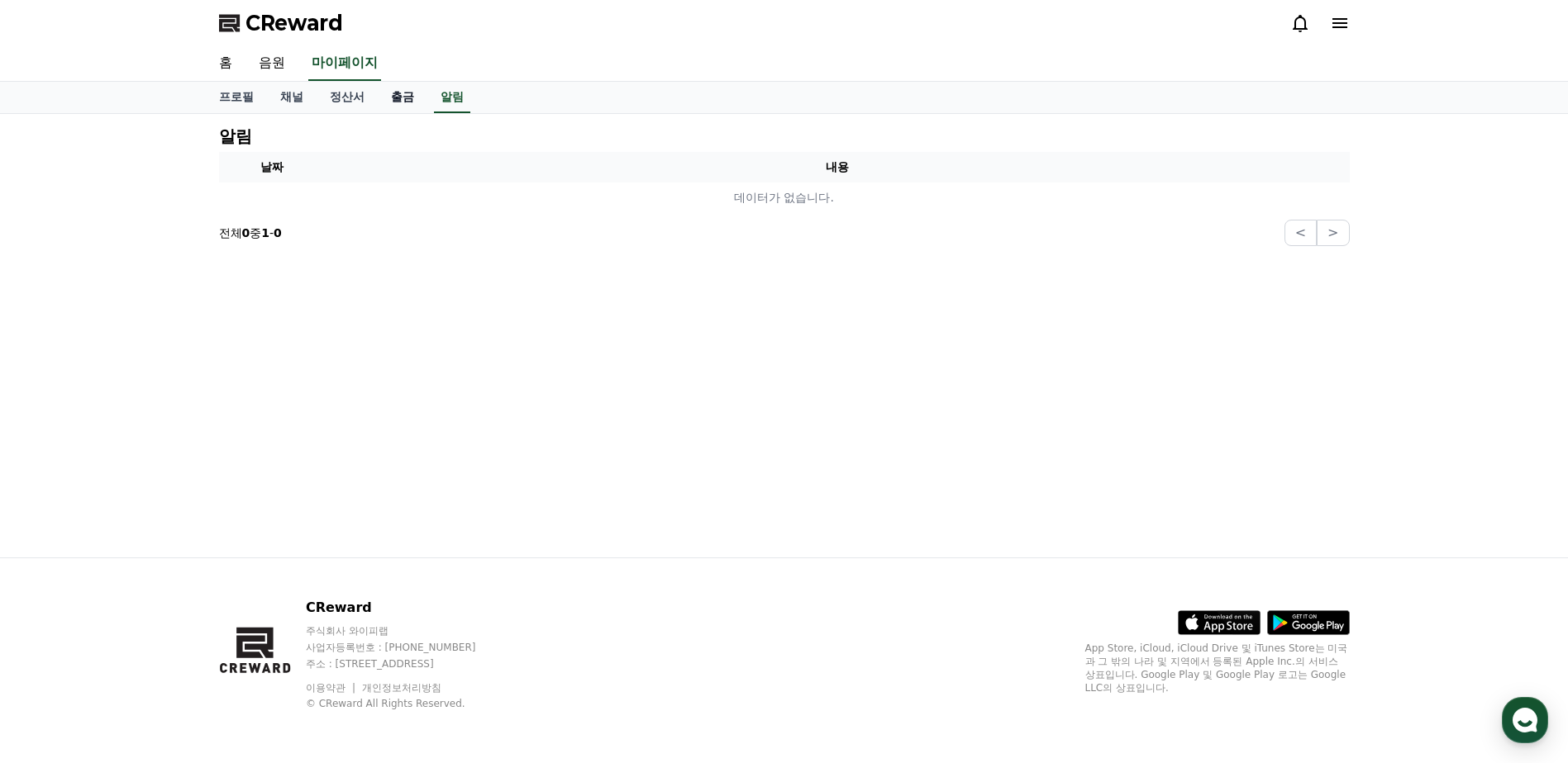
click at [397, 100] on link "출금" at bounding box center [402, 98] width 50 height 32
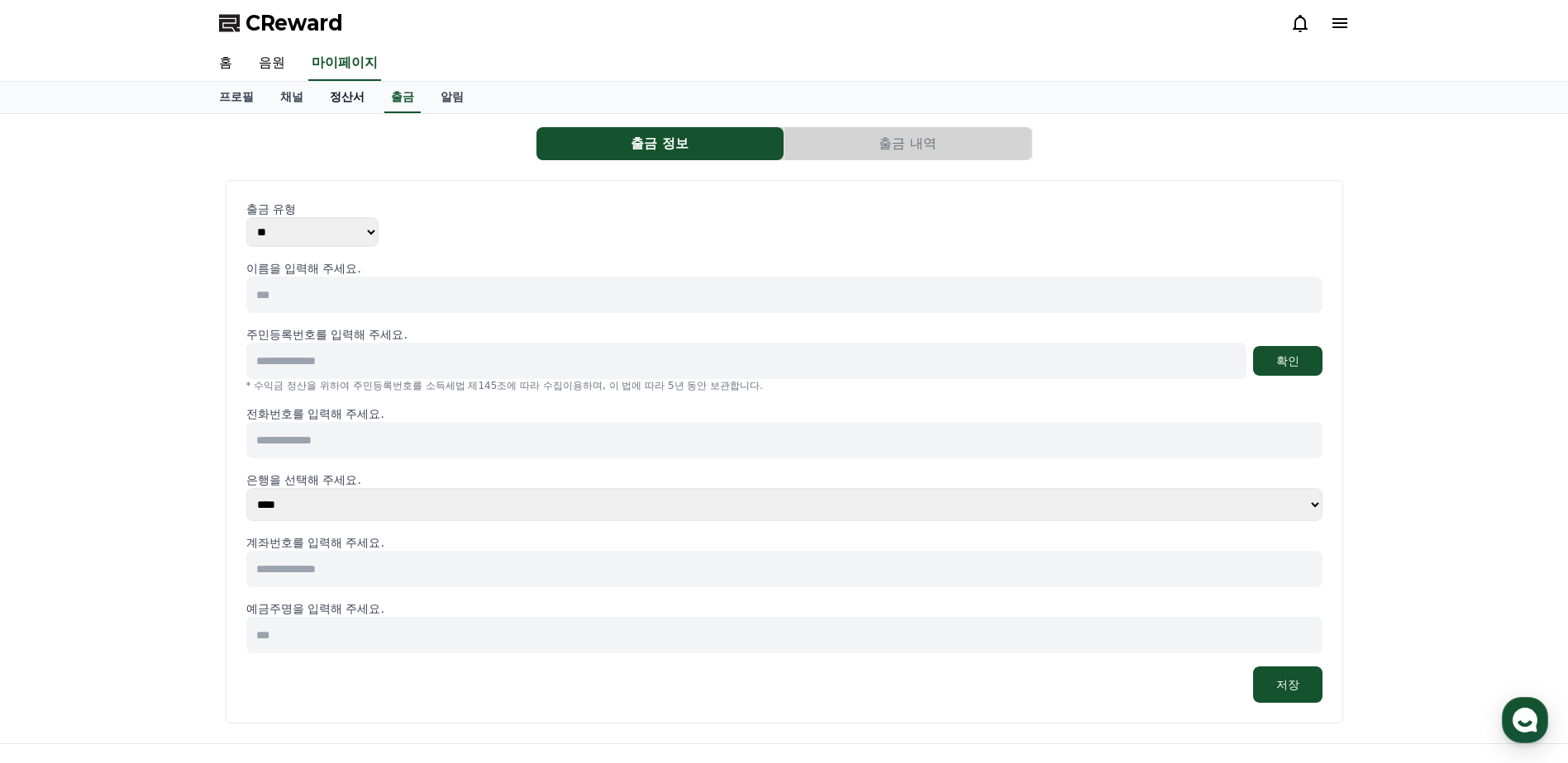
click at [348, 102] on link "정산서" at bounding box center [347, 98] width 61 height 32
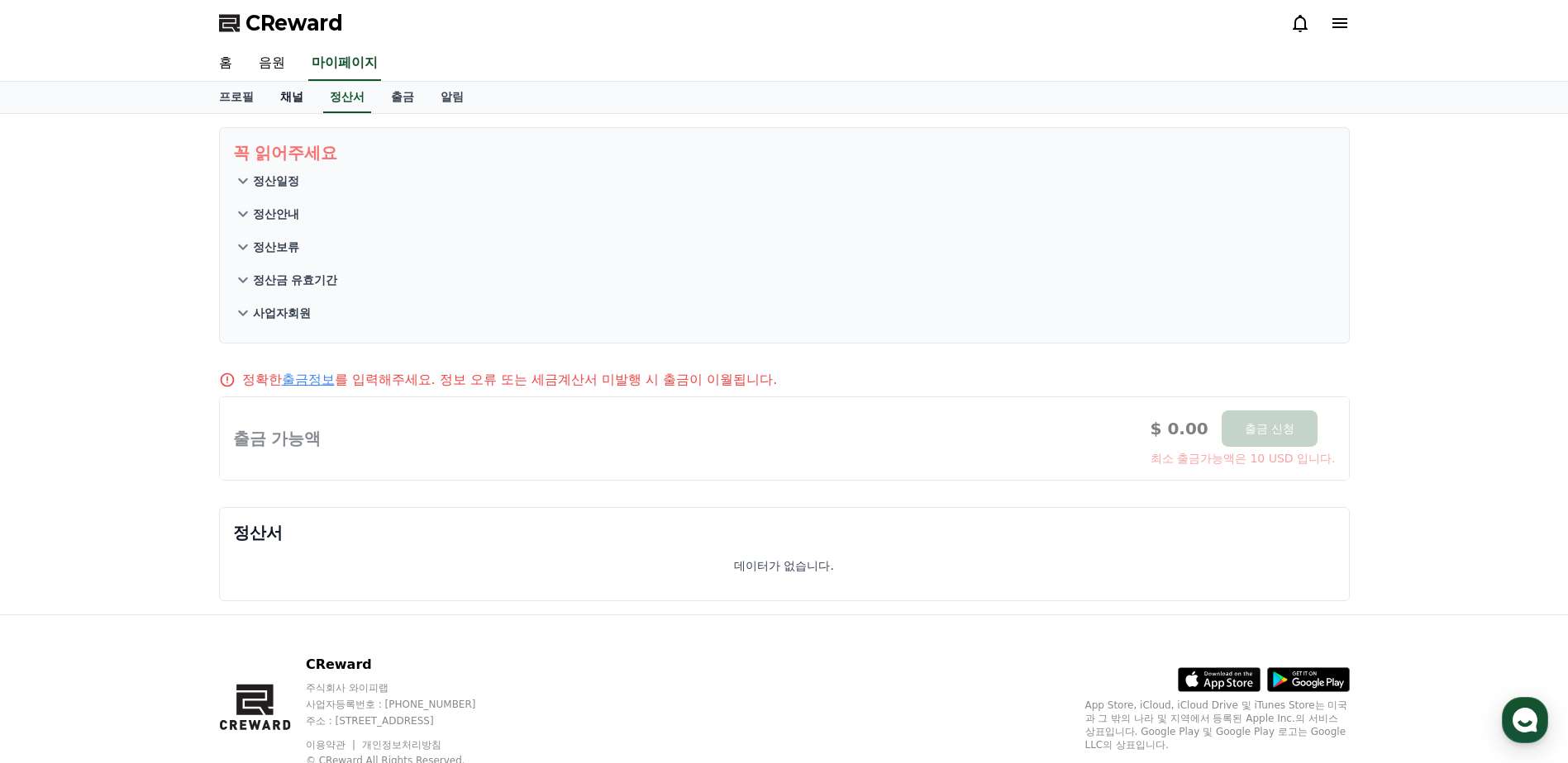
click at [296, 102] on link "채널" at bounding box center [292, 98] width 50 height 32
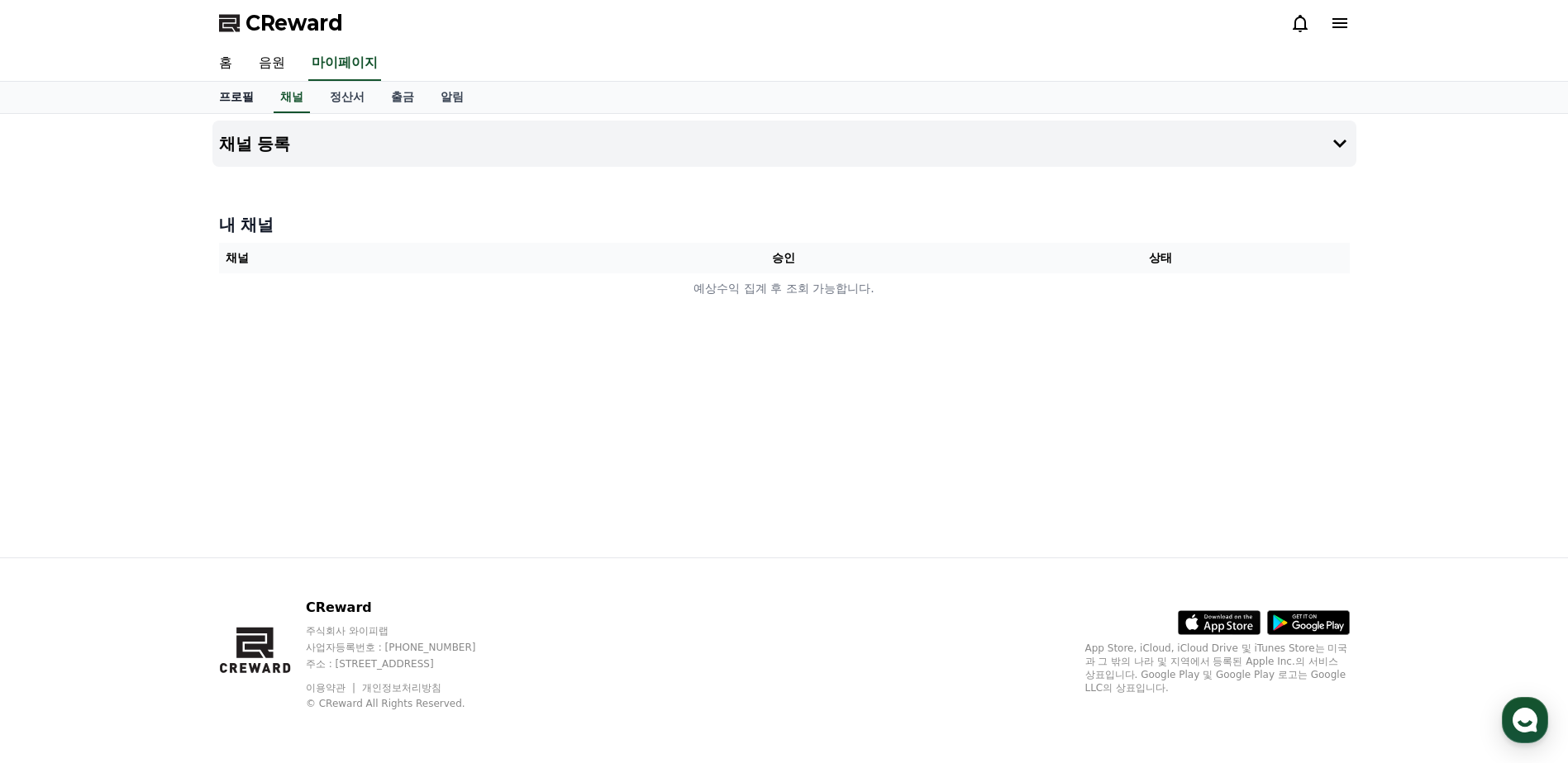
click at [238, 100] on link "프로필" at bounding box center [236, 98] width 61 height 32
select select "**********"
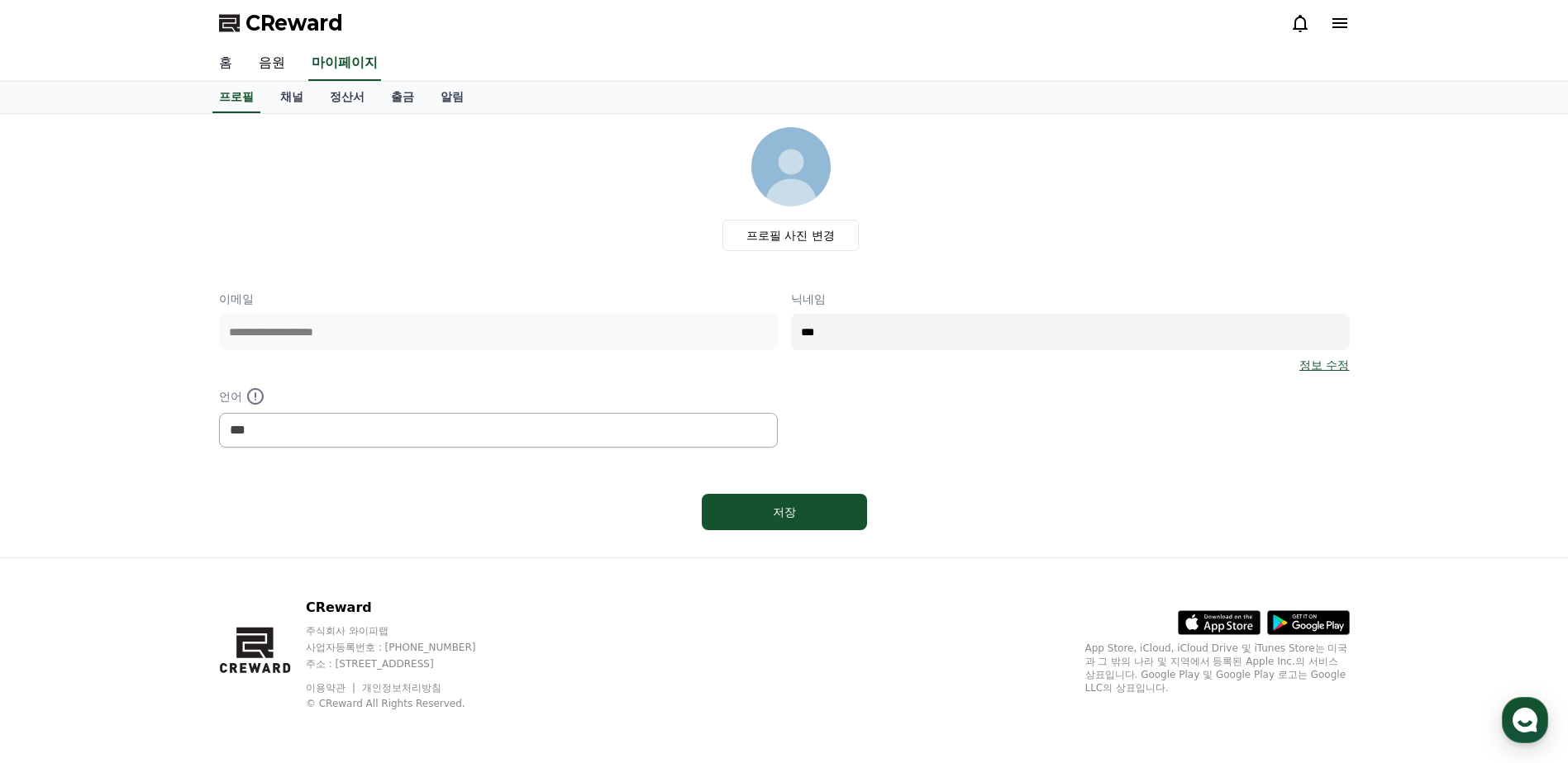
click at [233, 65] on link "홈" at bounding box center [226, 63] width 40 height 34
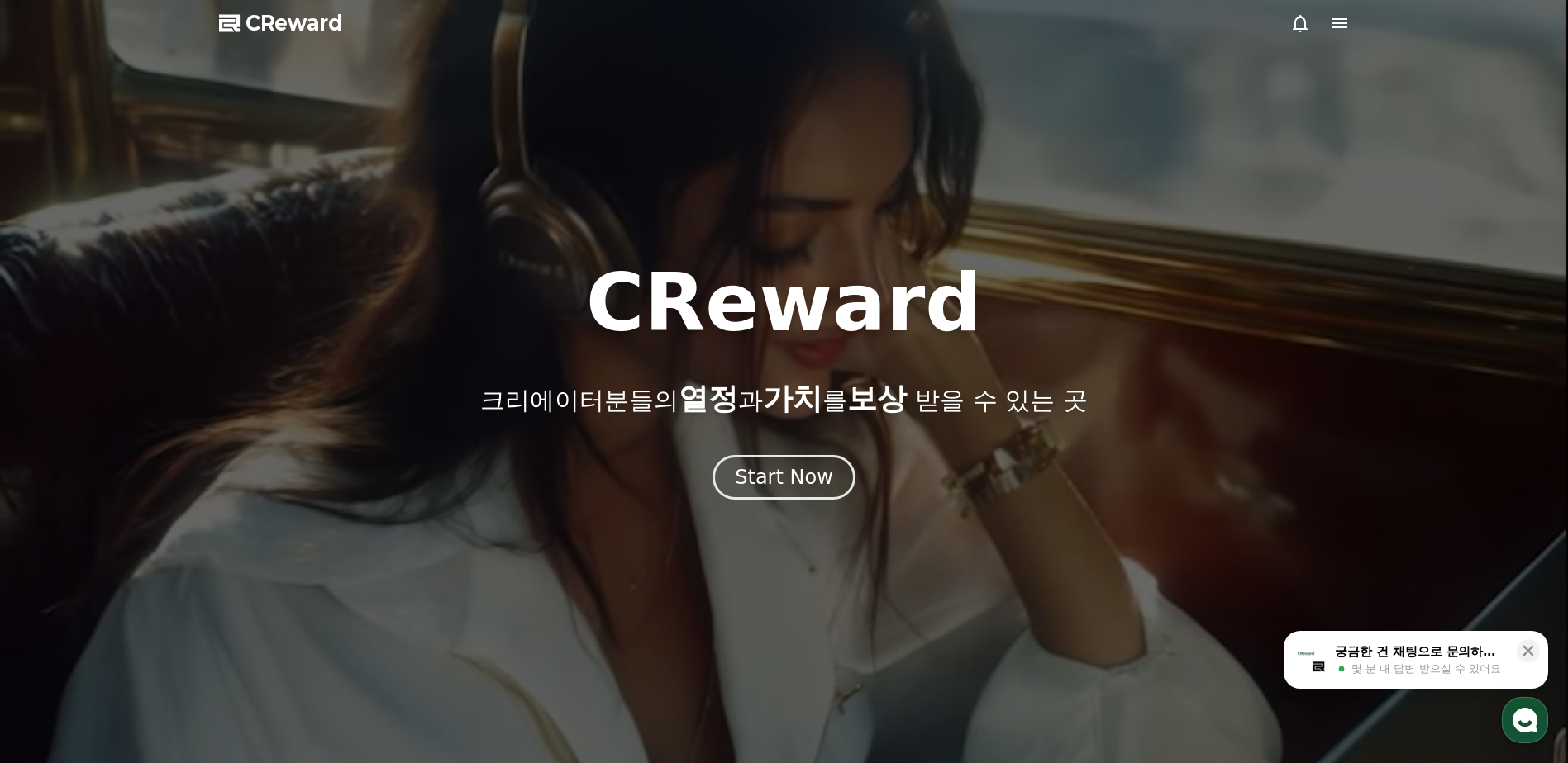
click at [290, 25] on span "CReward" at bounding box center [294, 23] width 97 height 27
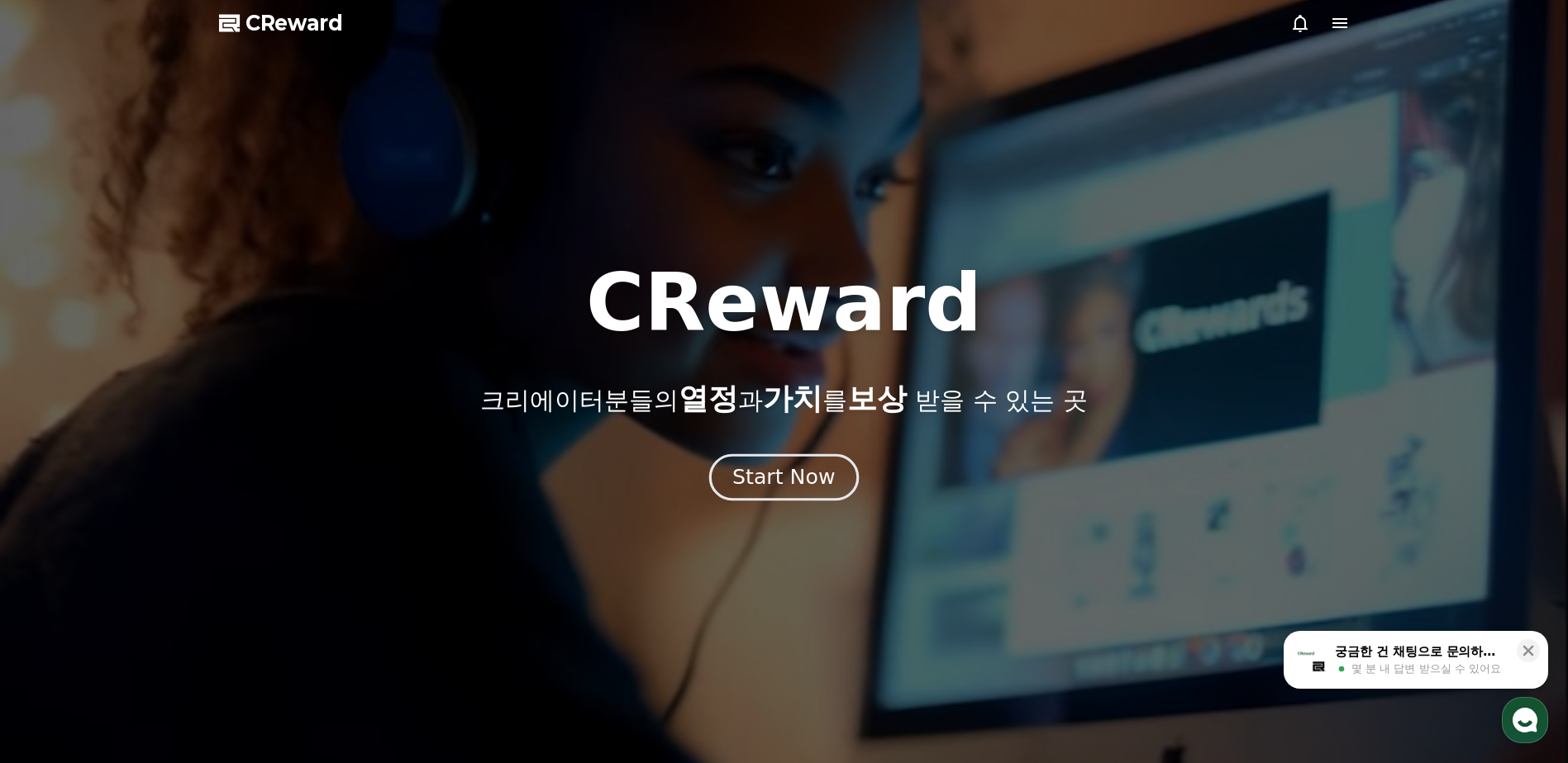
click at [786, 482] on div "Start Now" at bounding box center [784, 477] width 103 height 28
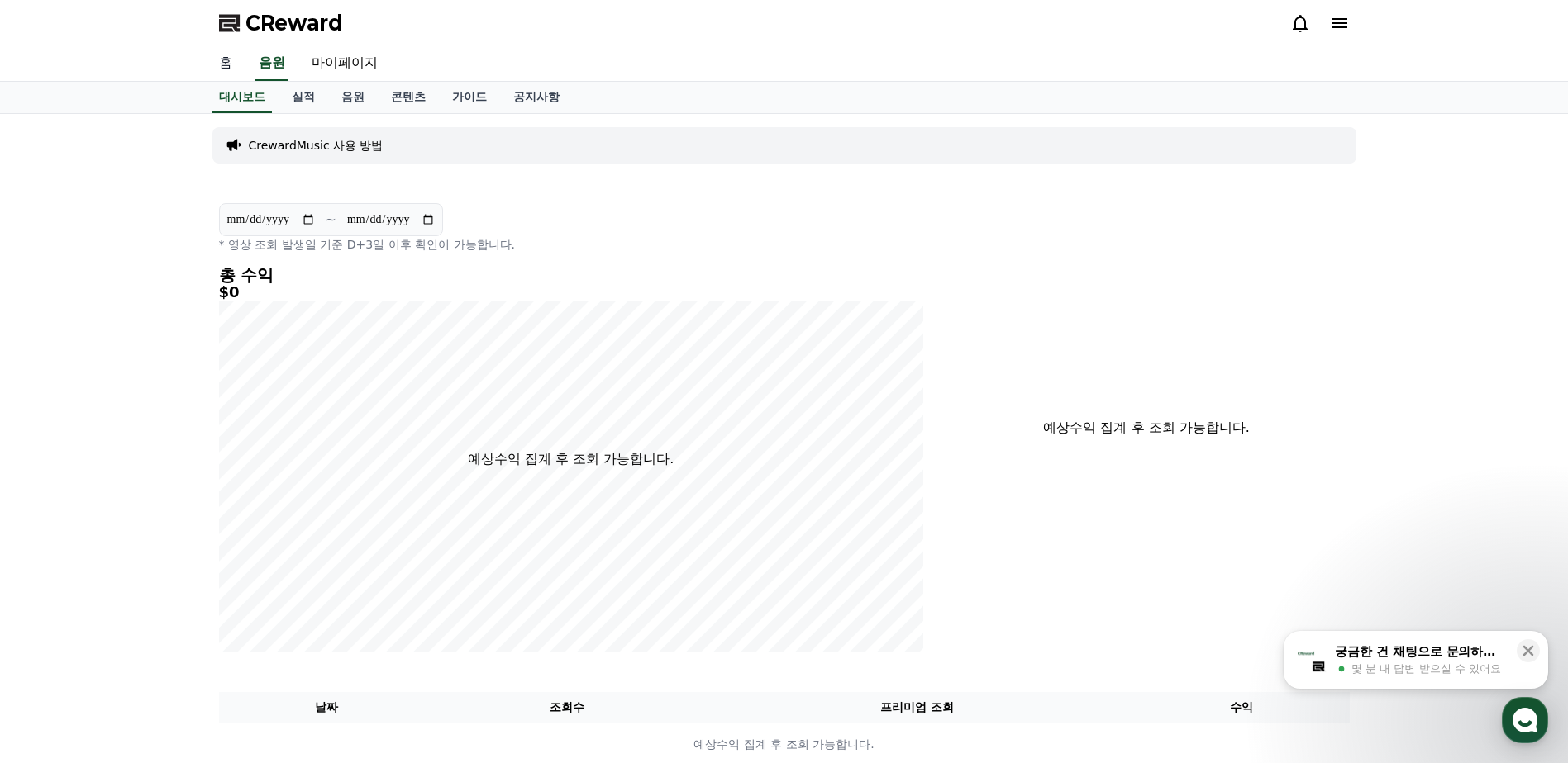
click at [237, 65] on link "홈" at bounding box center [226, 63] width 40 height 34
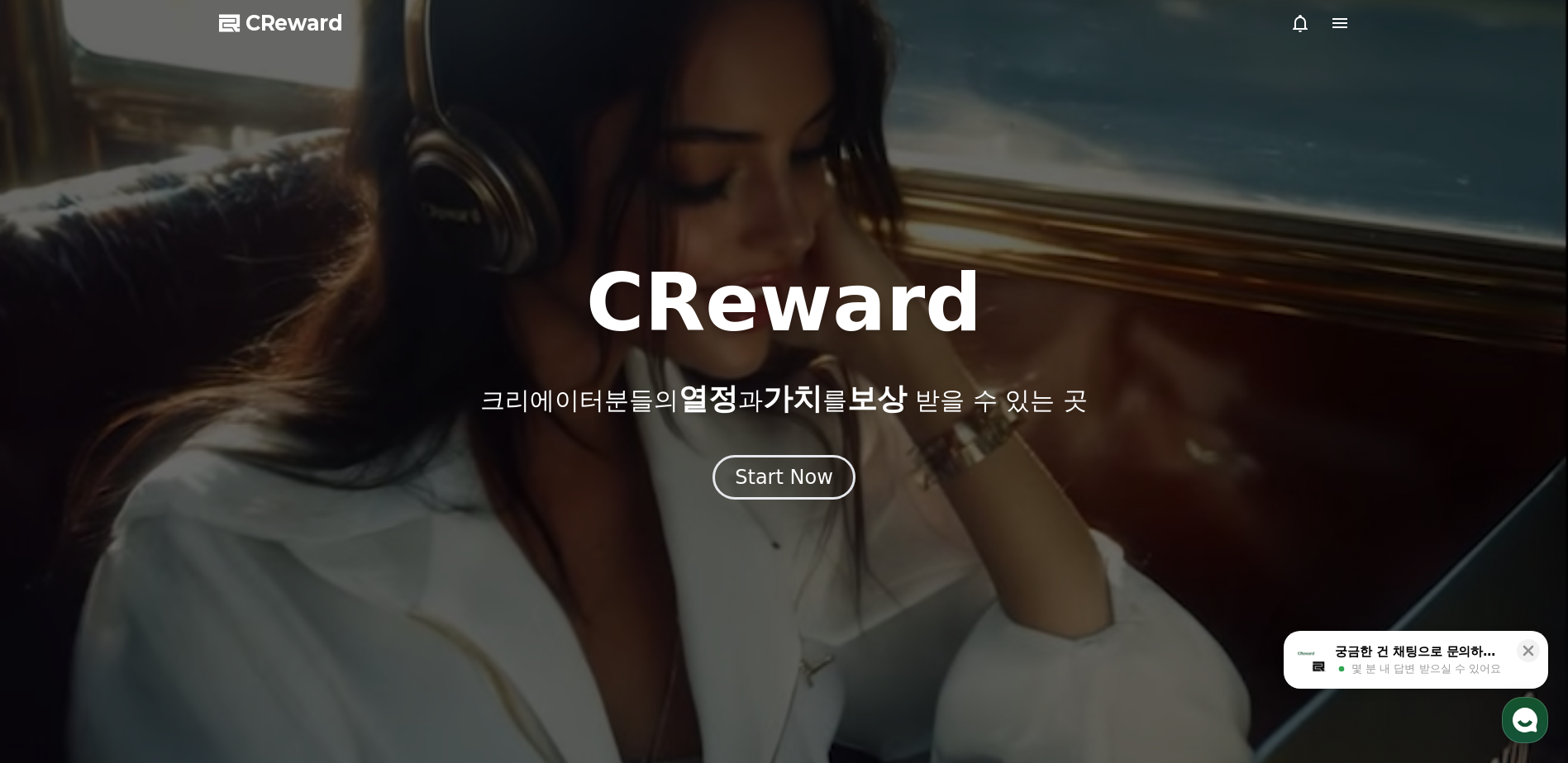
click at [750, 503] on div at bounding box center [784, 381] width 1568 height 763
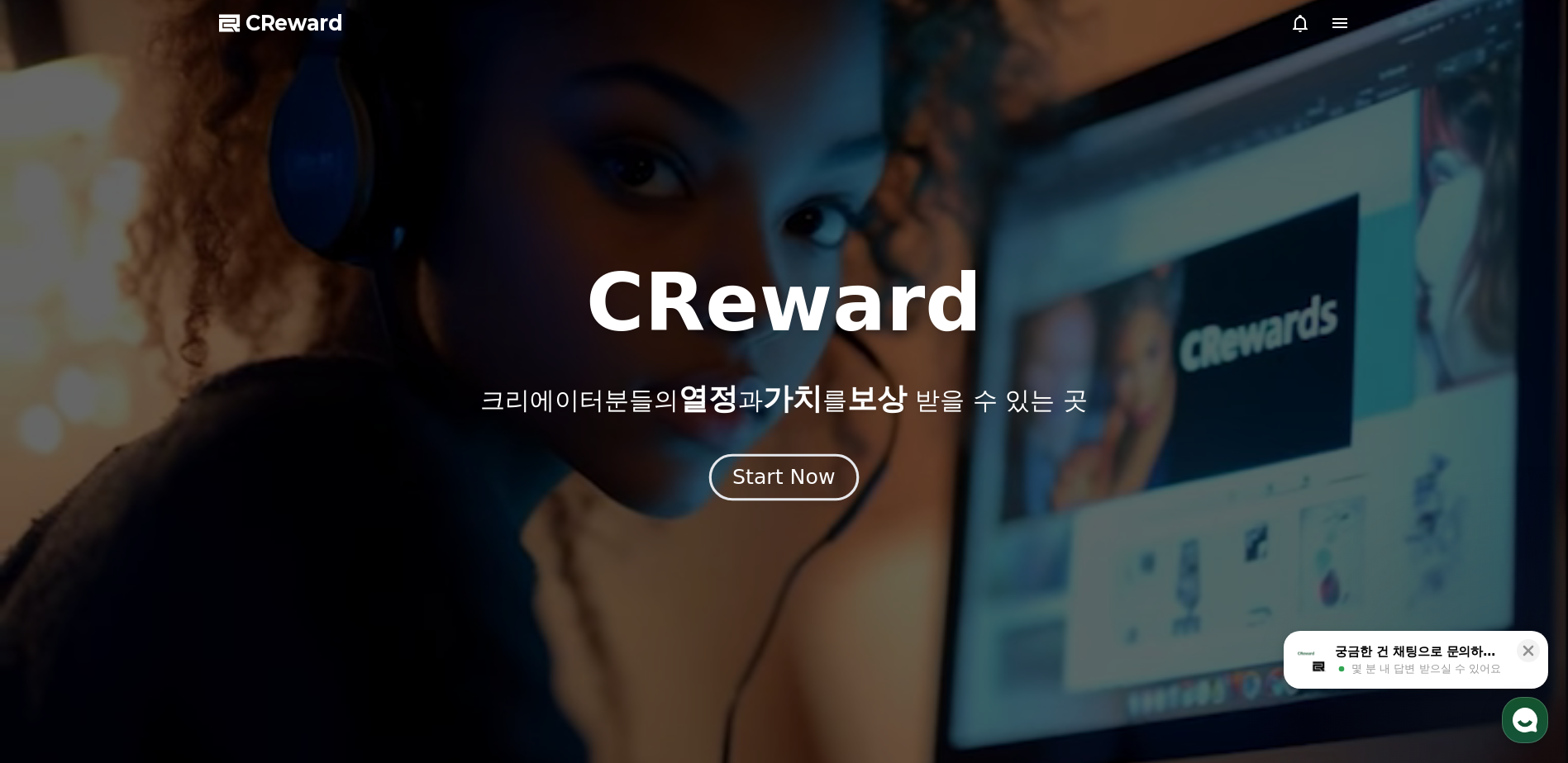
click at [755, 491] on div "Start Now" at bounding box center [784, 477] width 103 height 28
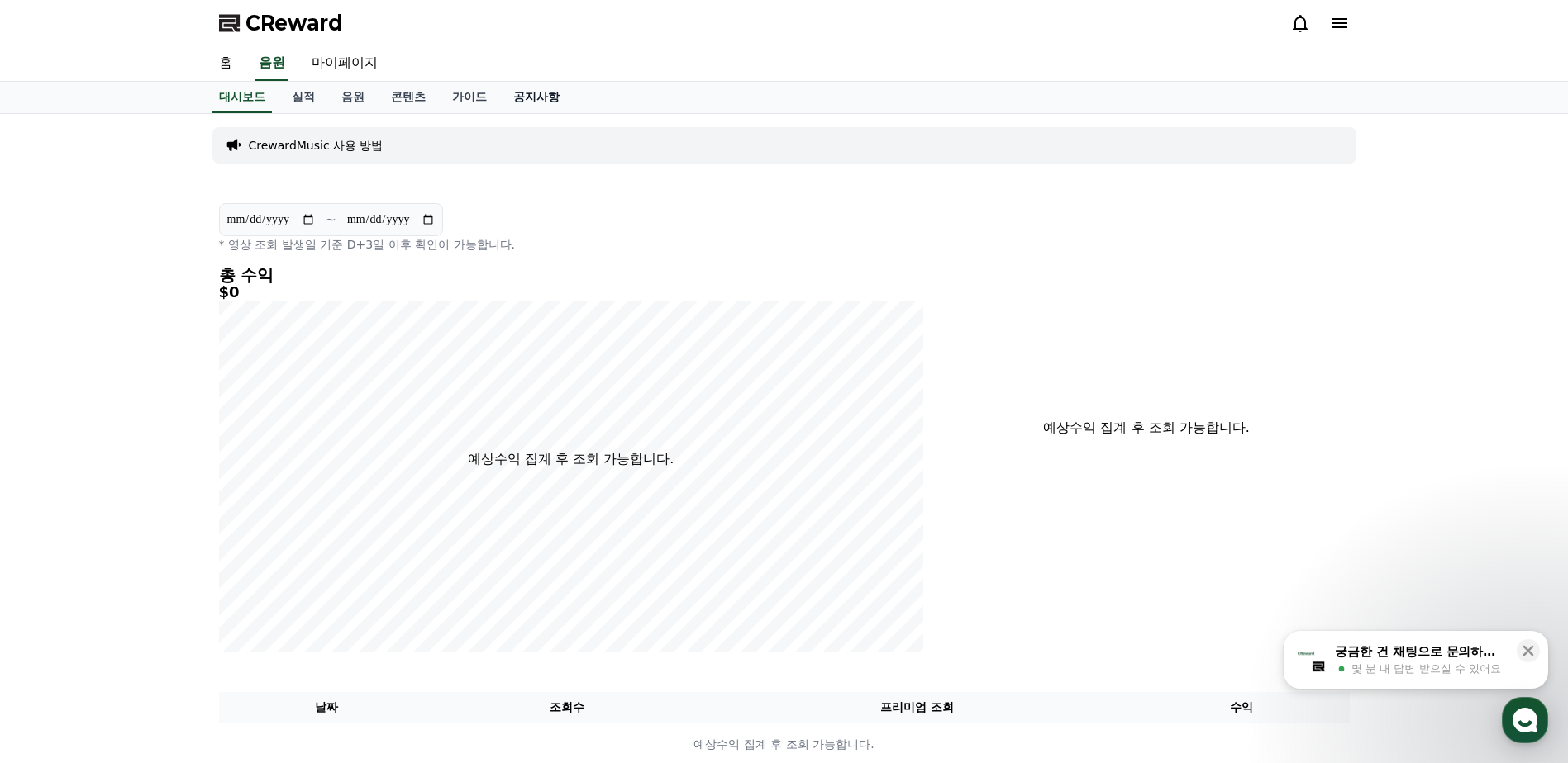
click at [529, 98] on link "공지사항" at bounding box center [536, 98] width 73 height 32
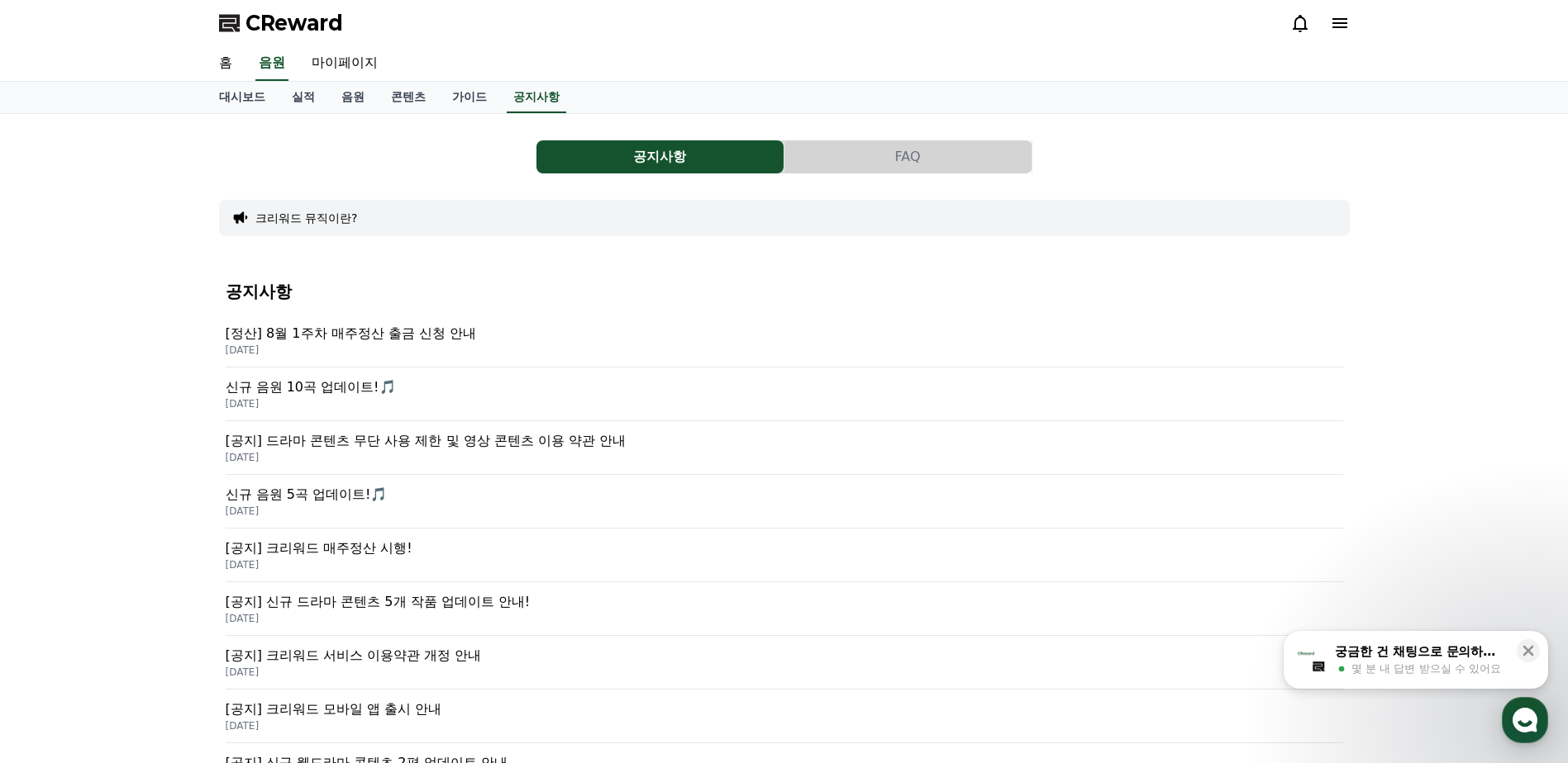
scroll to position [82, 0]
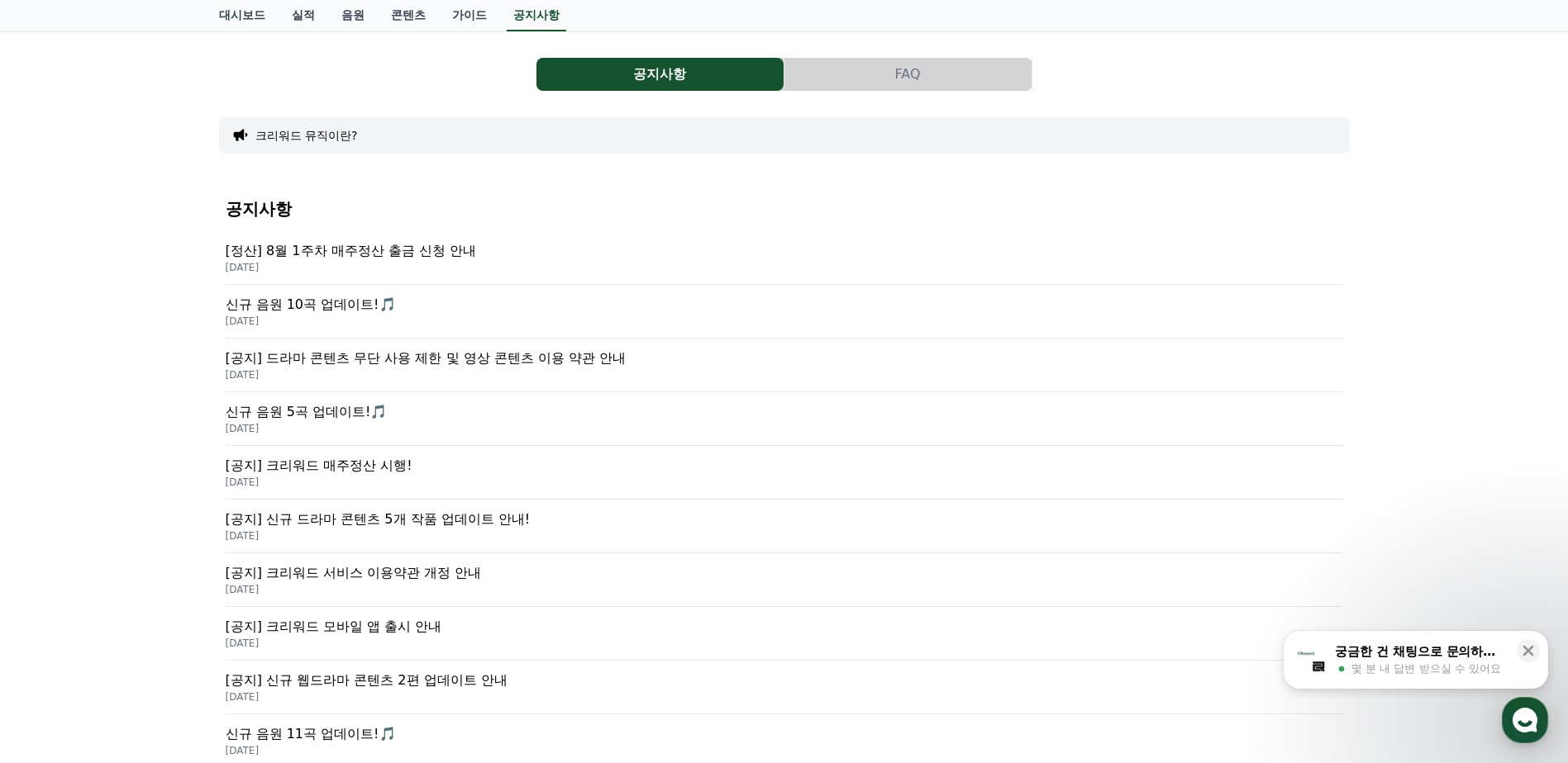
click at [372, 361] on p "[공지] 드라마 콘텐츠 무단 사용 제한 및 영상 콘텐츠 이용 약관 안내" at bounding box center [784, 358] width 1117 height 19
